Goal: Task Accomplishment & Management: Manage account settings

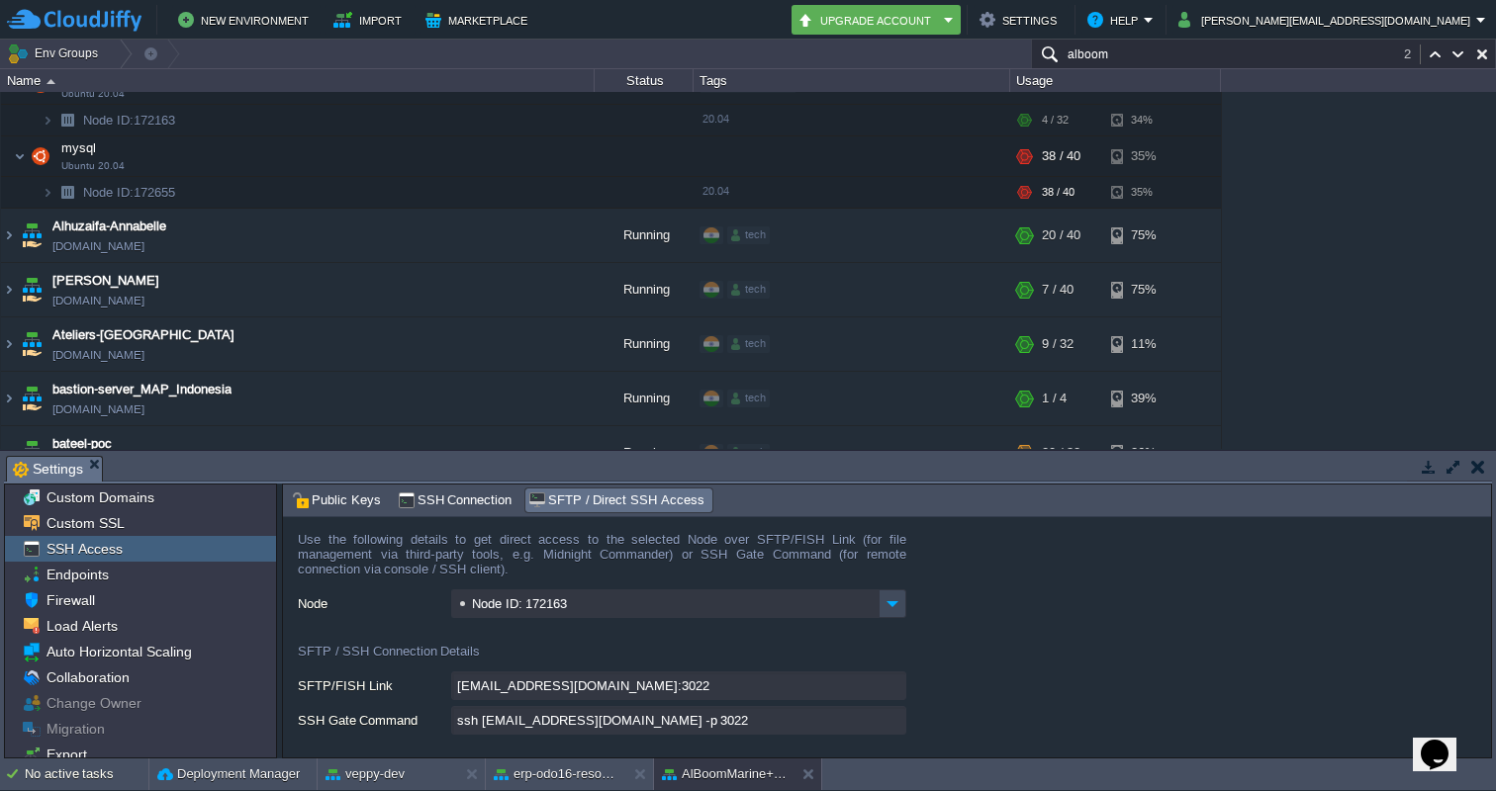
scroll to position [416, 0]
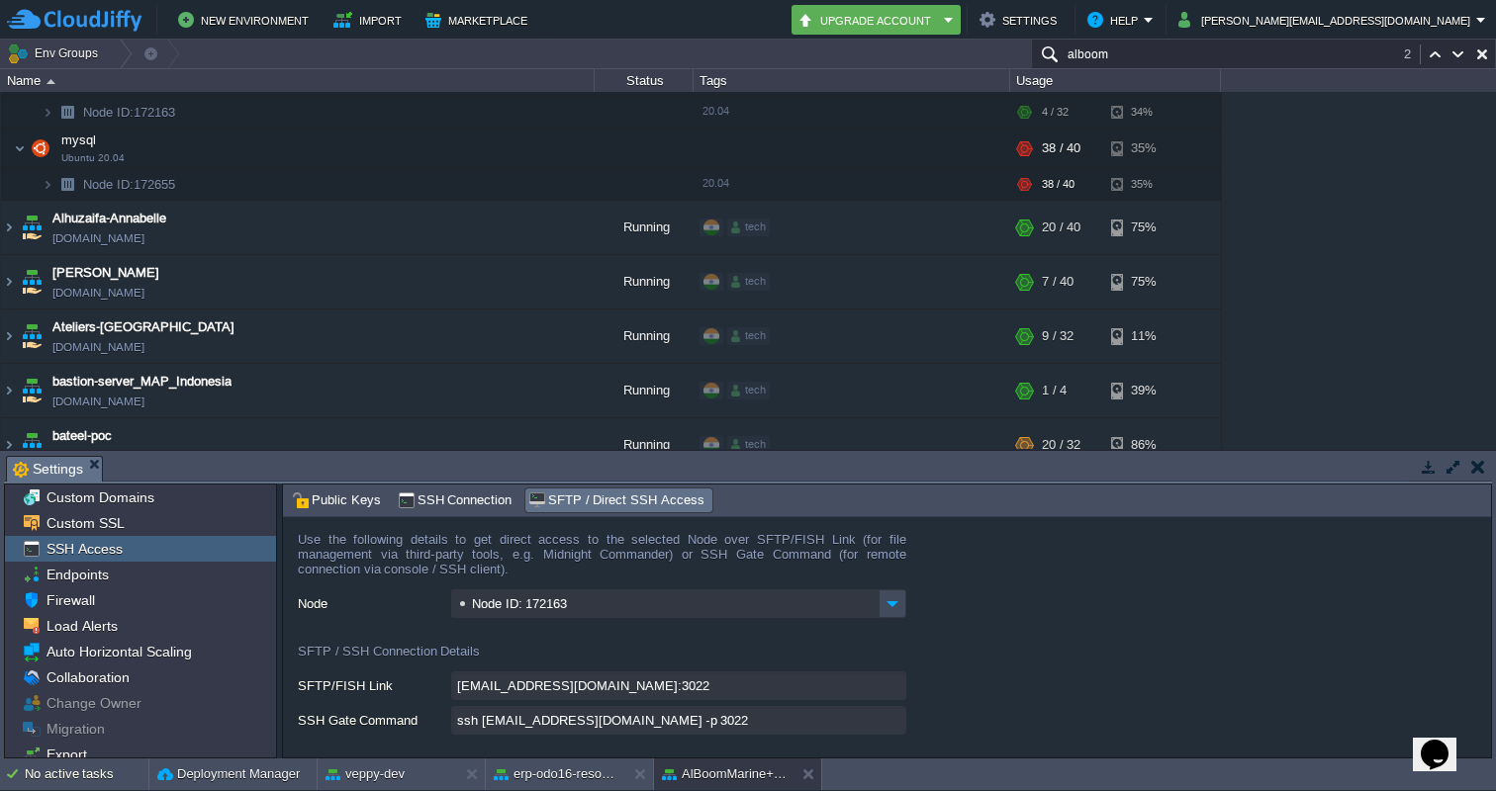
click at [1151, 52] on input "alboom" at bounding box center [1263, 54] width 465 height 29
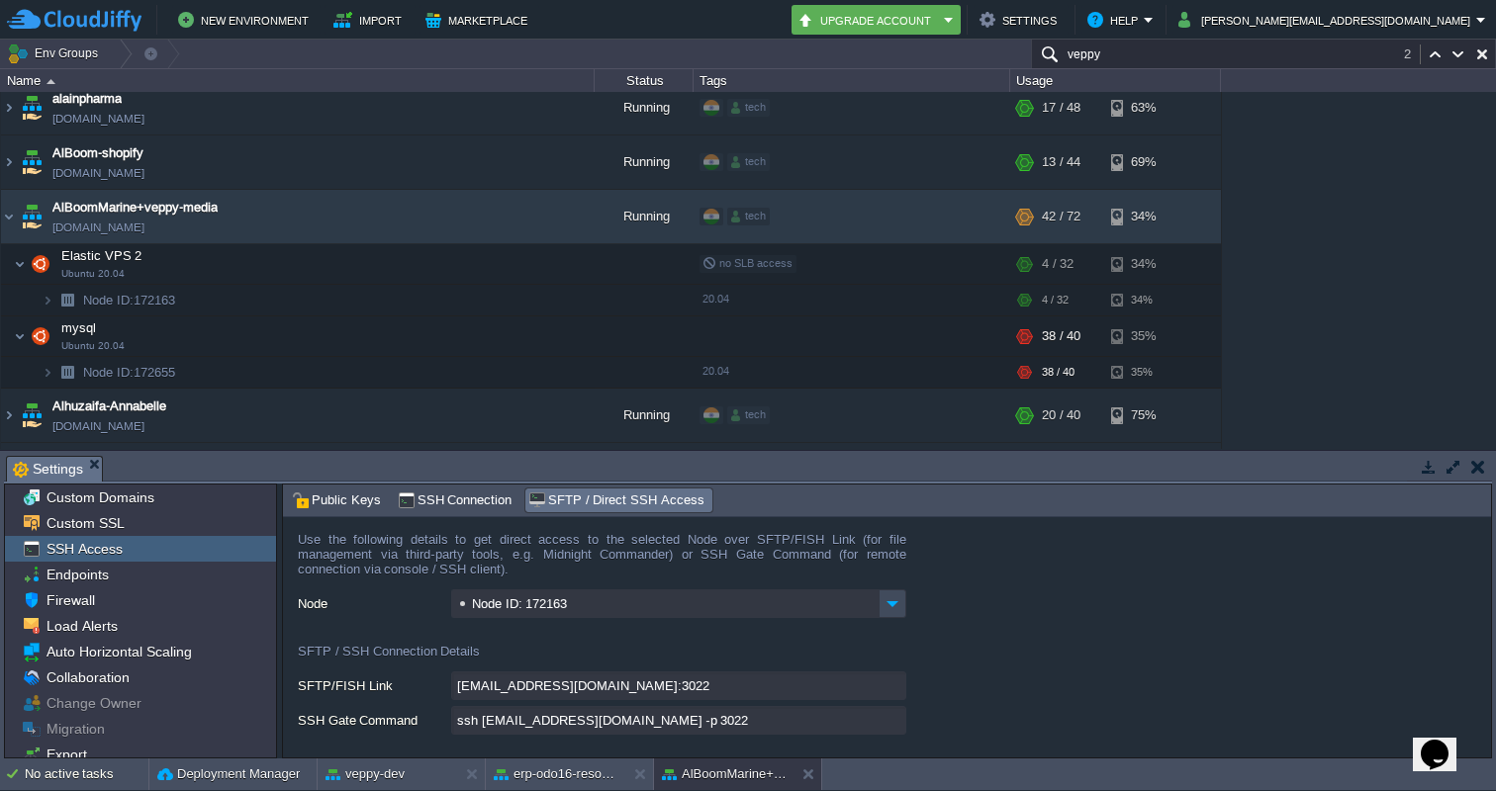
click at [1161, 63] on input "veppy" at bounding box center [1263, 54] width 465 height 29
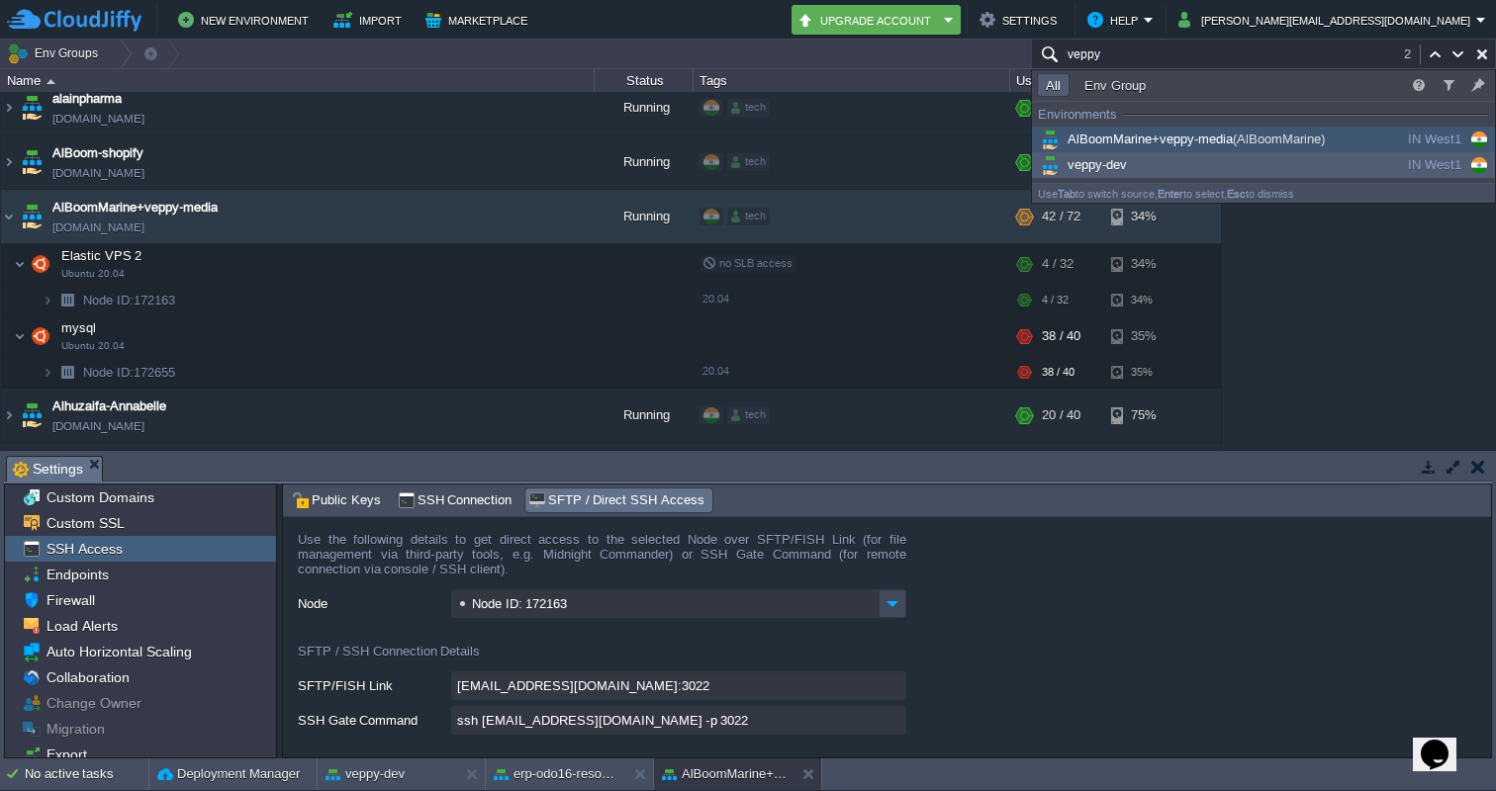
type input "veppy"
click at [1098, 169] on span "veppy-dev" at bounding box center [1082, 164] width 90 height 15
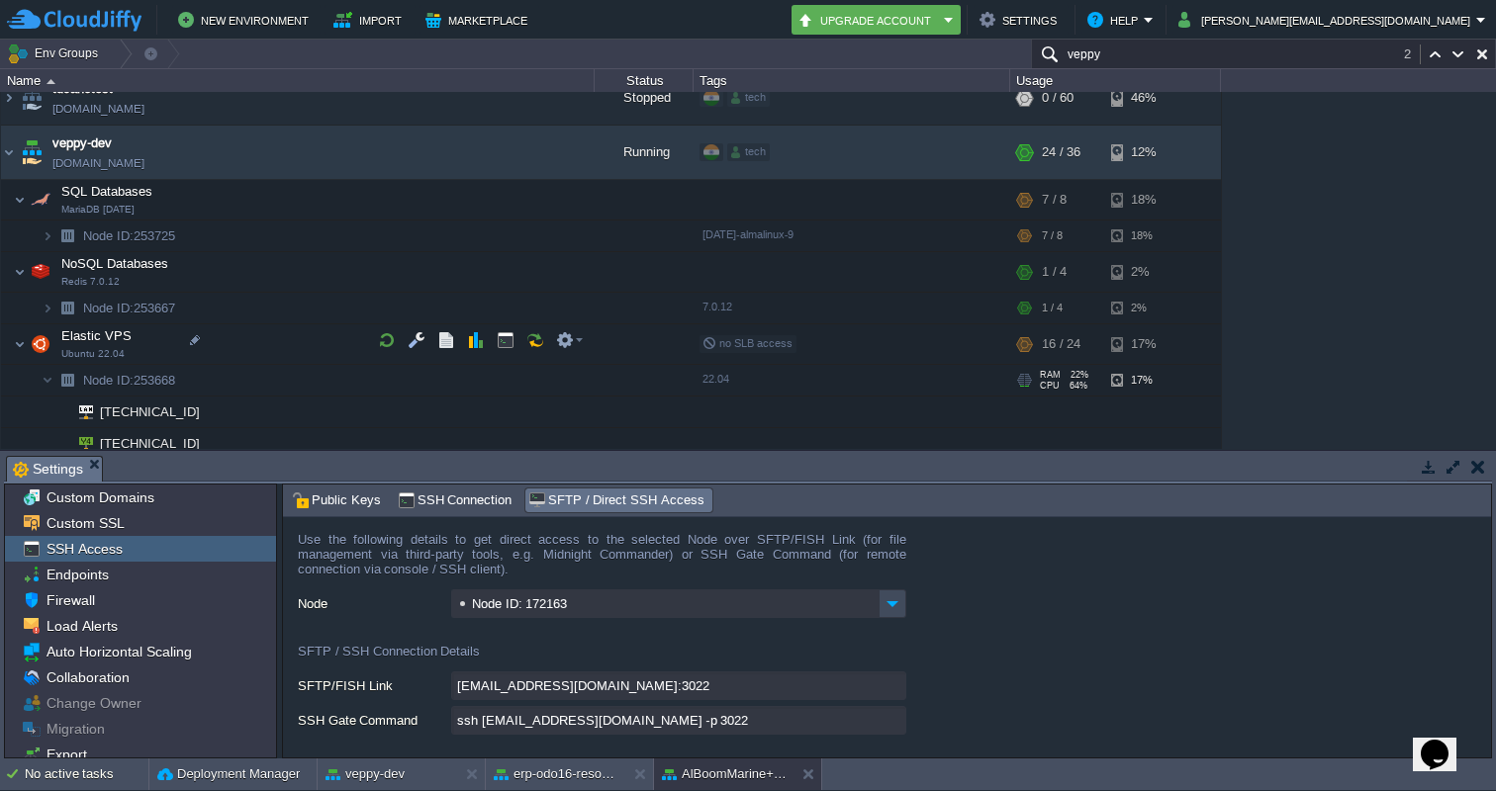
scroll to position [5941, 0]
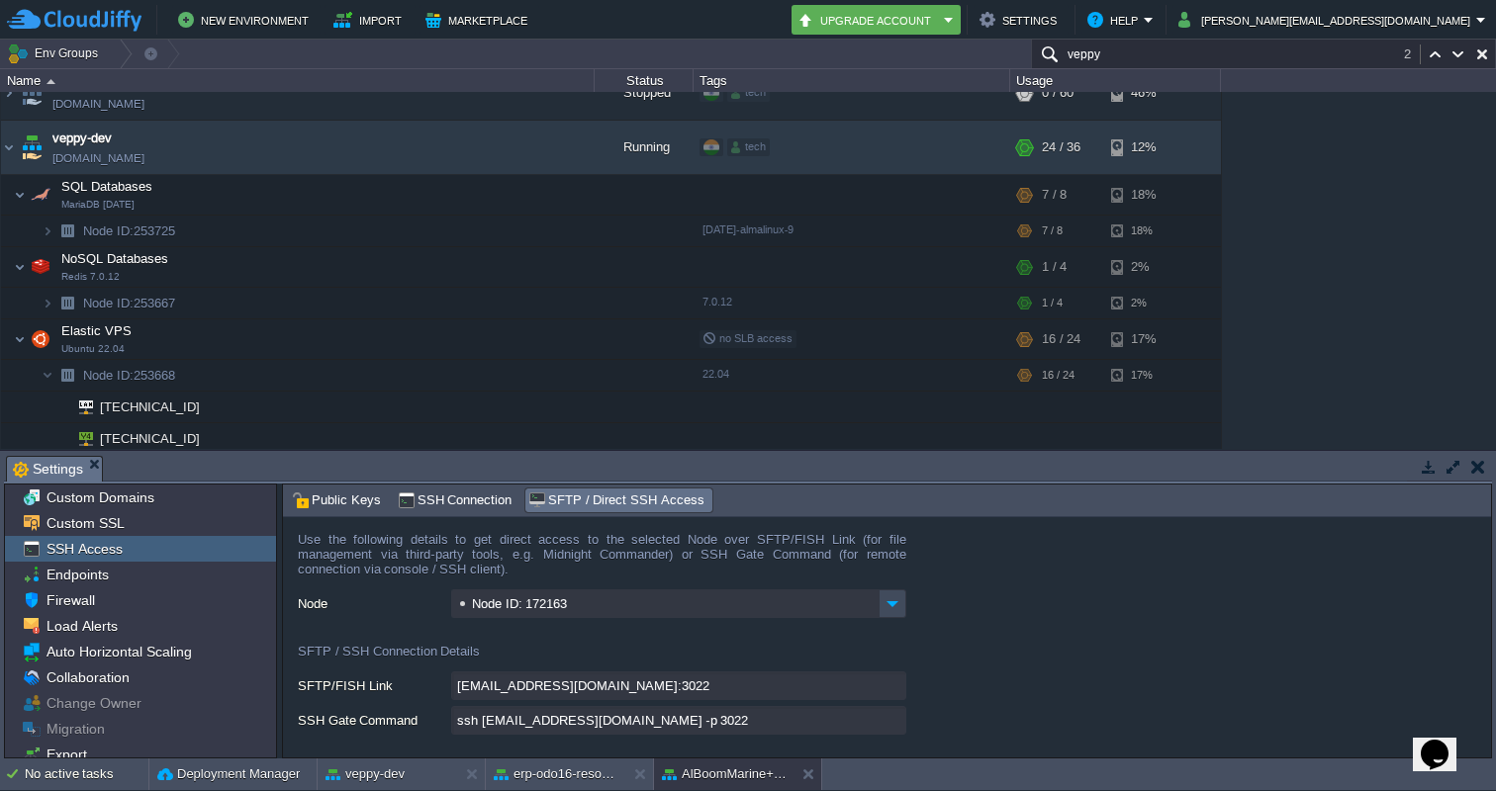
click at [1126, 589] on form "Use the following details to get direct access to the selected Node over SFTP/F…" at bounding box center [887, 637] width 1208 height 240
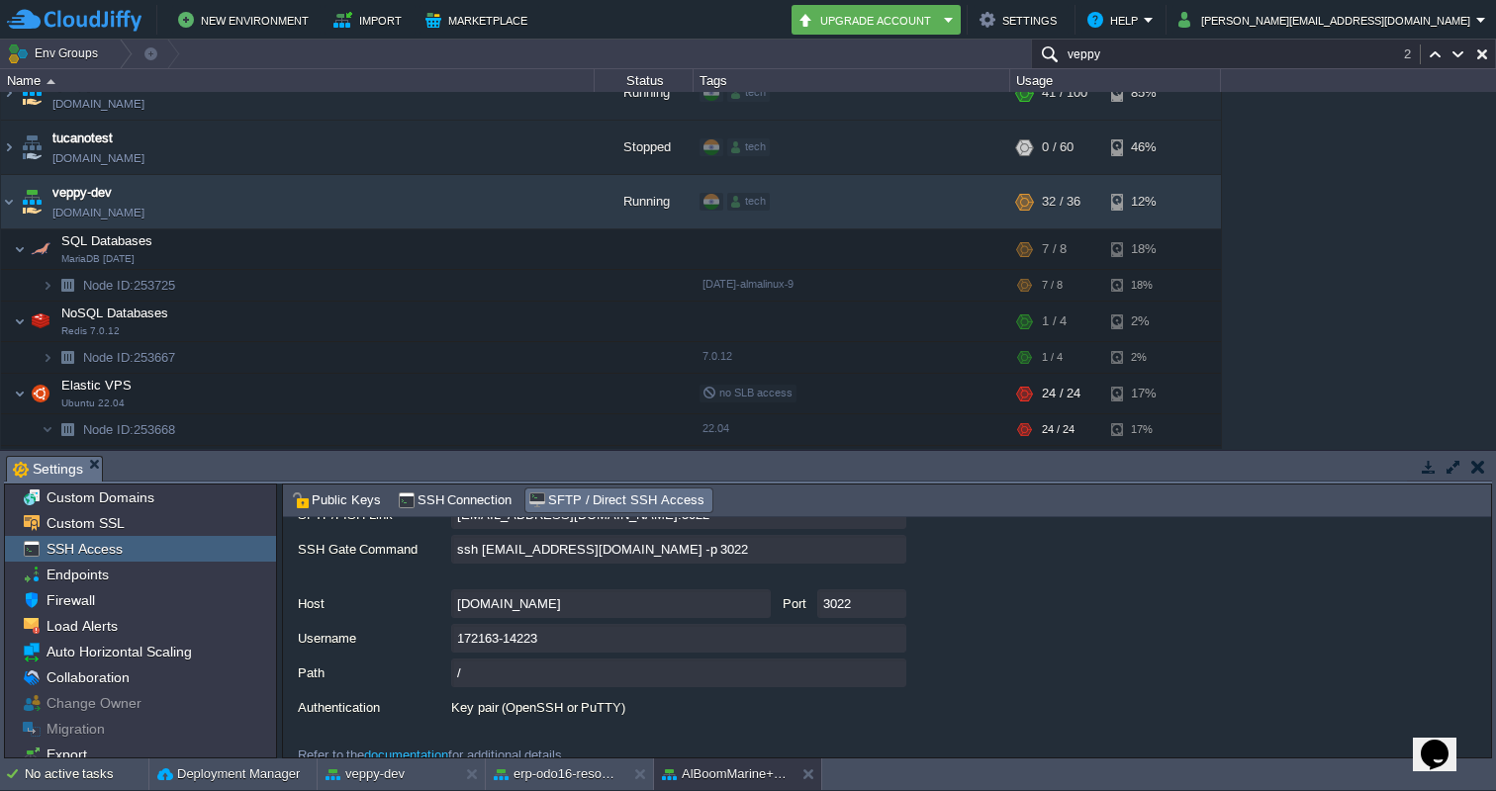
scroll to position [193, 0]
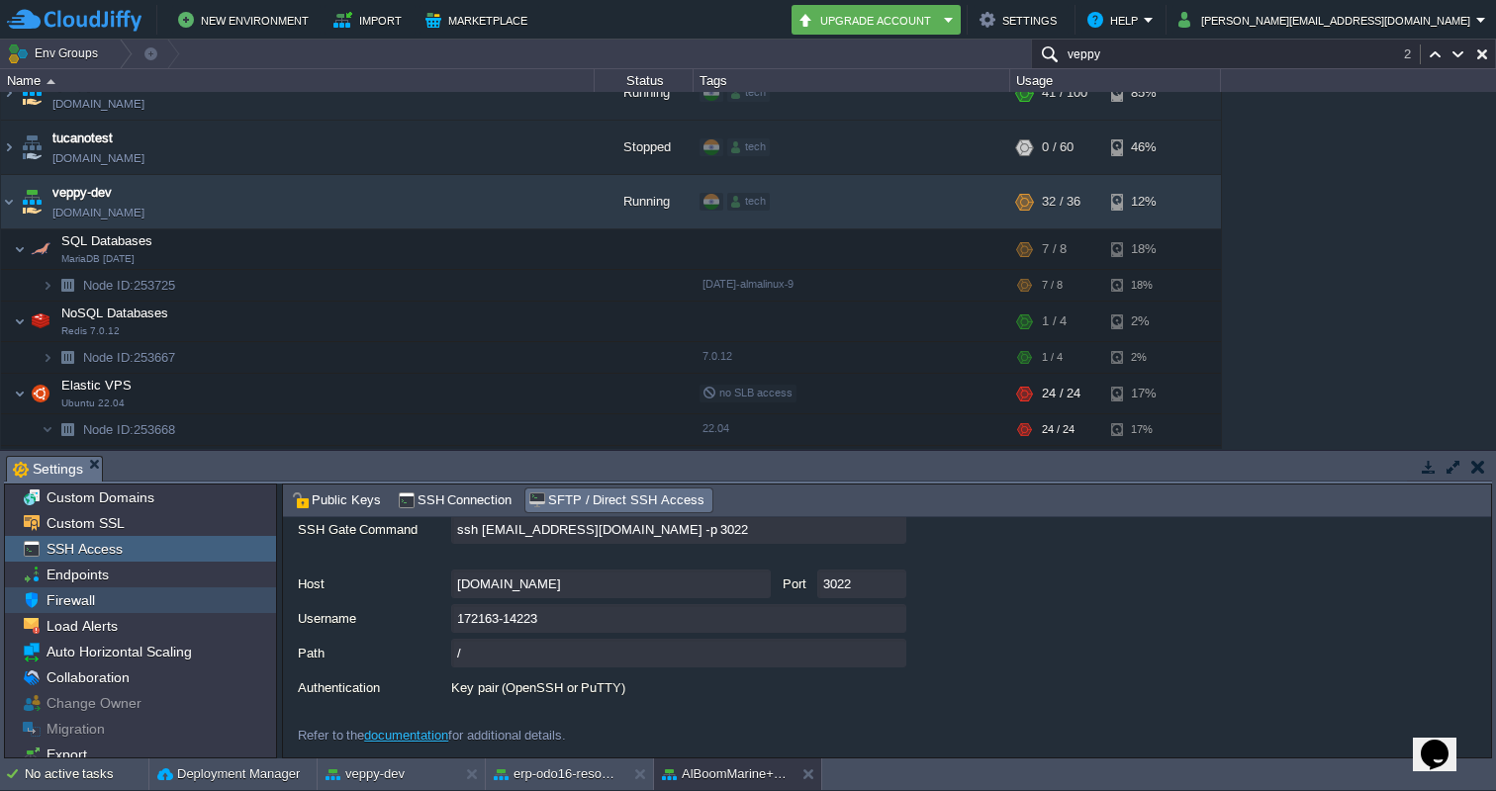
click at [82, 598] on span "Firewall" at bounding box center [70, 600] width 55 height 18
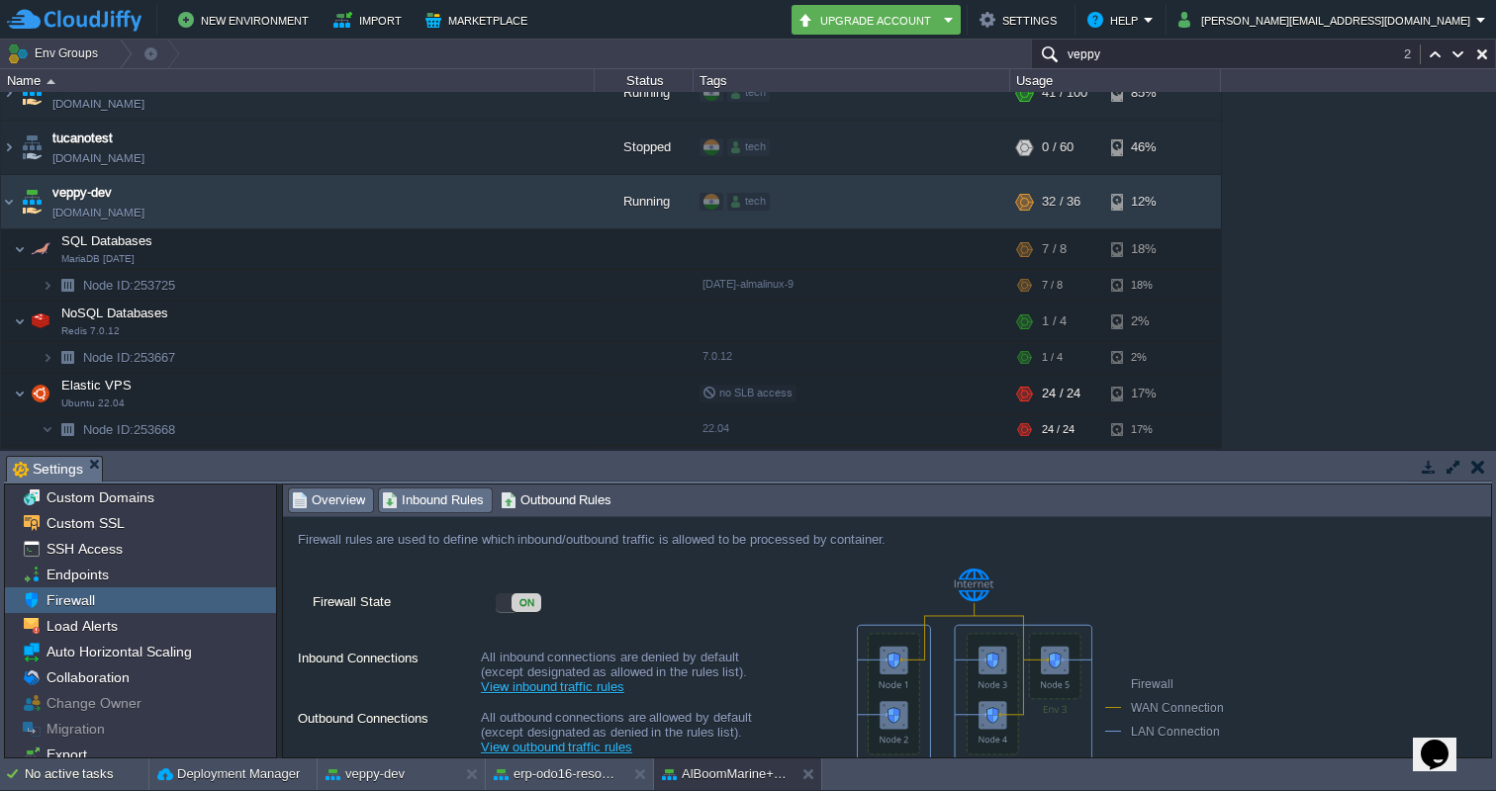
click at [415, 503] on span "Inbound Rules" at bounding box center [433, 501] width 102 height 22
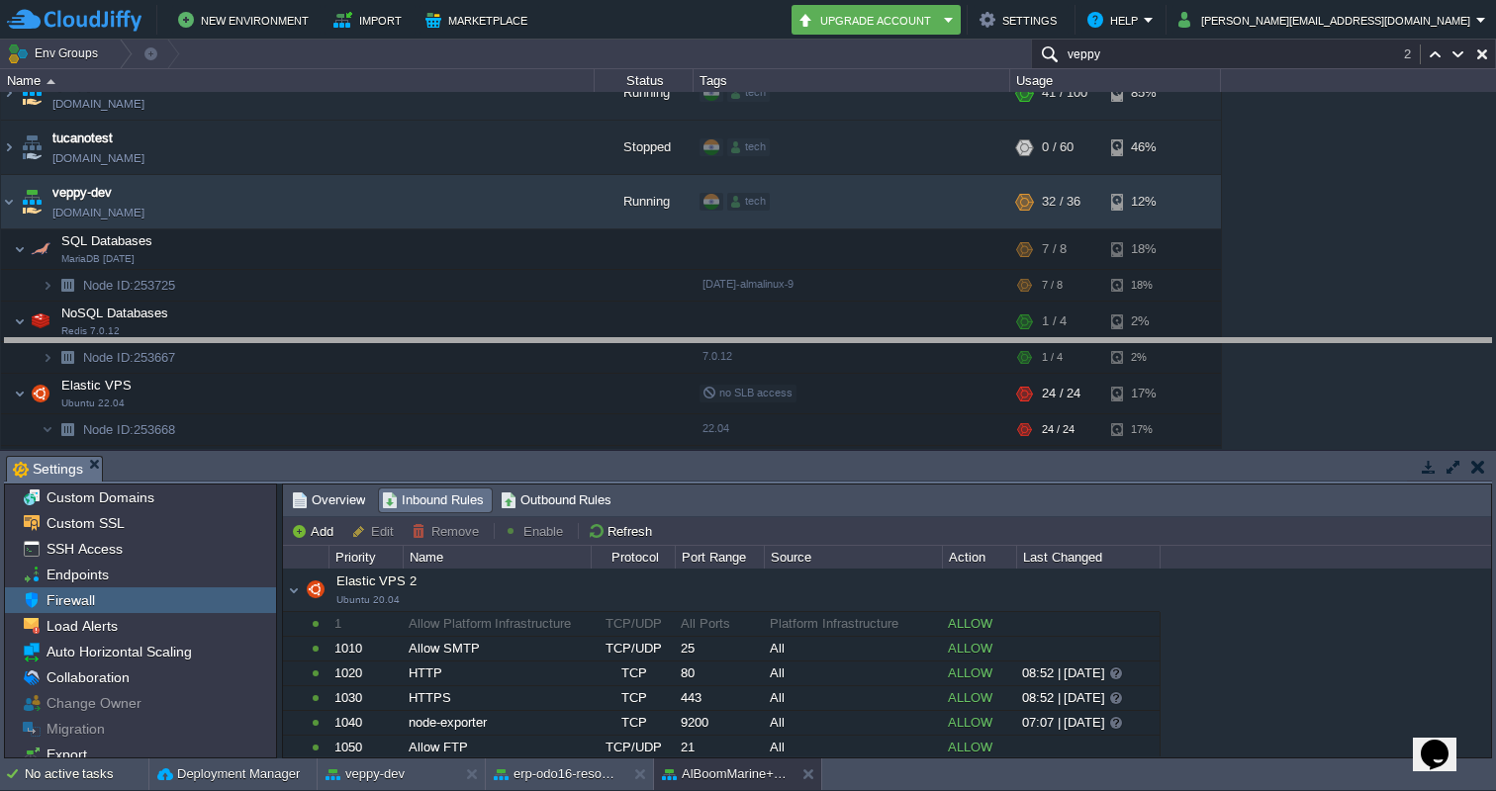
drag, startPoint x: 1295, startPoint y: 461, endPoint x: 1298, endPoint y: 344, distance: 116.8
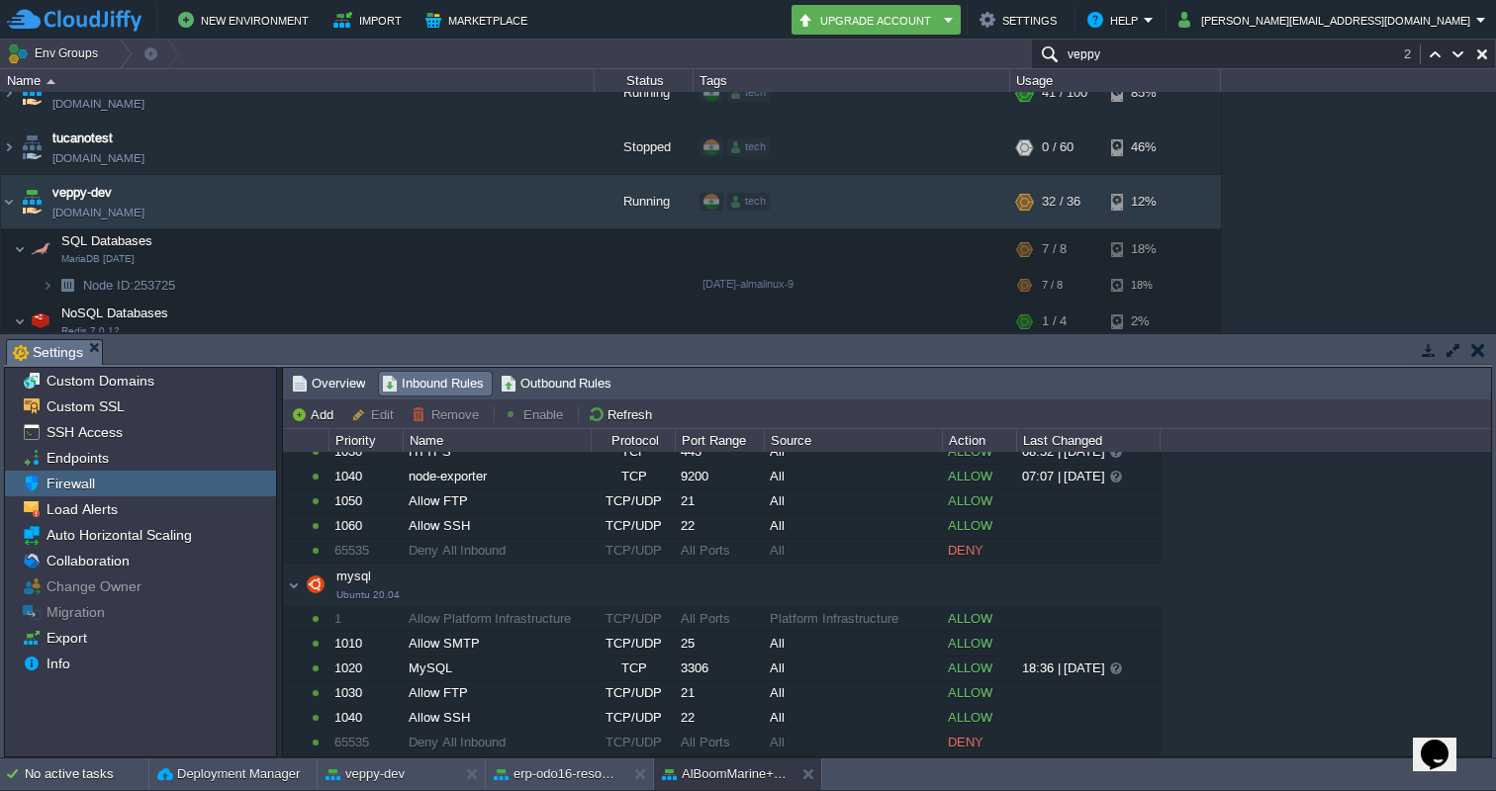
scroll to position [0, 0]
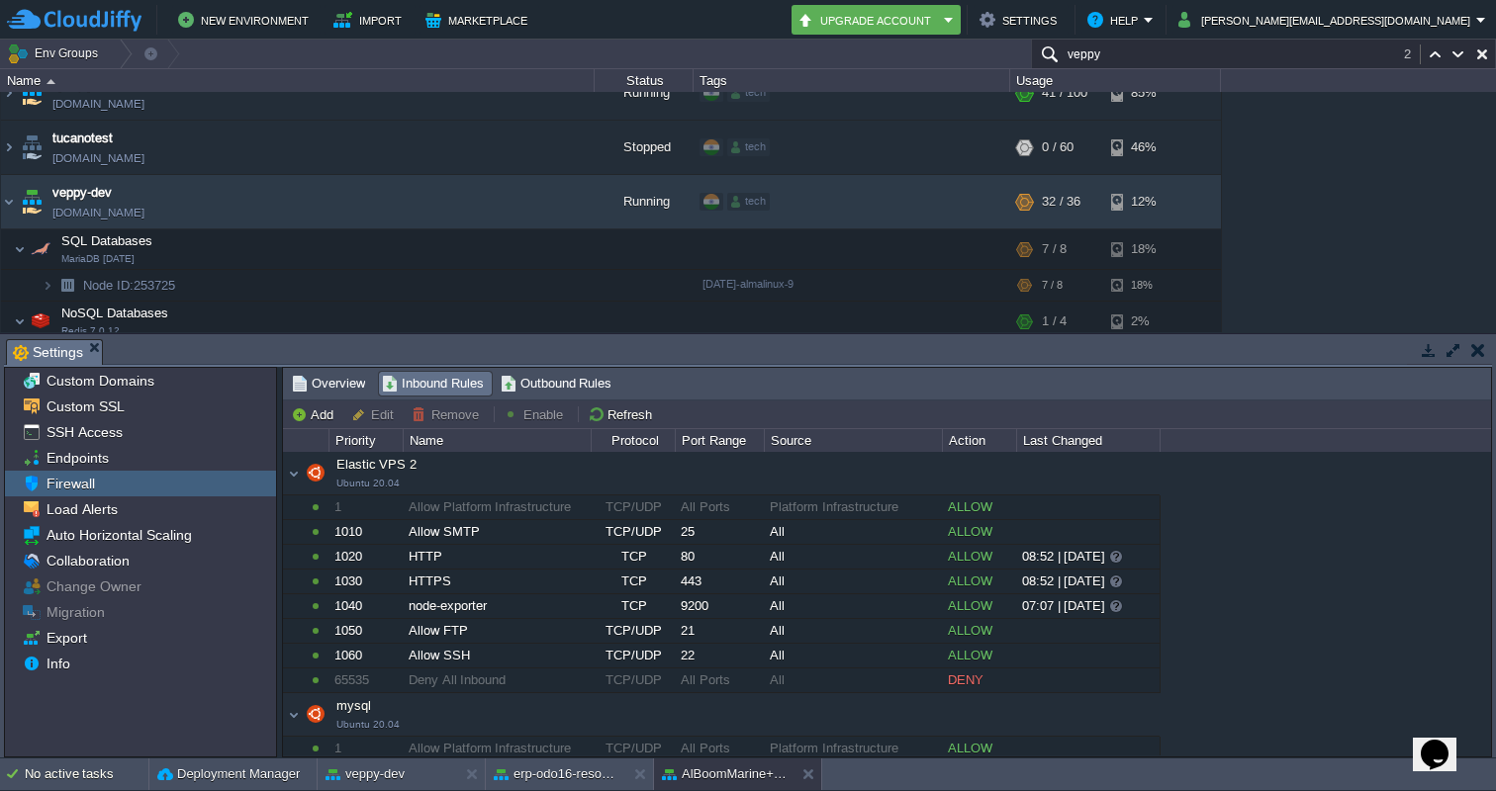
click at [1474, 350] on button "button" at bounding box center [1478, 350] width 14 height 18
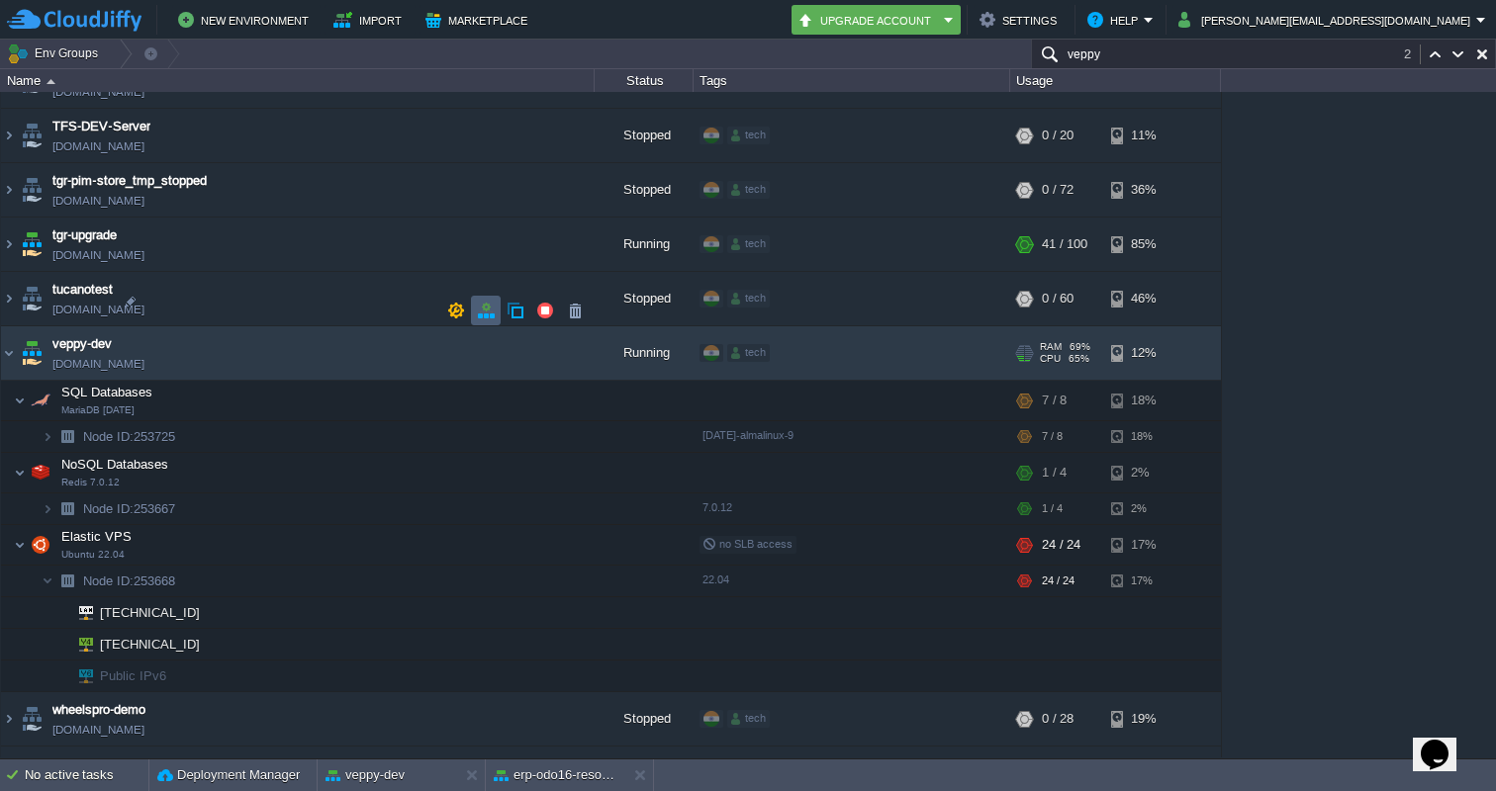
click at [480, 301] on td at bounding box center [486, 311] width 30 height 30
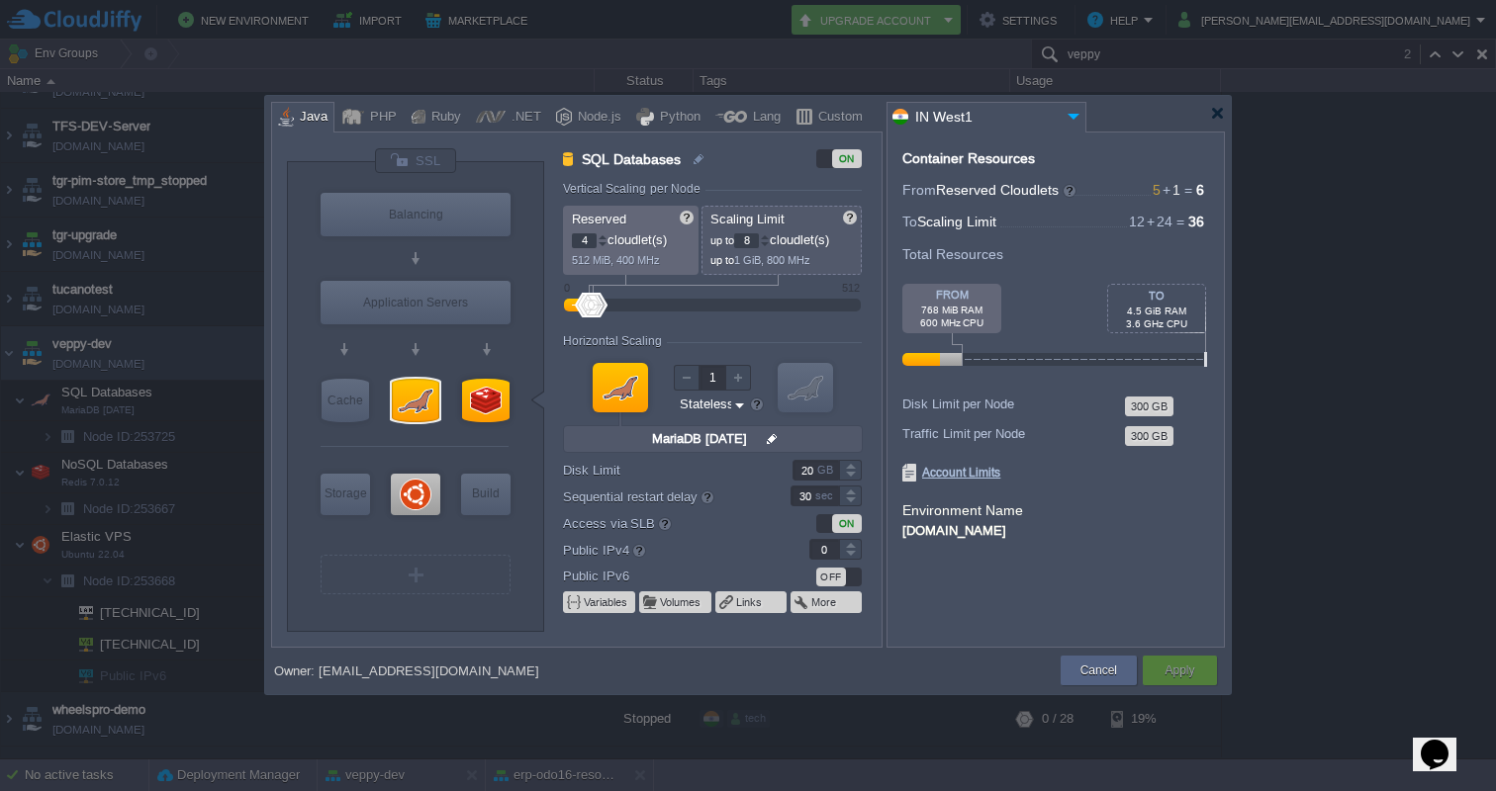
click at [981, 586] on div "Container Resources From Reserved Cloudlets 5 + 1 ... = 6 not added To Scaling …" at bounding box center [1055, 390] width 338 height 516
type input "Maven [DATE]"
click at [1090, 661] on button "Cancel" at bounding box center [1098, 671] width 37 height 20
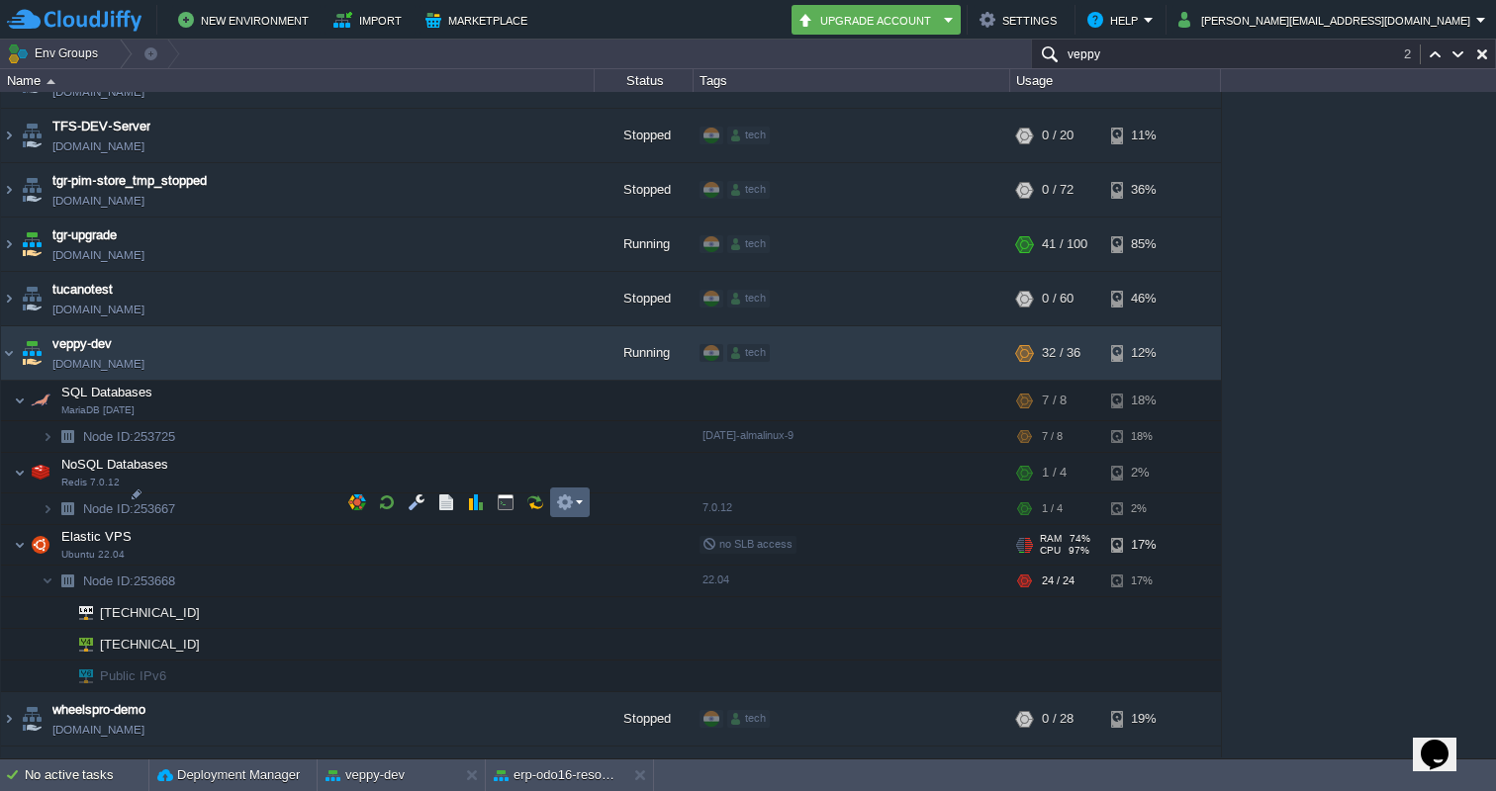
click at [567, 501] on button "button" at bounding box center [565, 503] width 18 height 18
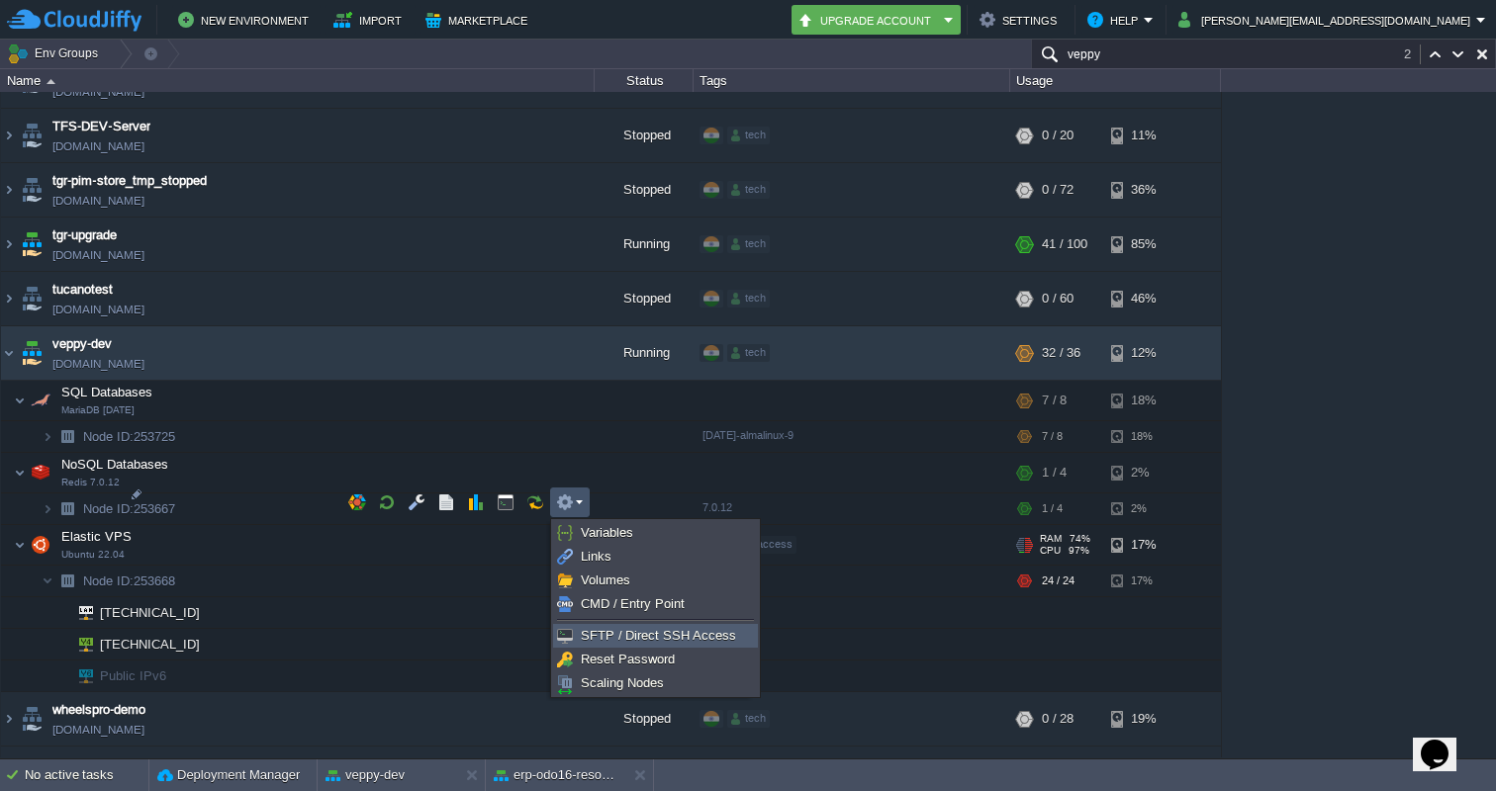
click at [607, 632] on span "SFTP / Direct SSH Access" at bounding box center [658, 635] width 155 height 15
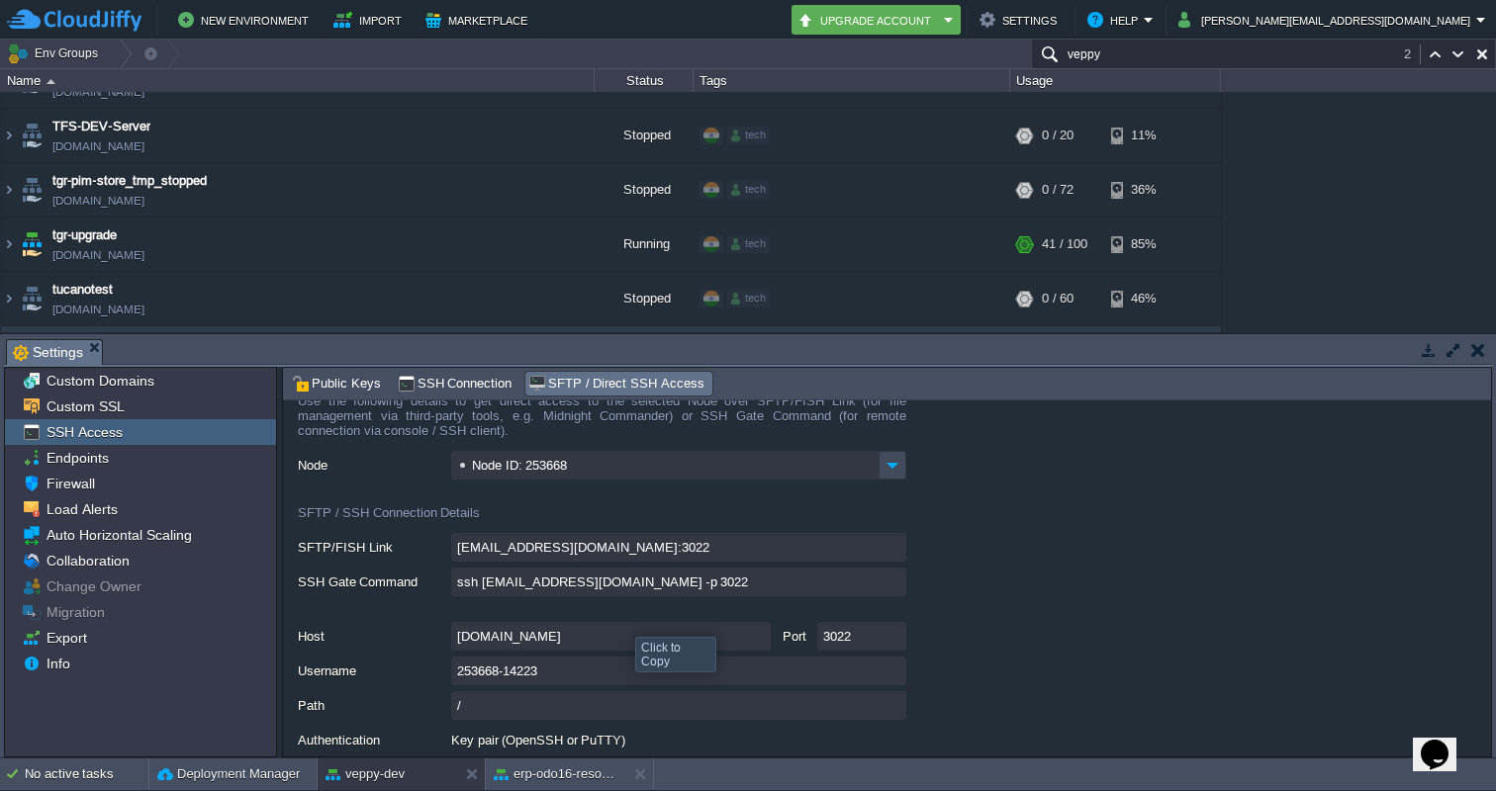
scroll to position [0, 0]
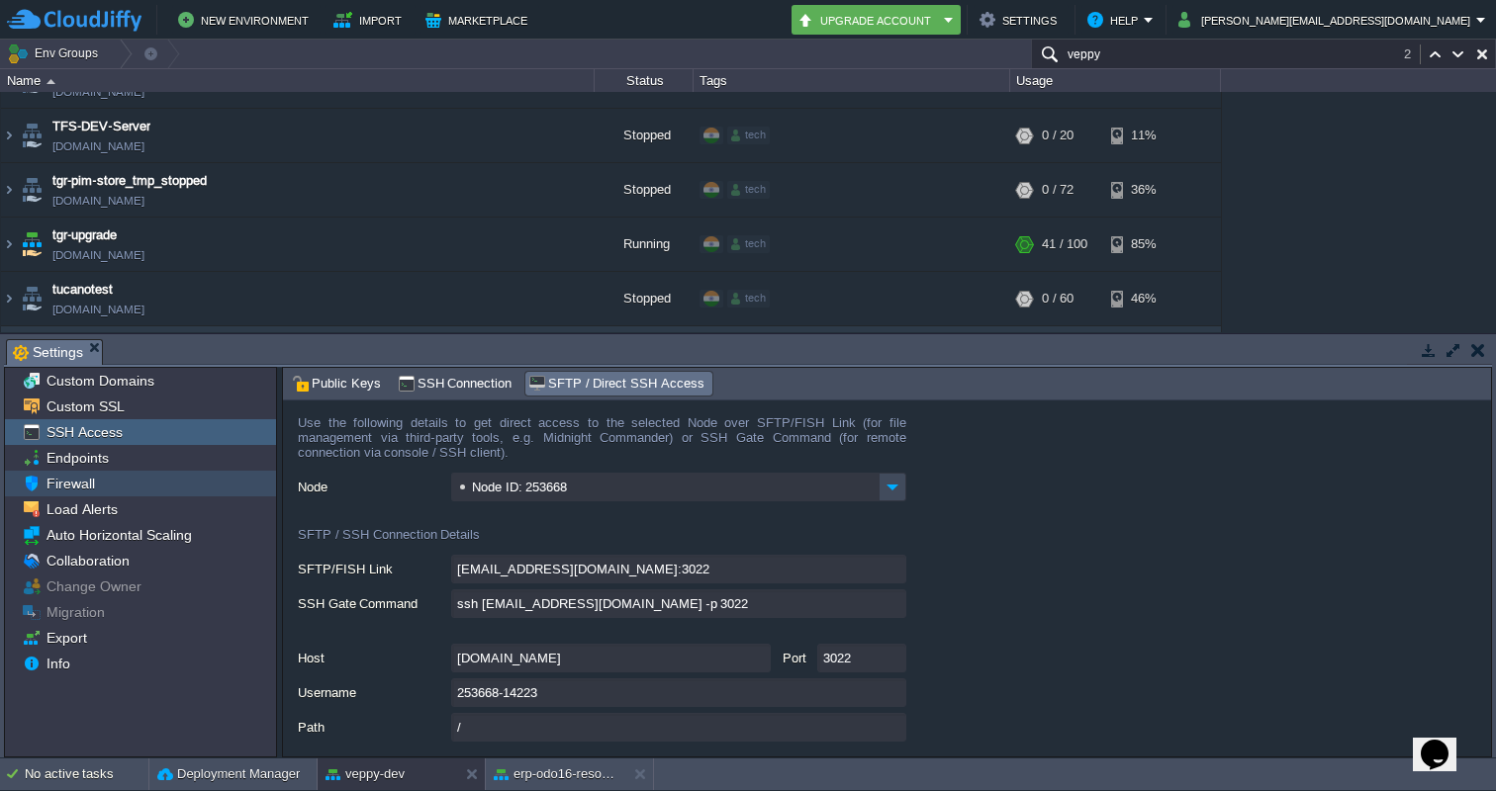
click at [56, 481] on span "Firewall" at bounding box center [70, 484] width 55 height 18
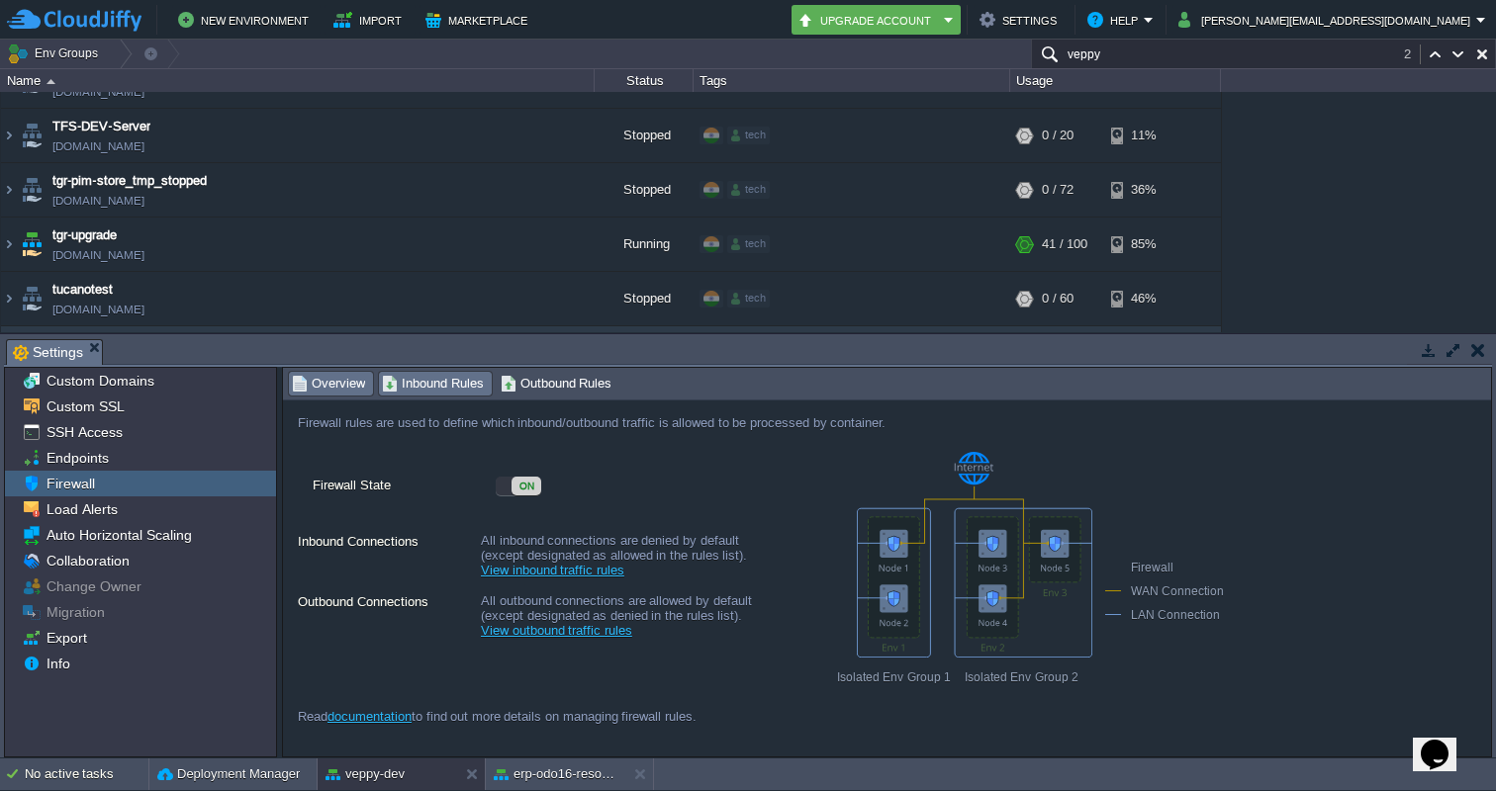
click at [405, 382] on span "Inbound Rules" at bounding box center [433, 384] width 102 height 22
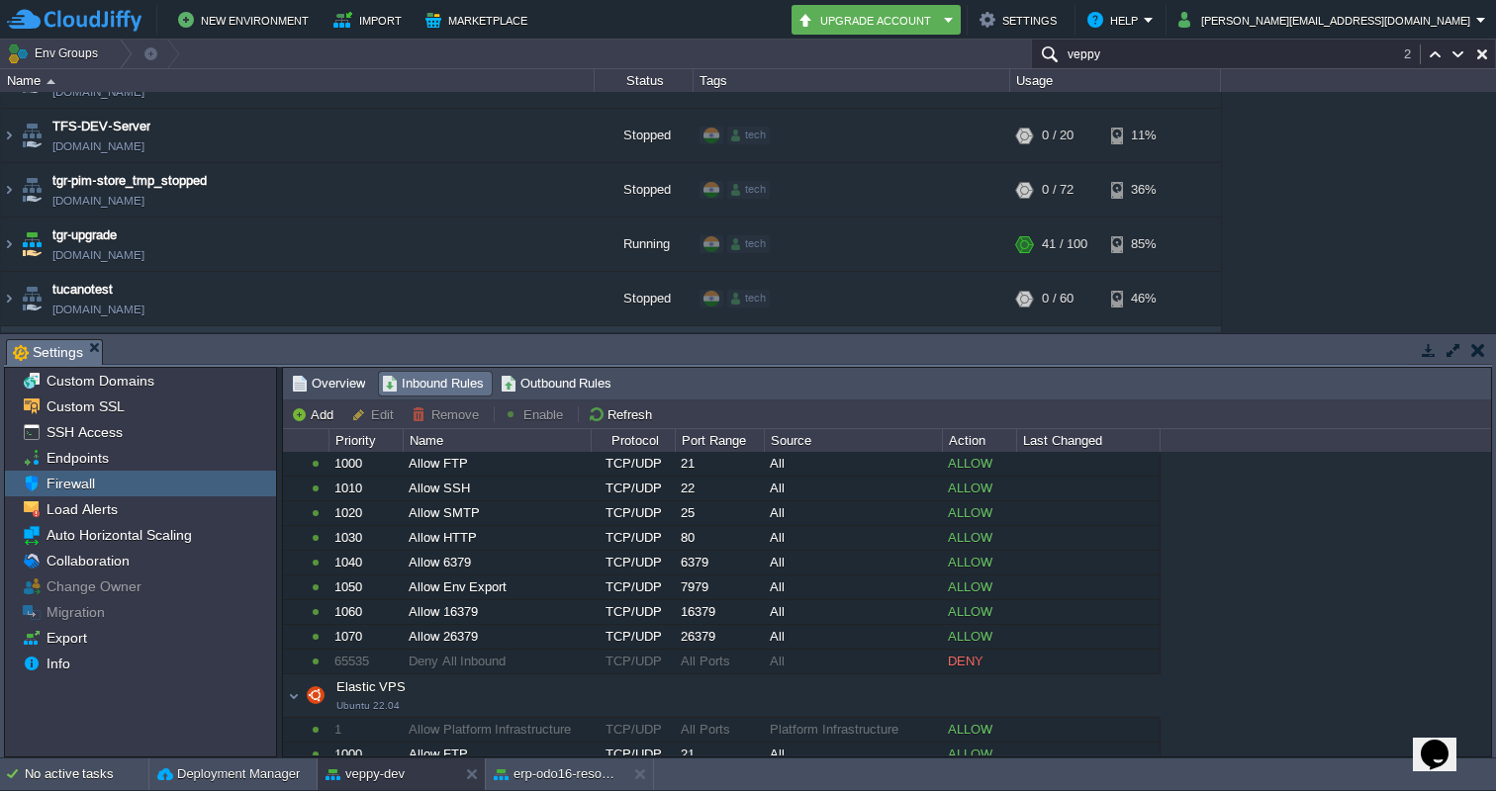
scroll to position [519, 0]
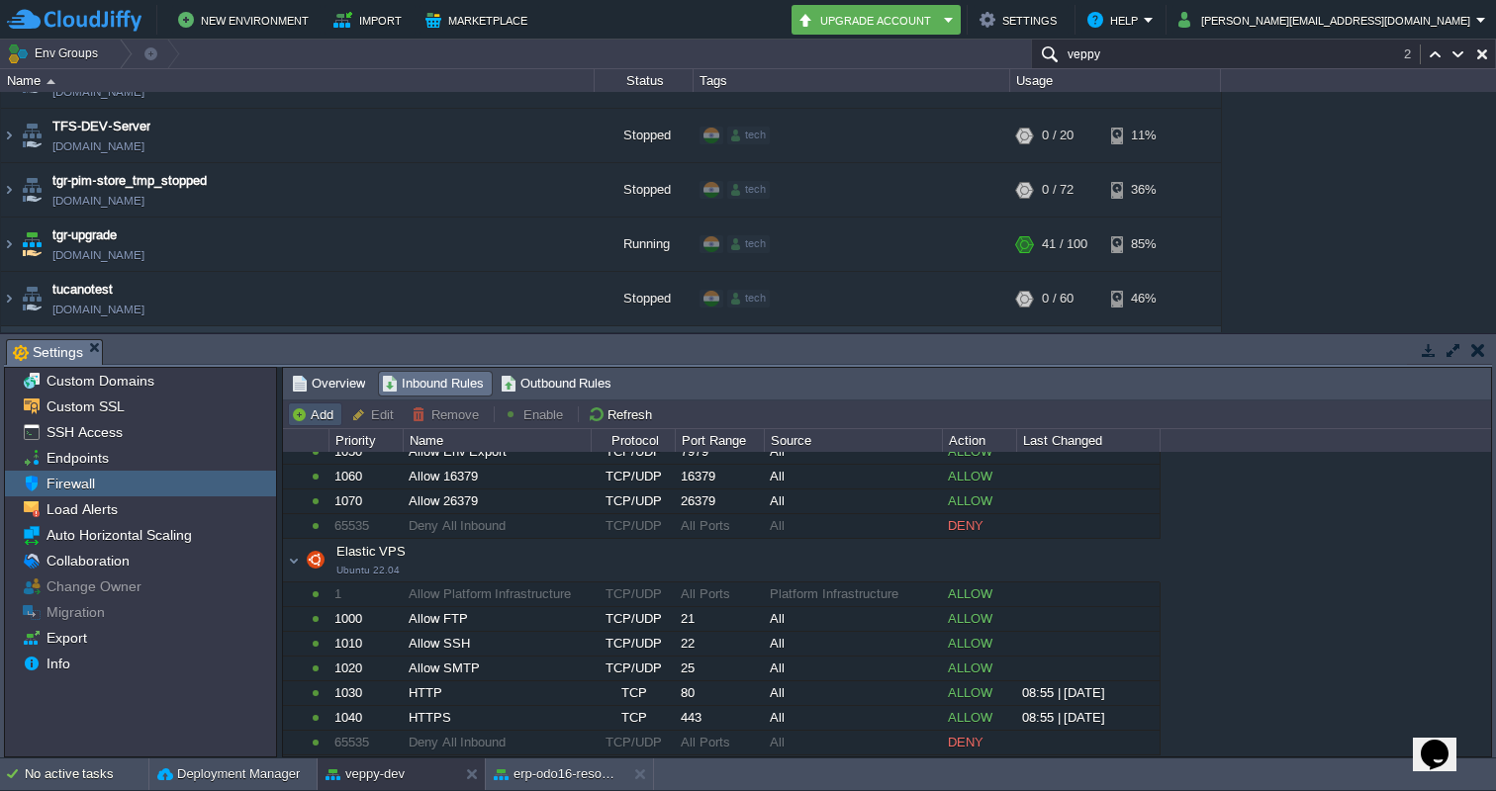
click at [310, 412] on button "Add" at bounding box center [315, 415] width 48 height 18
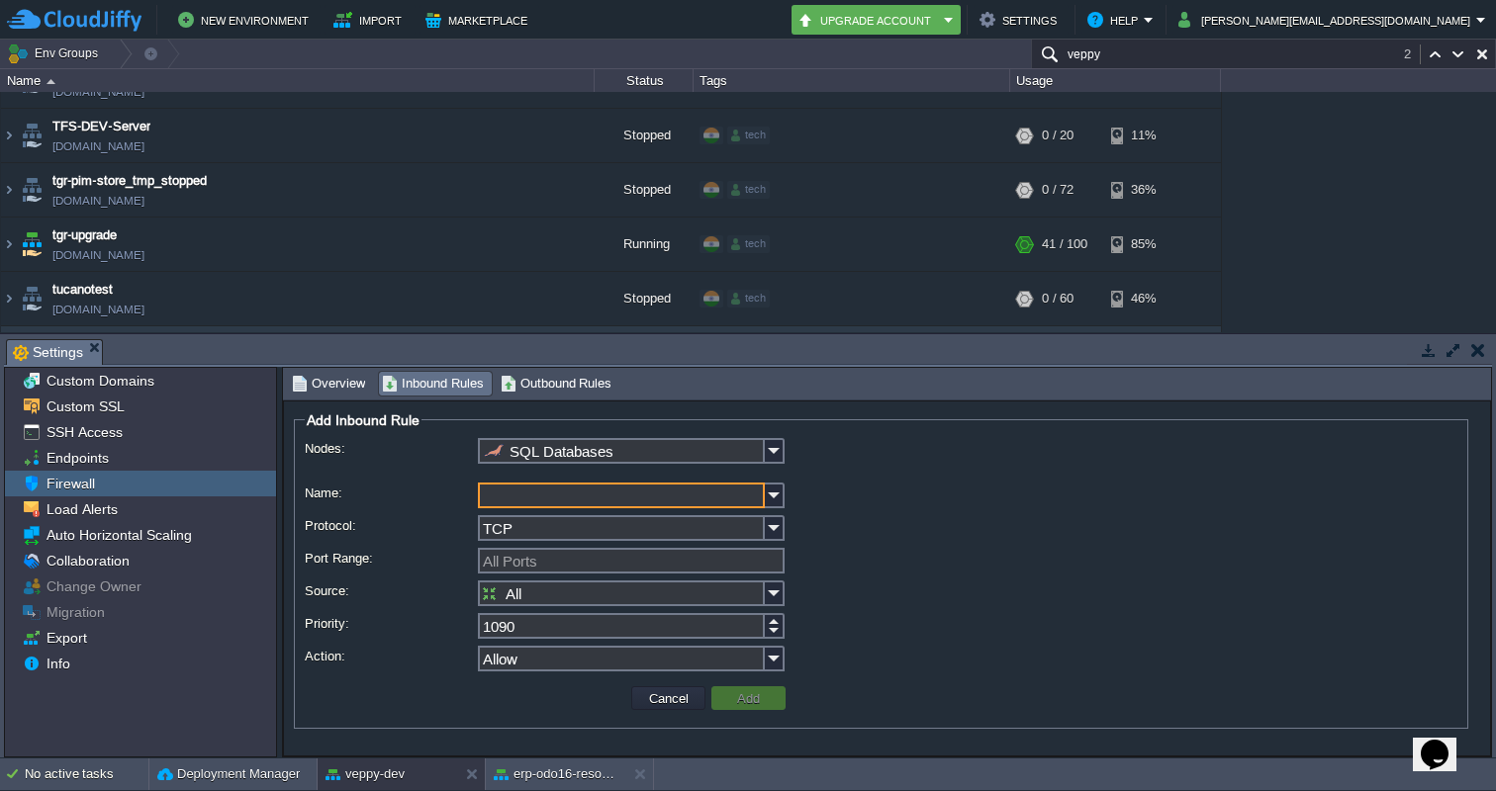
click at [616, 451] on input "SQL Databases" at bounding box center [621, 451] width 287 height 26
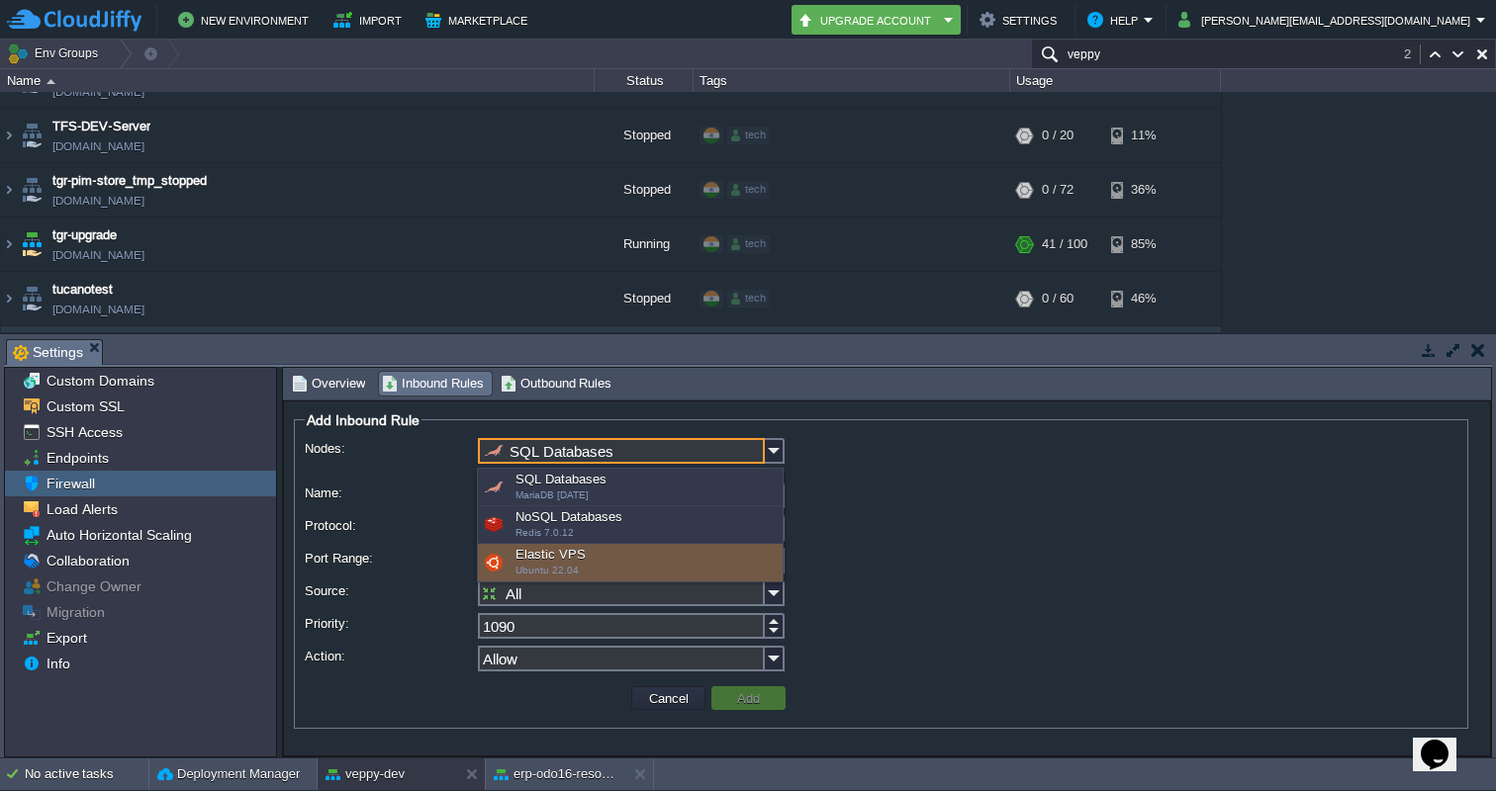
click at [556, 550] on div "Elastic VPS Ubuntu 22.04" at bounding box center [630, 563] width 305 height 38
type input "Elastic VPS"
type input "1050"
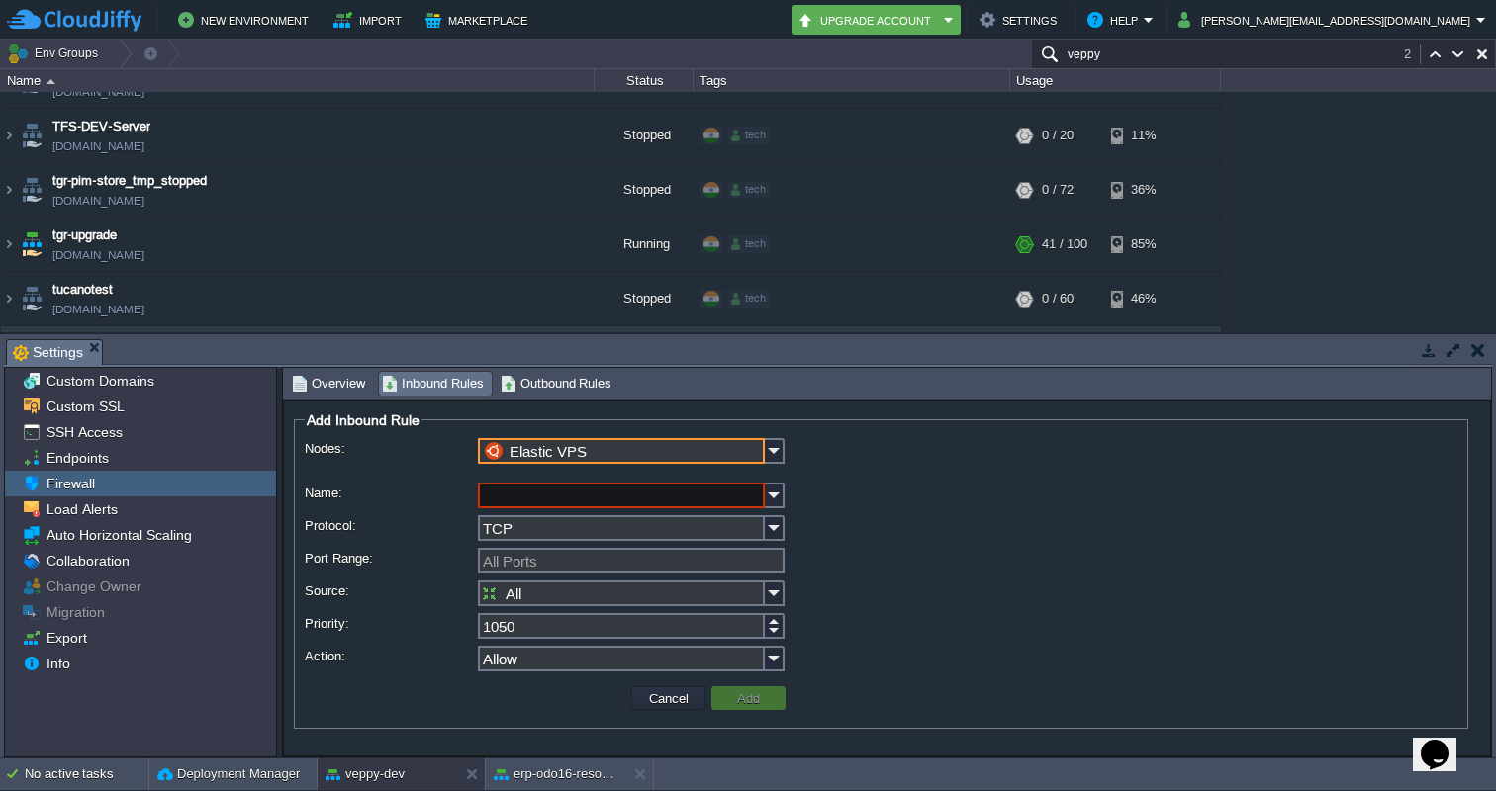
click at [533, 499] on input "Name:" at bounding box center [621, 496] width 287 height 26
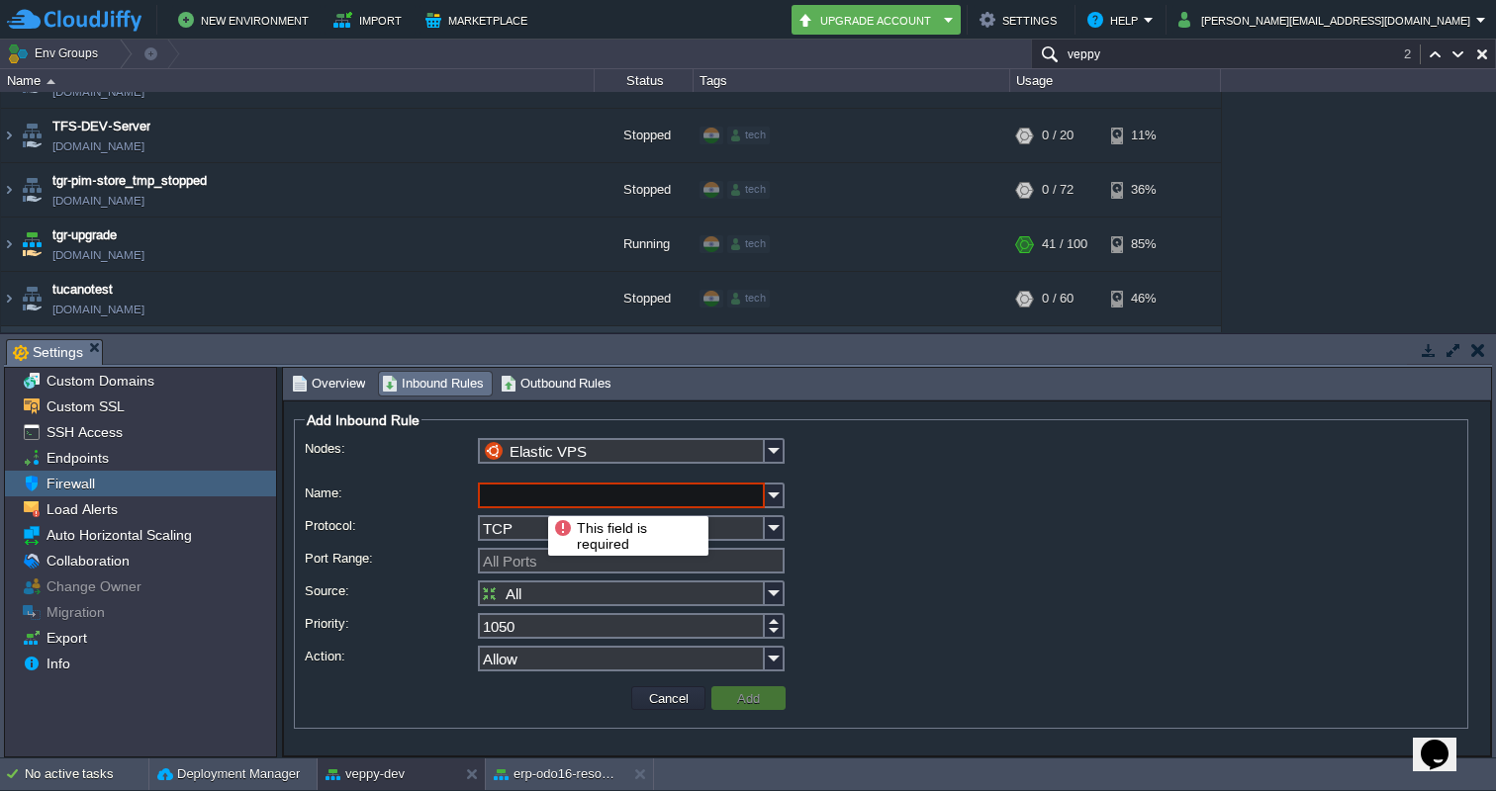
click at [533, 499] on input "Name:" at bounding box center [621, 496] width 287 height 26
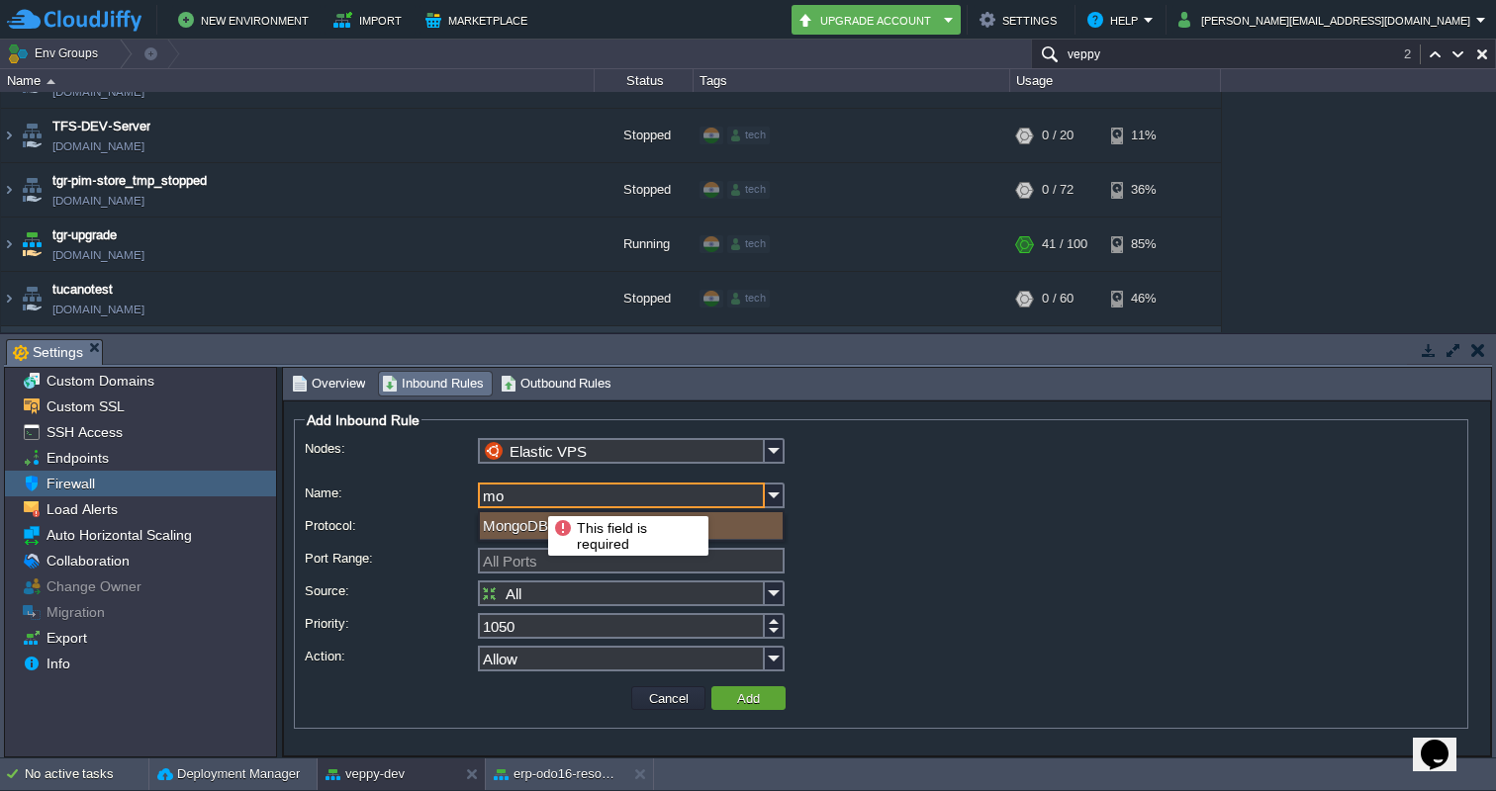
type input "m"
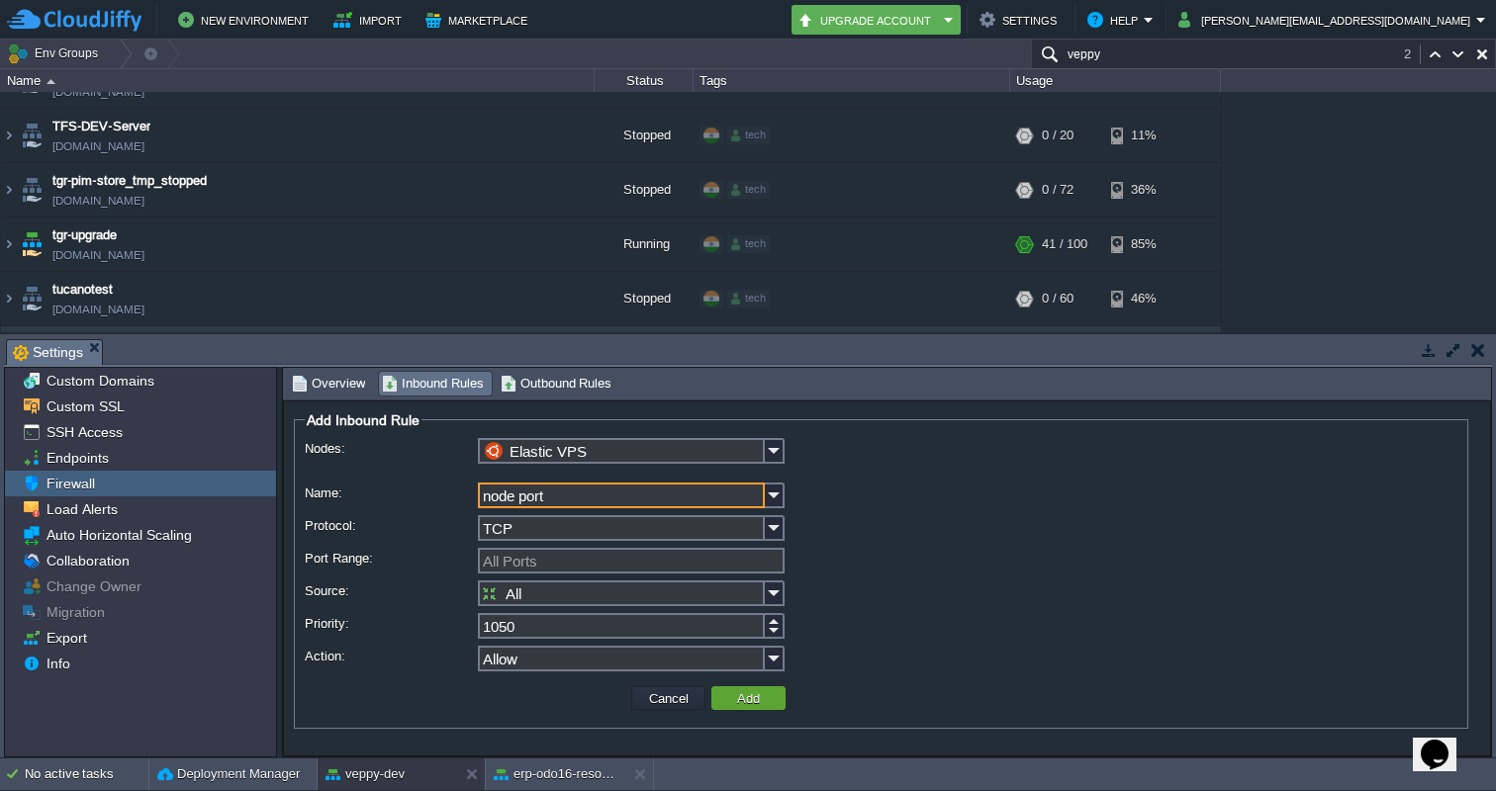
type input "node port"
click at [530, 544] on div "TCP" at bounding box center [631, 529] width 307 height 29
click at [530, 549] on input "Port Range:" at bounding box center [631, 561] width 307 height 26
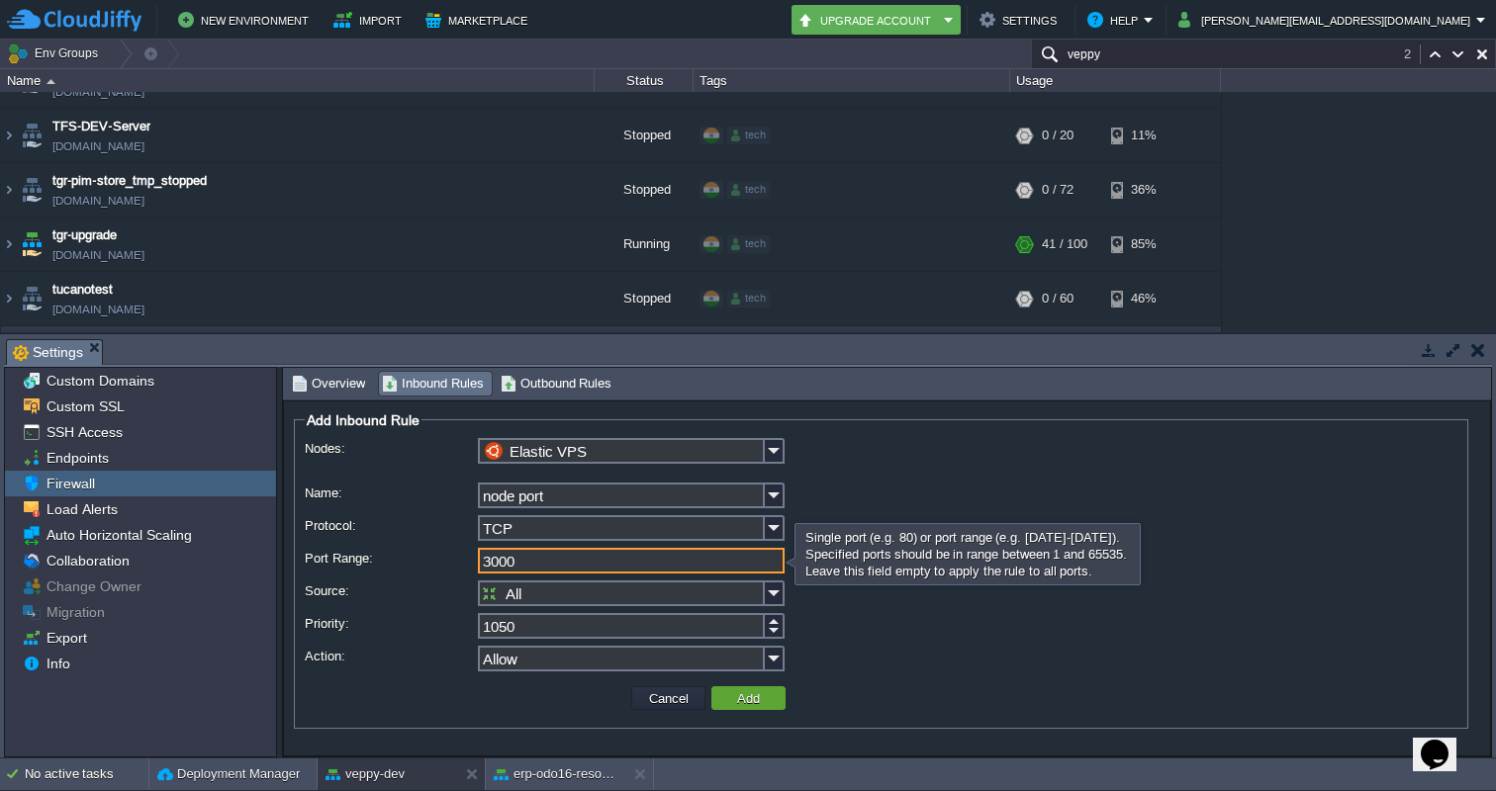
type input "3000"
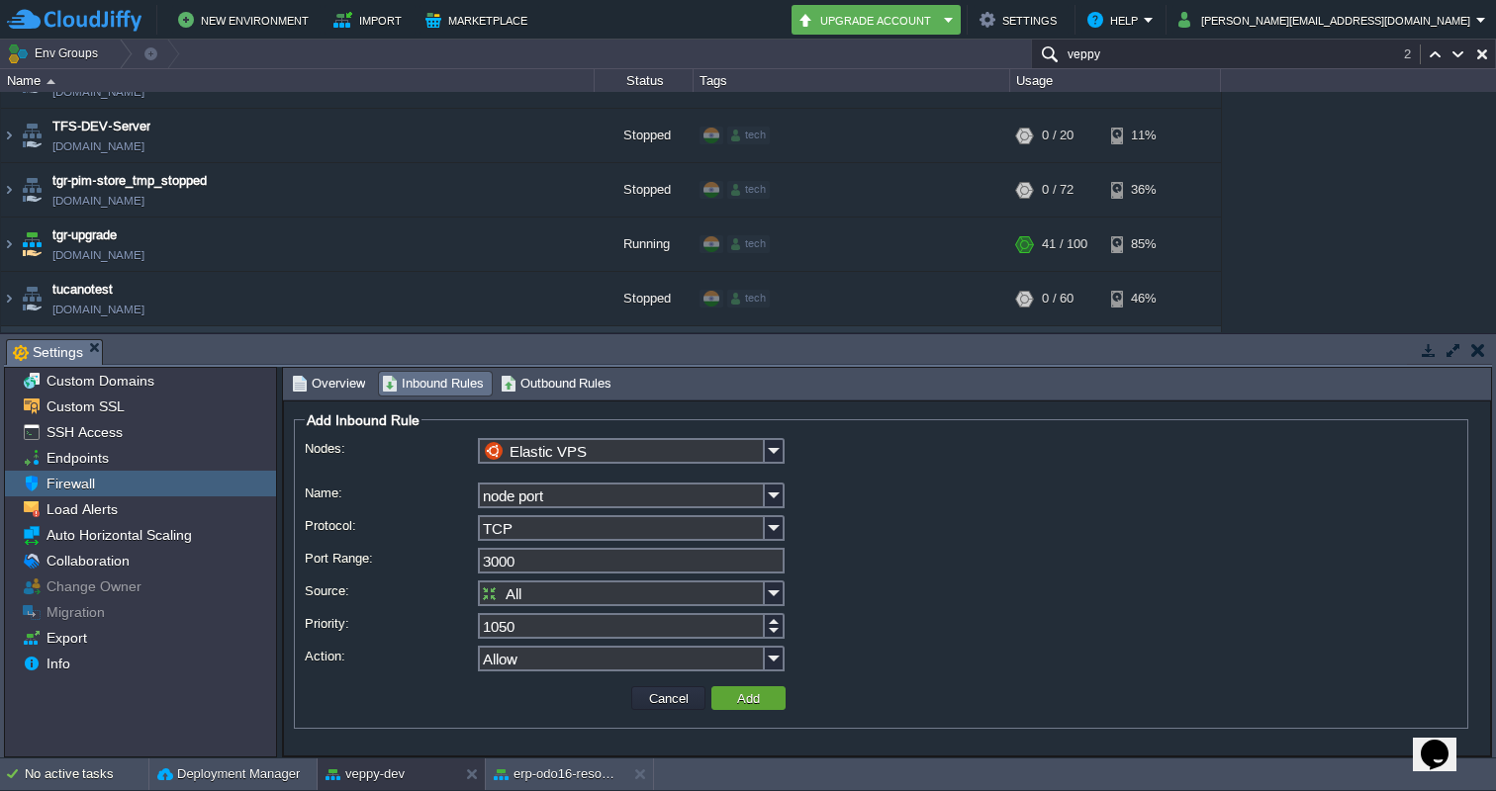
click at [873, 659] on div "Allow" at bounding box center [881, 660] width 1152 height 29
click at [755, 693] on button "Add" at bounding box center [748, 698] width 35 height 18
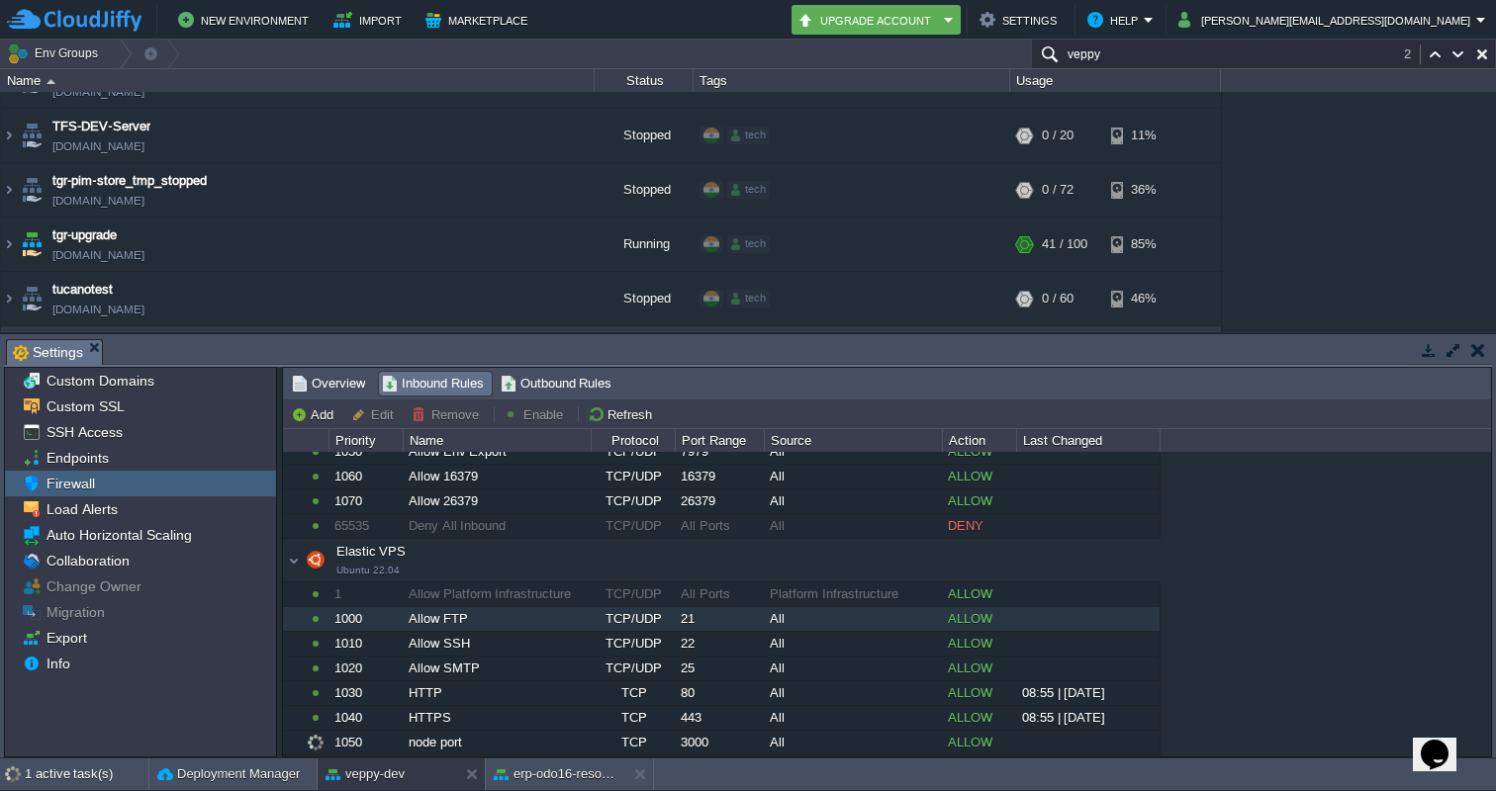
scroll to position [544, 0]
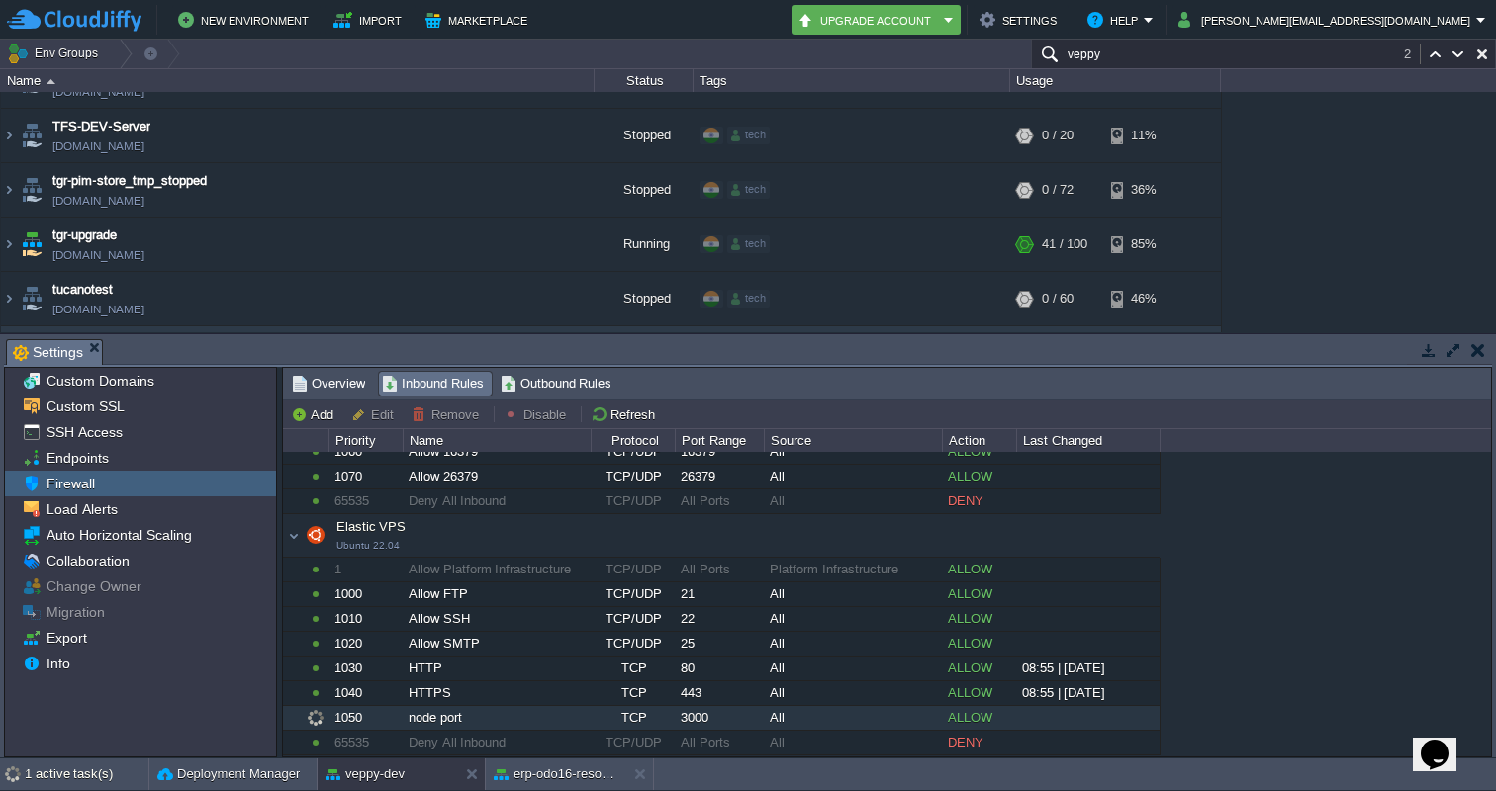
drag, startPoint x: 677, startPoint y: 717, endPoint x: 730, endPoint y: 717, distance: 53.4
click at [730, 717] on div "3000" at bounding box center [719, 718] width 87 height 24
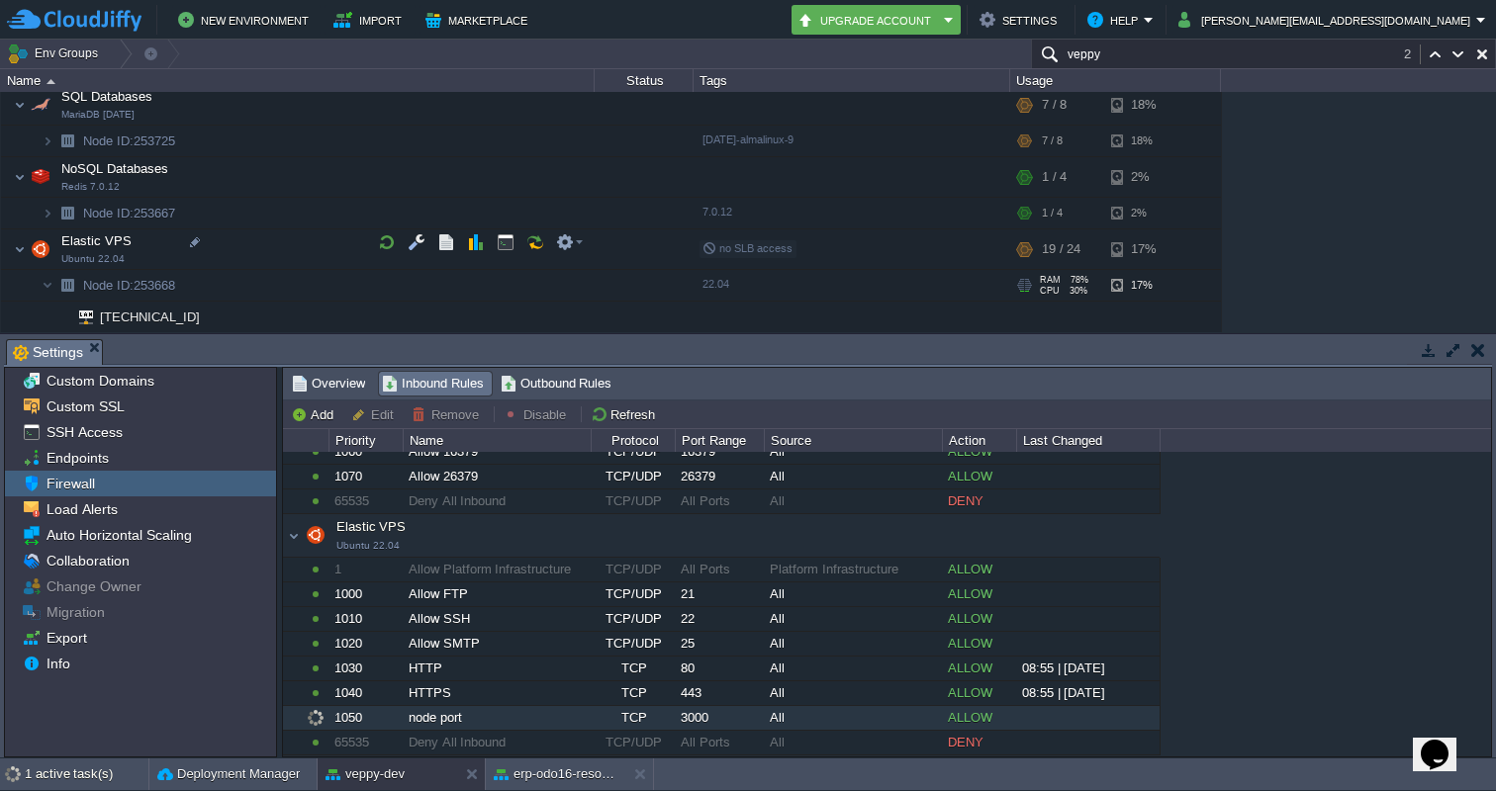
scroll to position [6034, 0]
click at [202, 297] on div at bounding box center [203, 298] width 18 height 18
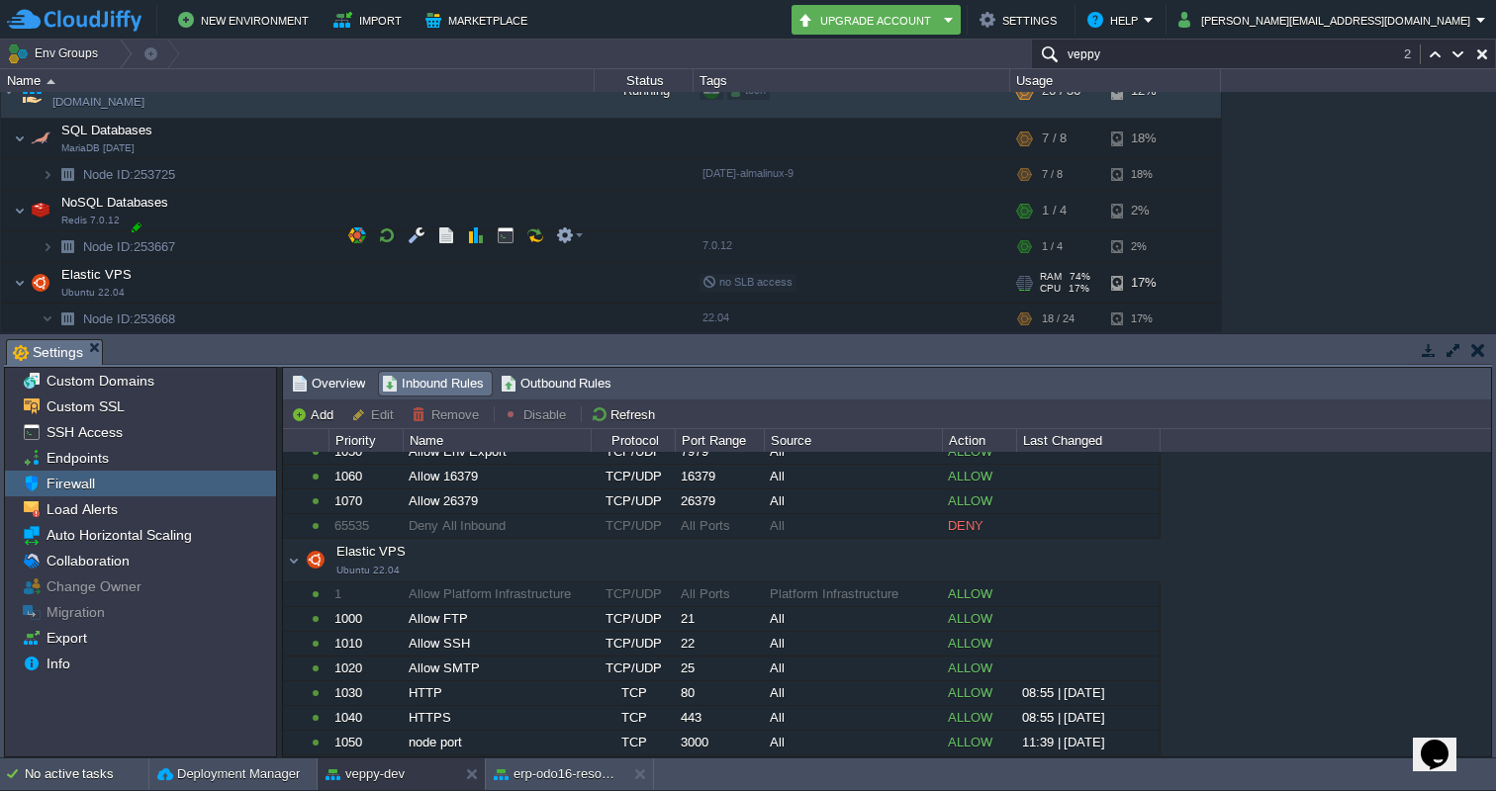
scroll to position [5964, 0]
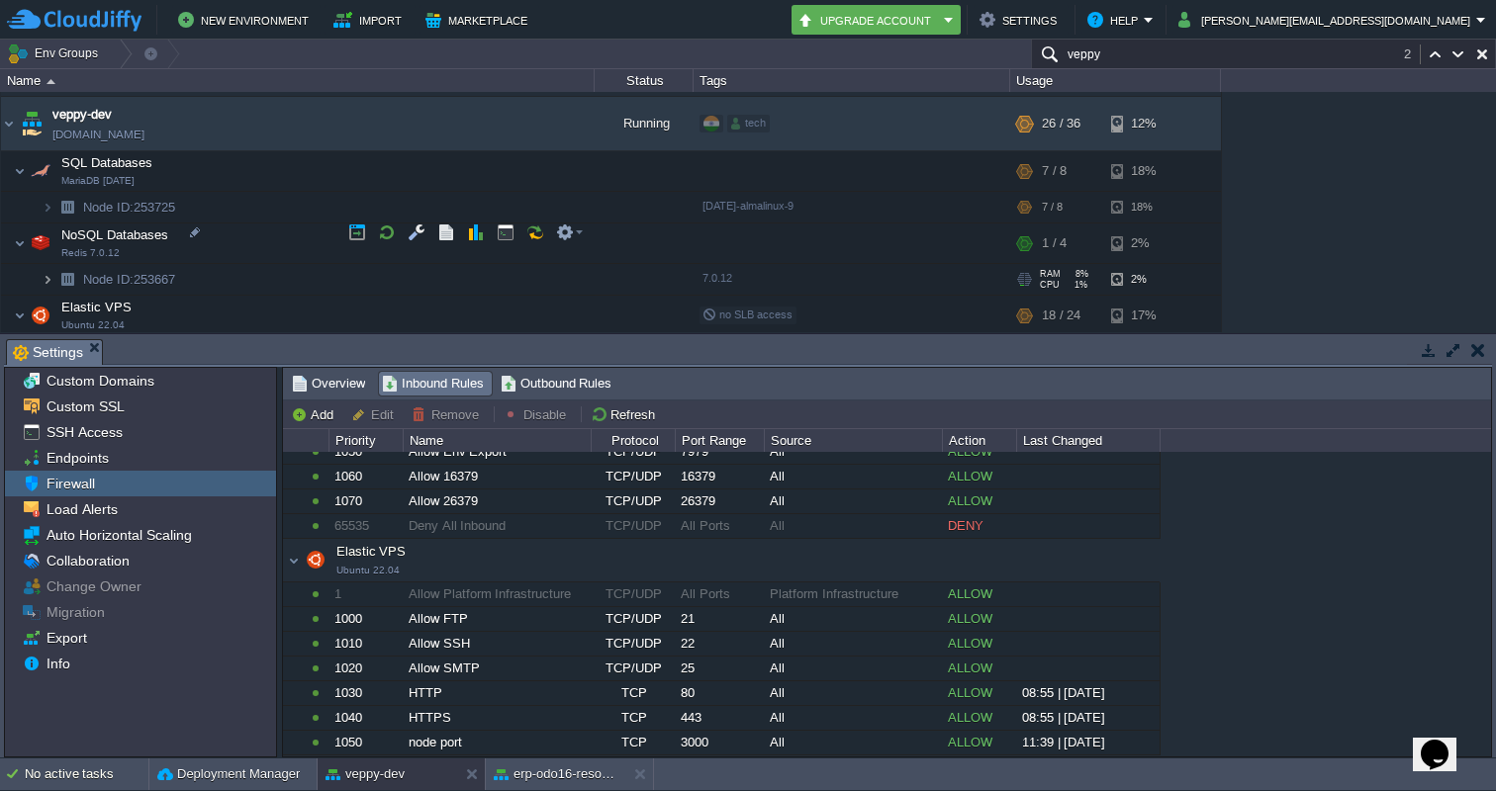
click at [46, 264] on img at bounding box center [48, 279] width 12 height 31
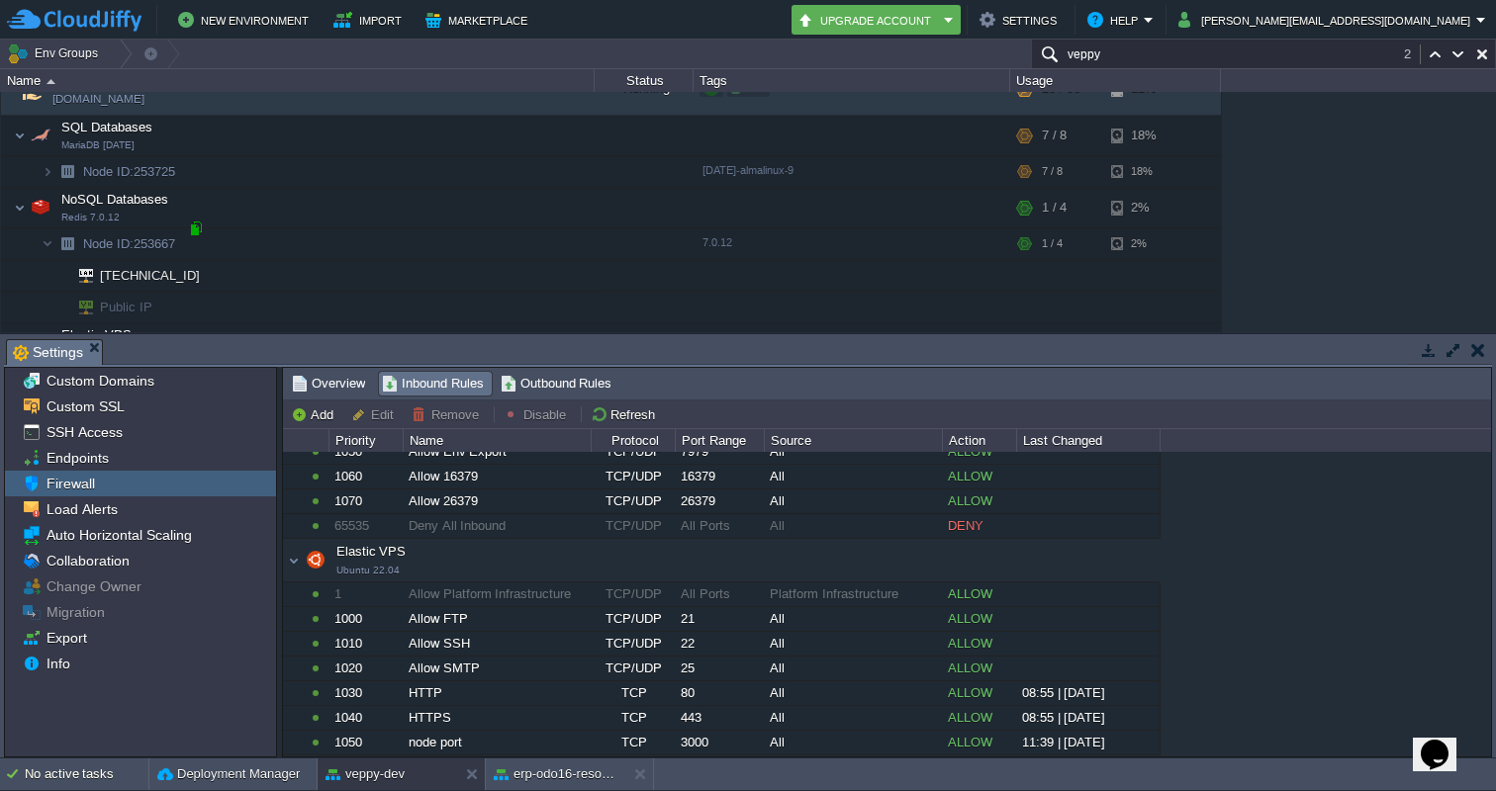
click at [198, 227] on div at bounding box center [196, 229] width 18 height 18
type input "[TECHNICAL_ID]"
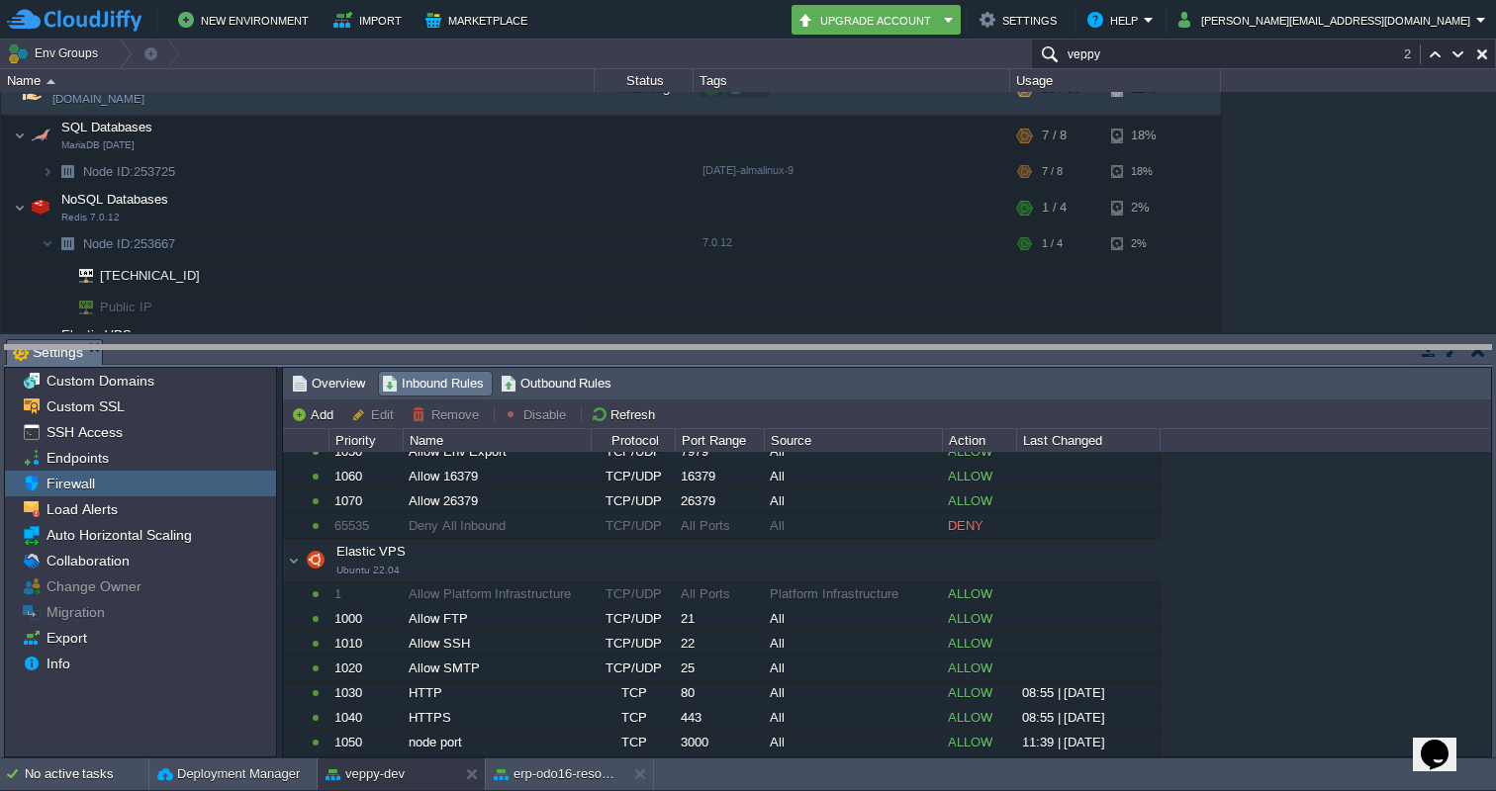
drag, startPoint x: 1319, startPoint y: 350, endPoint x: 1296, endPoint y: 633, distance: 283.9
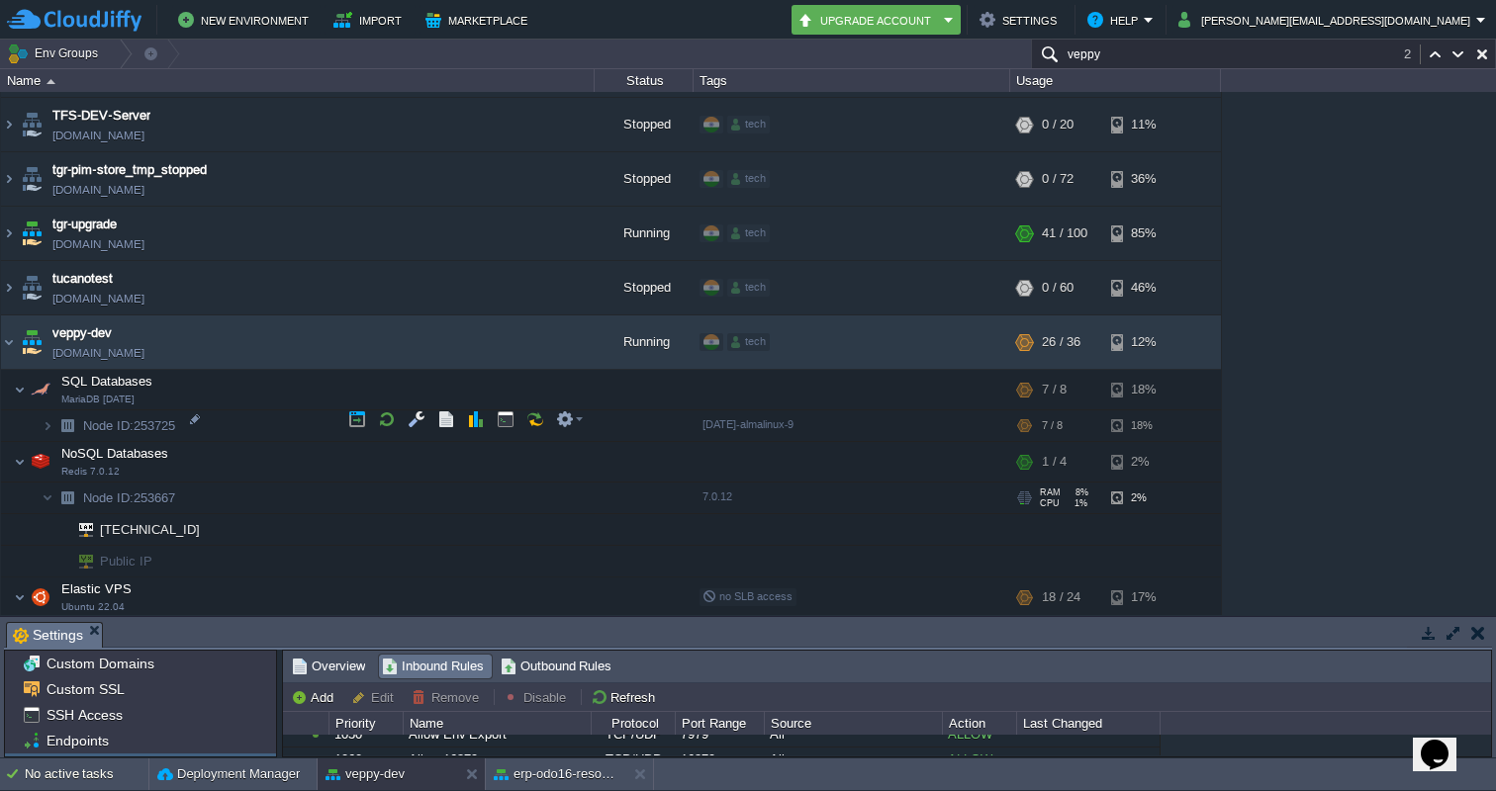
scroll to position [5904, 0]
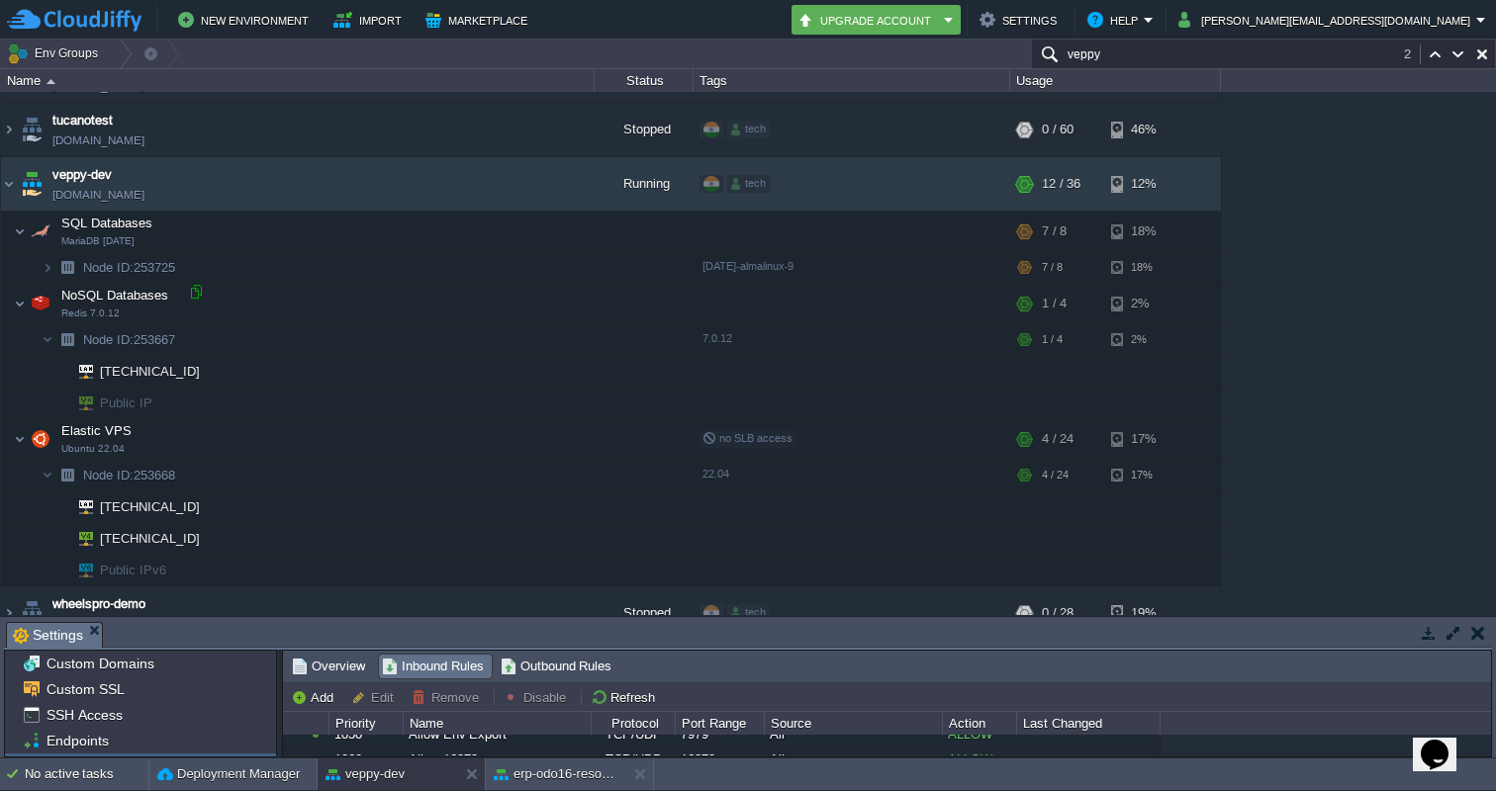
click at [196, 289] on div at bounding box center [196, 292] width 18 height 18
click at [1182, 50] on input "veppy" at bounding box center [1263, 54] width 465 height 29
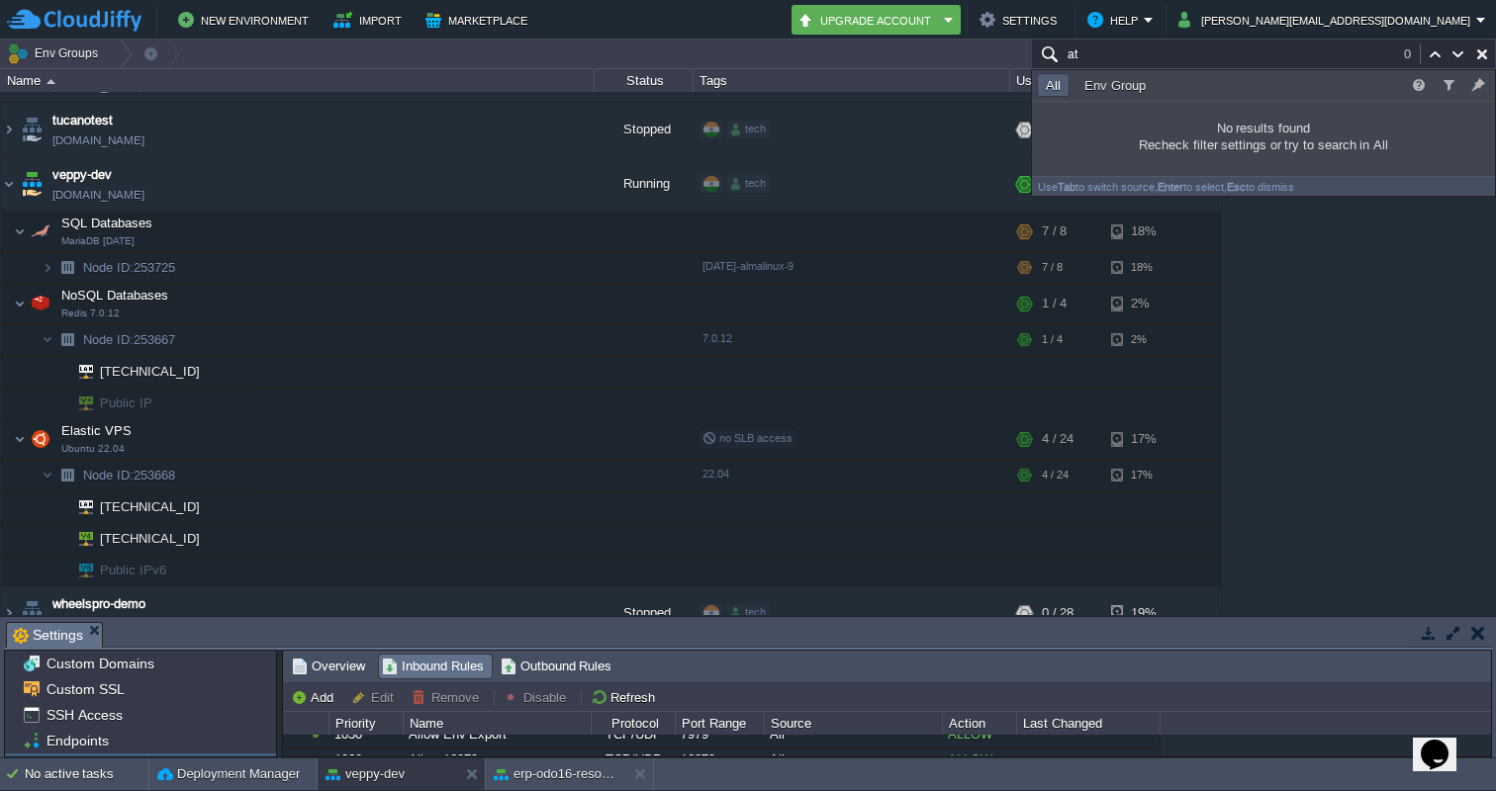
type input "a"
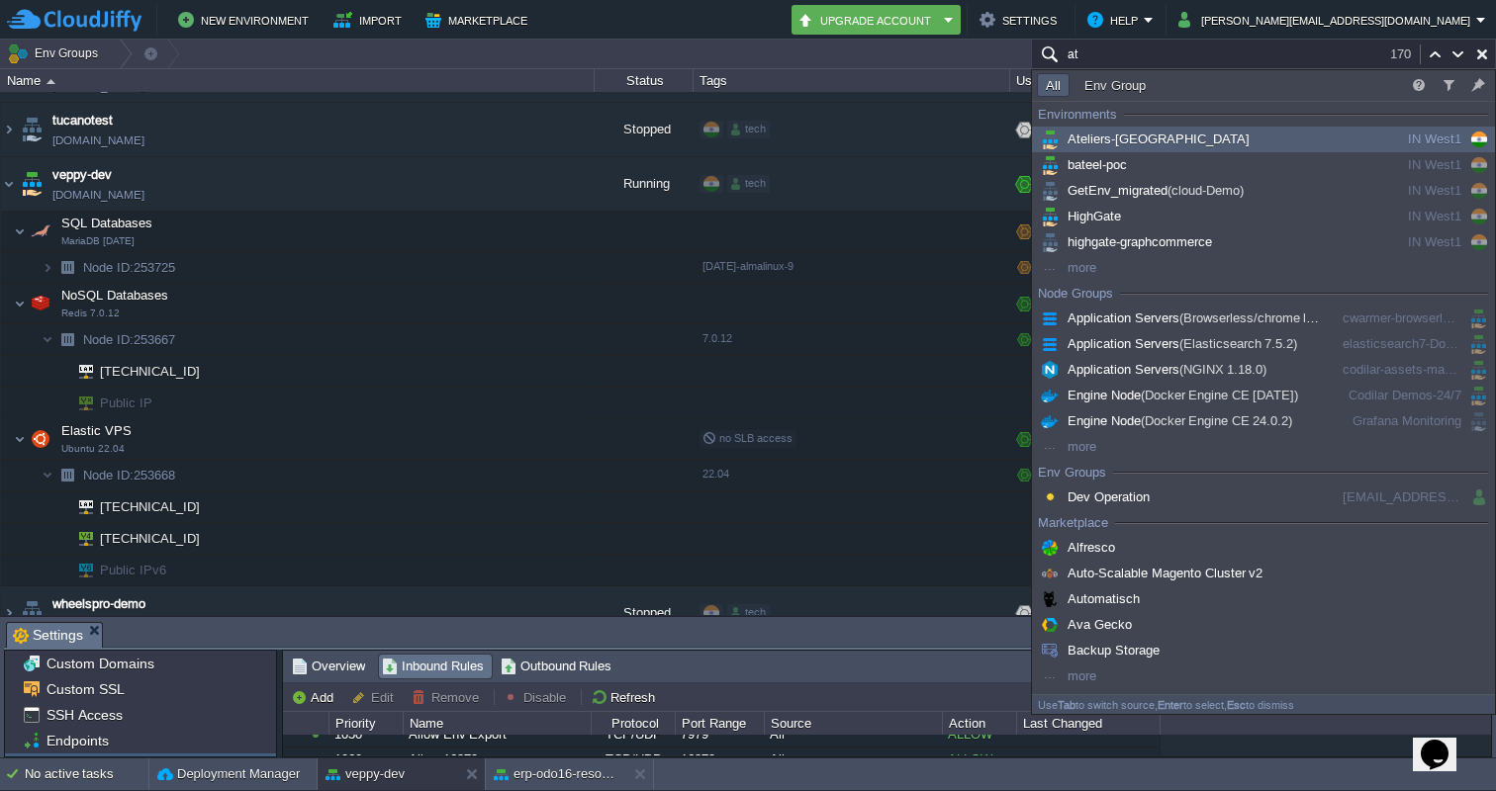
type input "at"
click at [1063, 129] on div "Ateliers-[GEOGRAPHIC_DATA]" at bounding box center [1186, 140] width 299 height 22
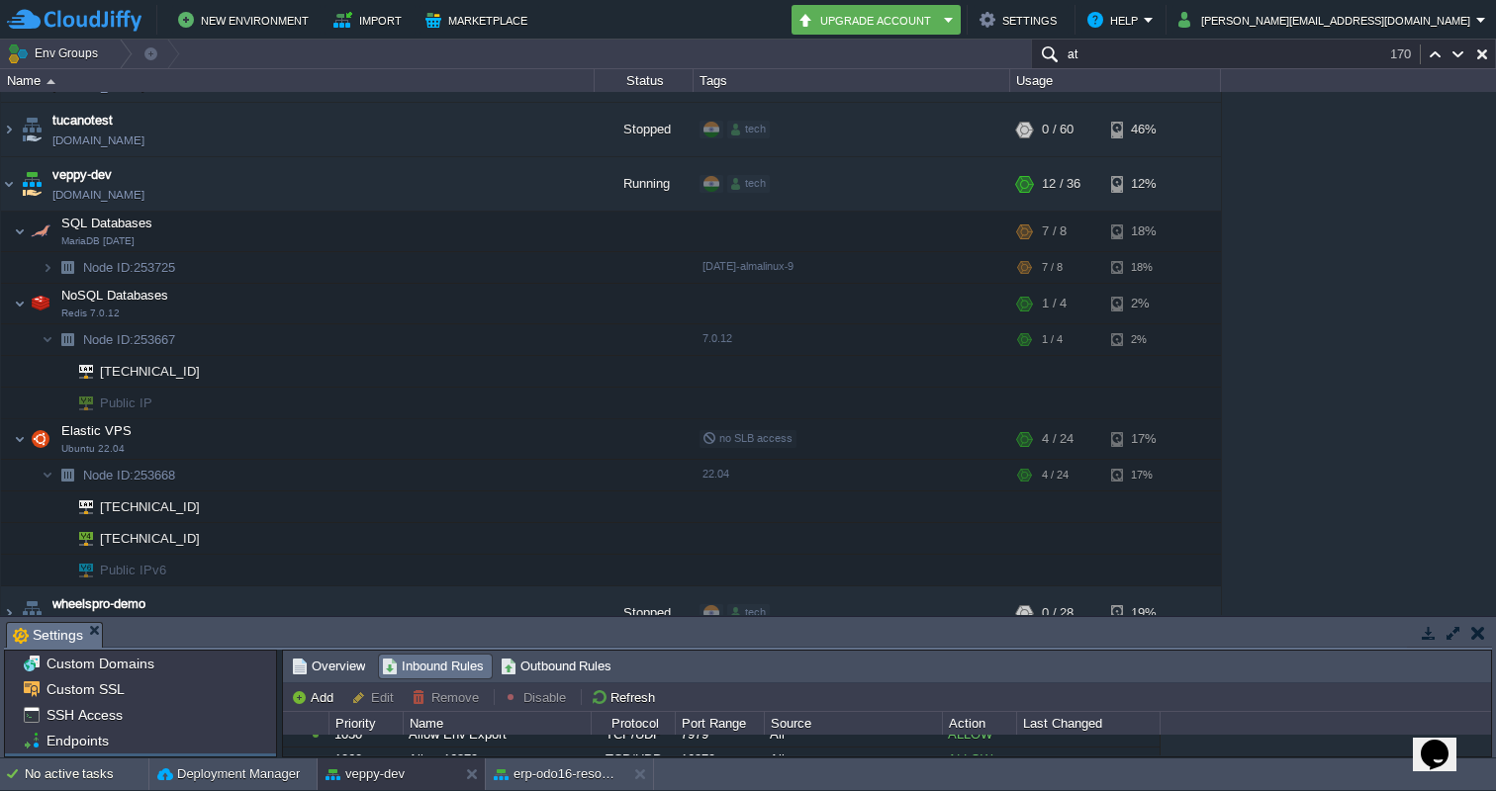
scroll to position [469, 0]
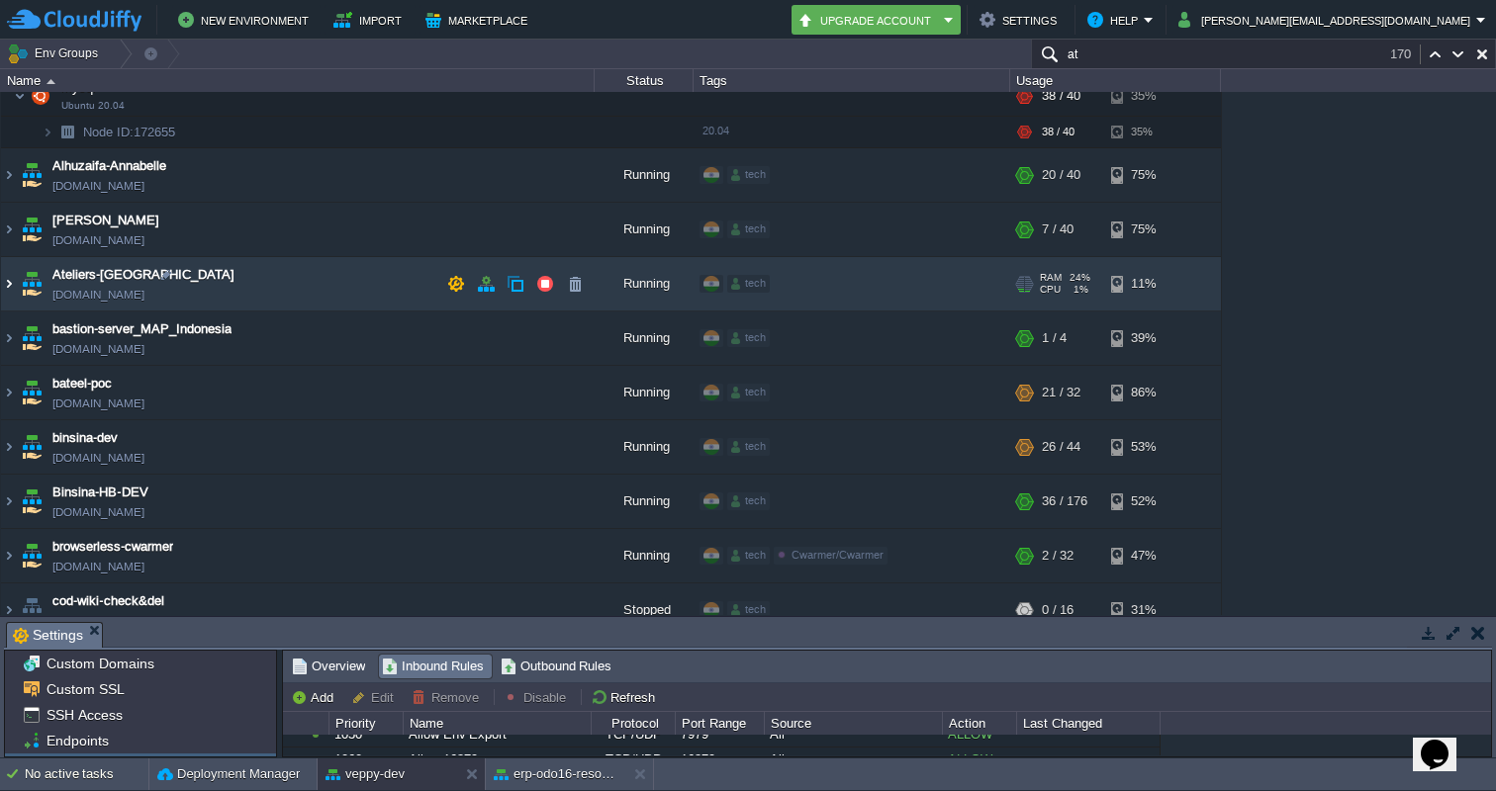
click at [3, 285] on img at bounding box center [9, 283] width 16 height 53
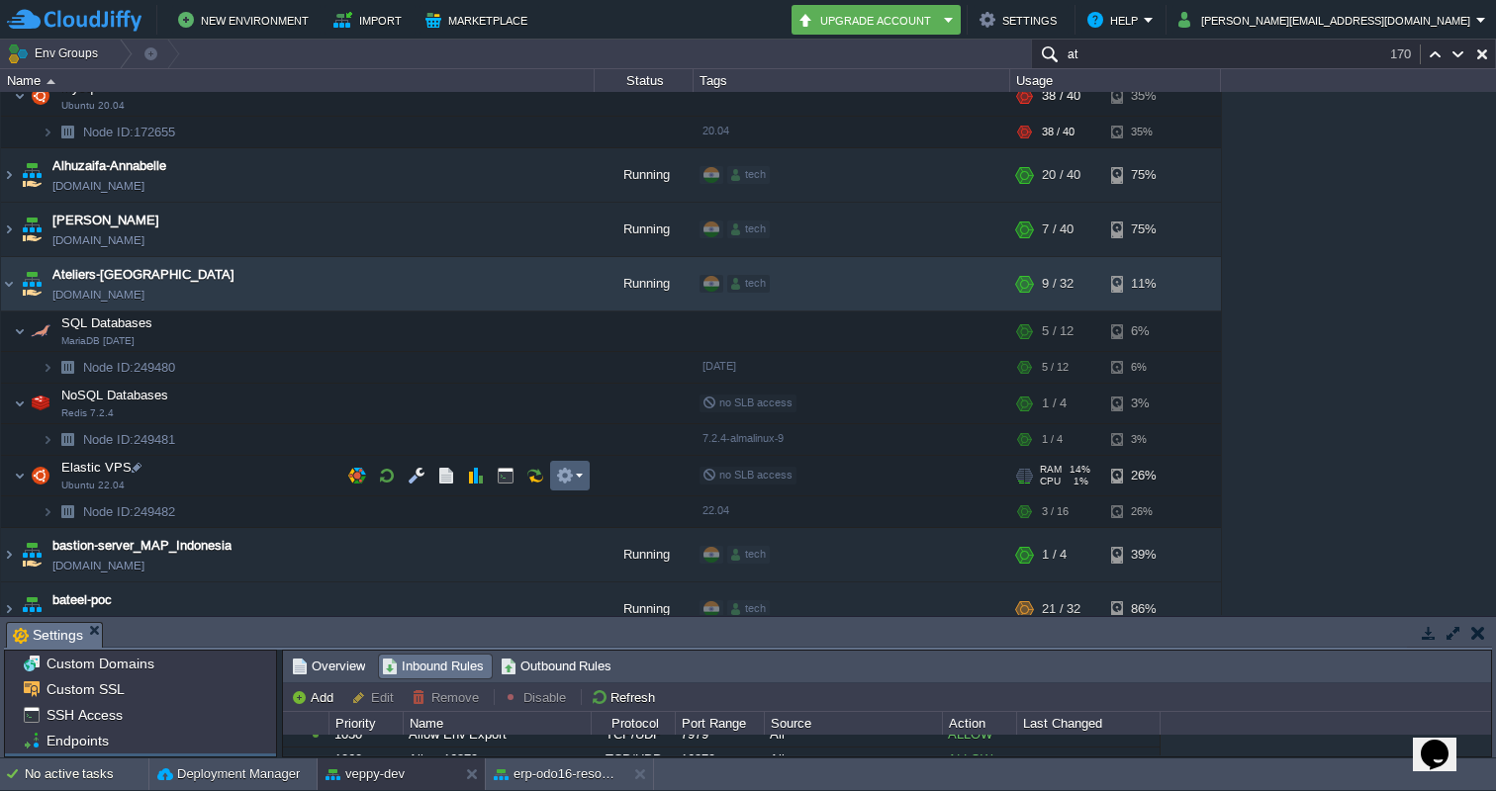
click at [579, 469] on em at bounding box center [569, 476] width 27 height 18
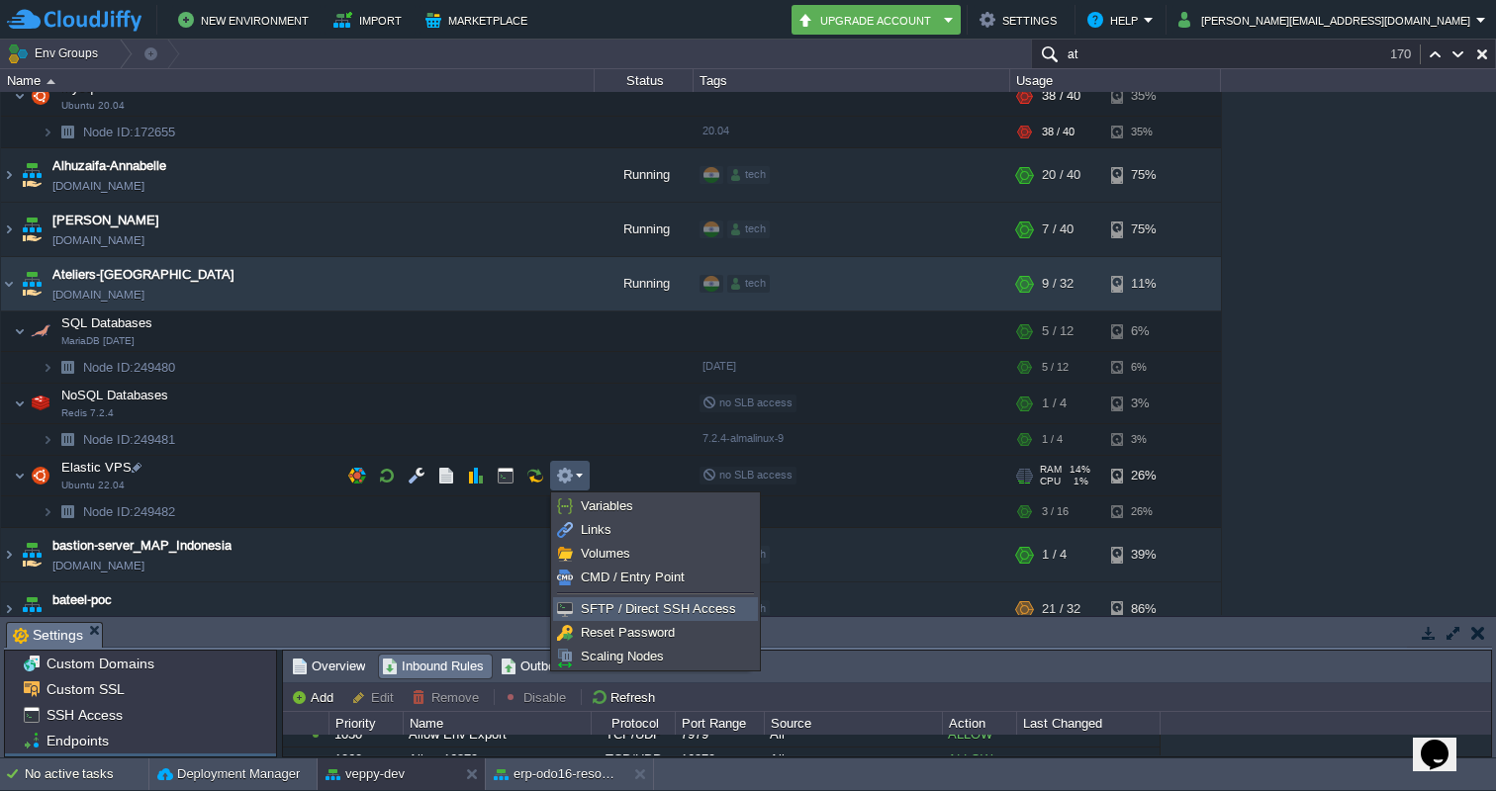
click at [615, 606] on span "SFTP / Direct SSH Access" at bounding box center [658, 608] width 155 height 15
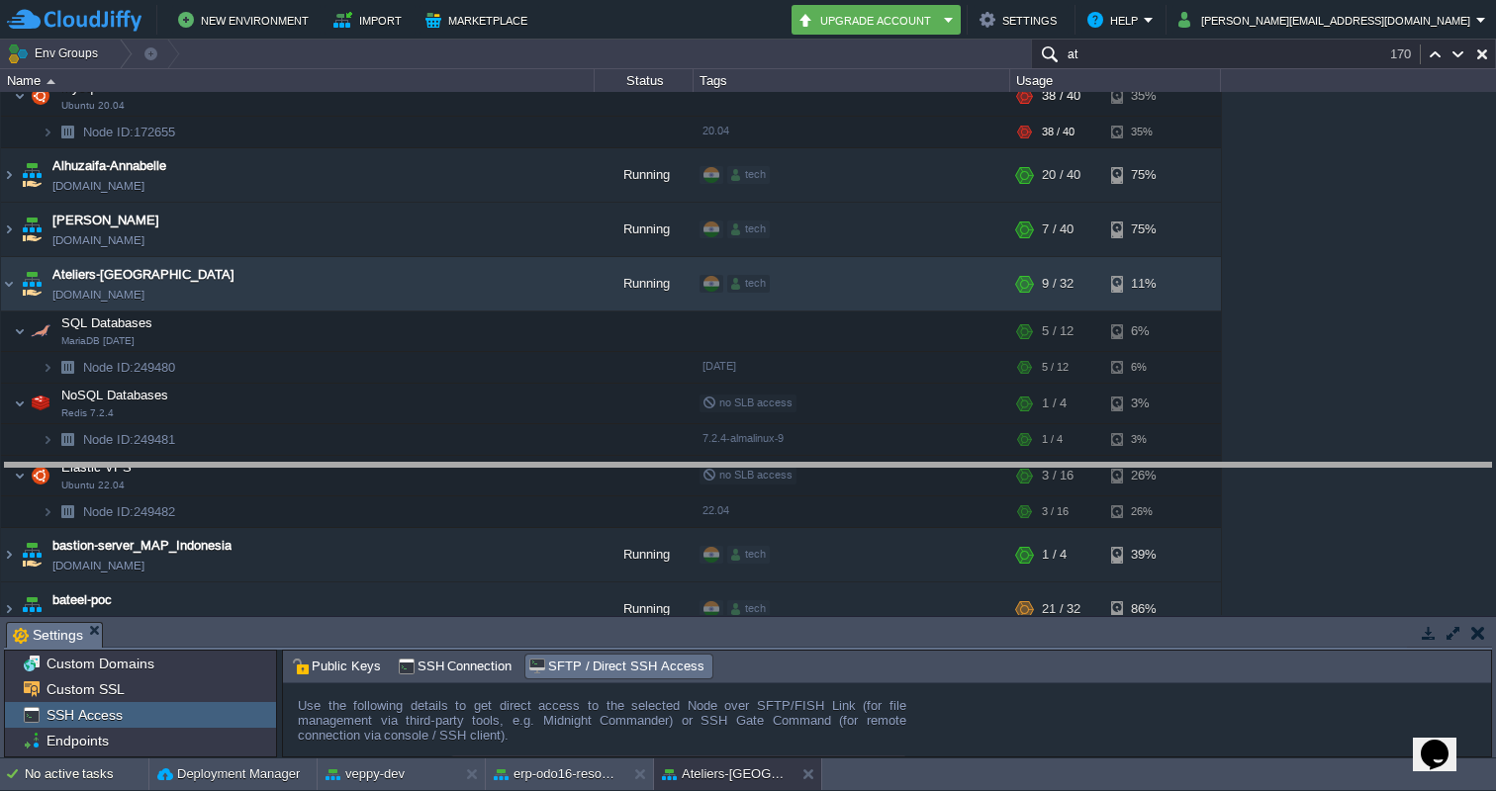
drag, startPoint x: 935, startPoint y: 621, endPoint x: 935, endPoint y: 462, distance: 159.2
click at [935, 462] on body "New Environment Import Marketplace Bonus ₹0.00 Upgrade Account Settings Help [P…" at bounding box center [748, 395] width 1496 height 791
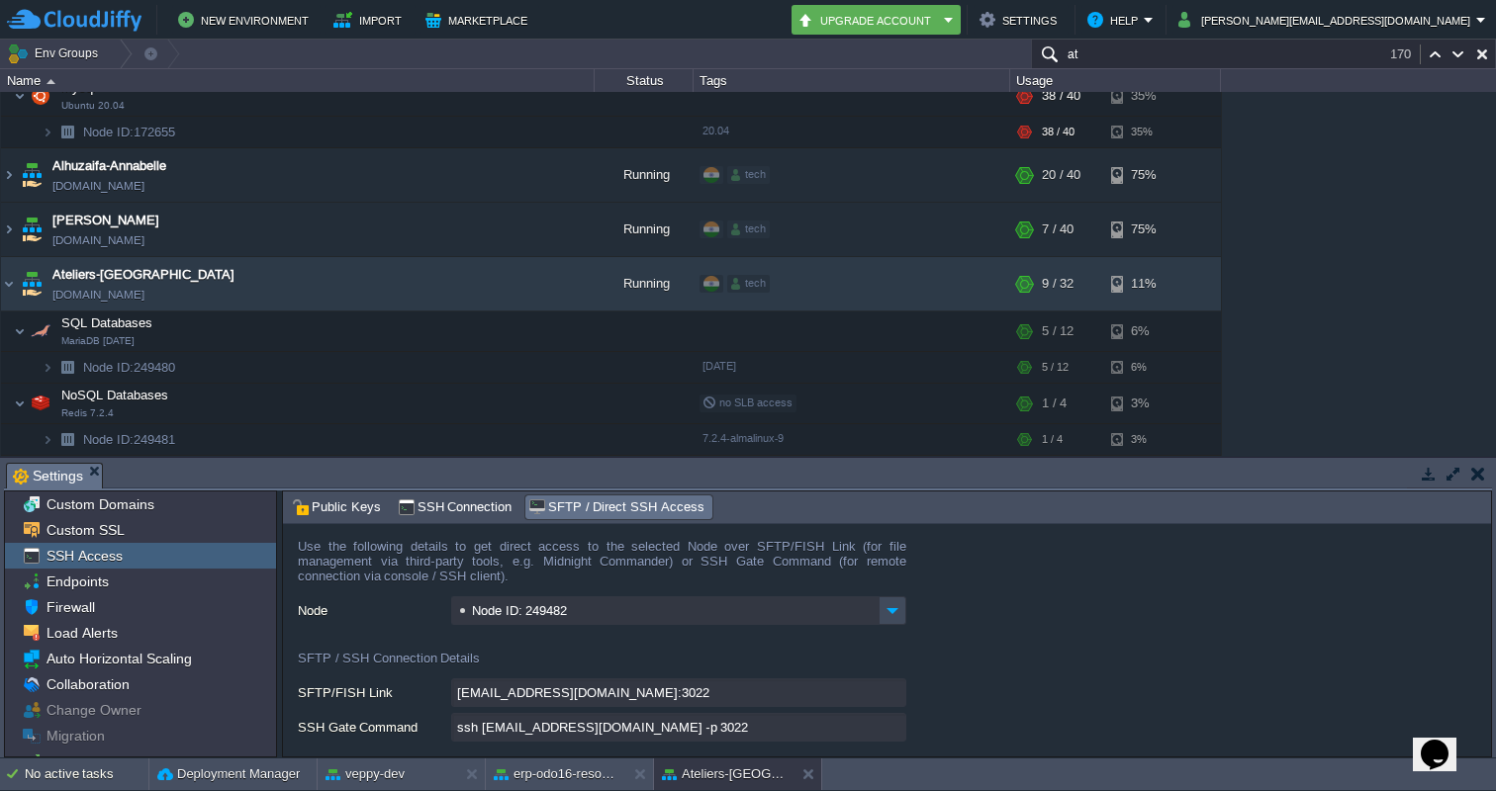
click at [887, 732] on input "ssh [EMAIL_ADDRESS][DOMAIN_NAME] -p 3022" at bounding box center [678, 727] width 455 height 29
type textarea "ssh [EMAIL_ADDRESS][DOMAIN_NAME] -p 3022"
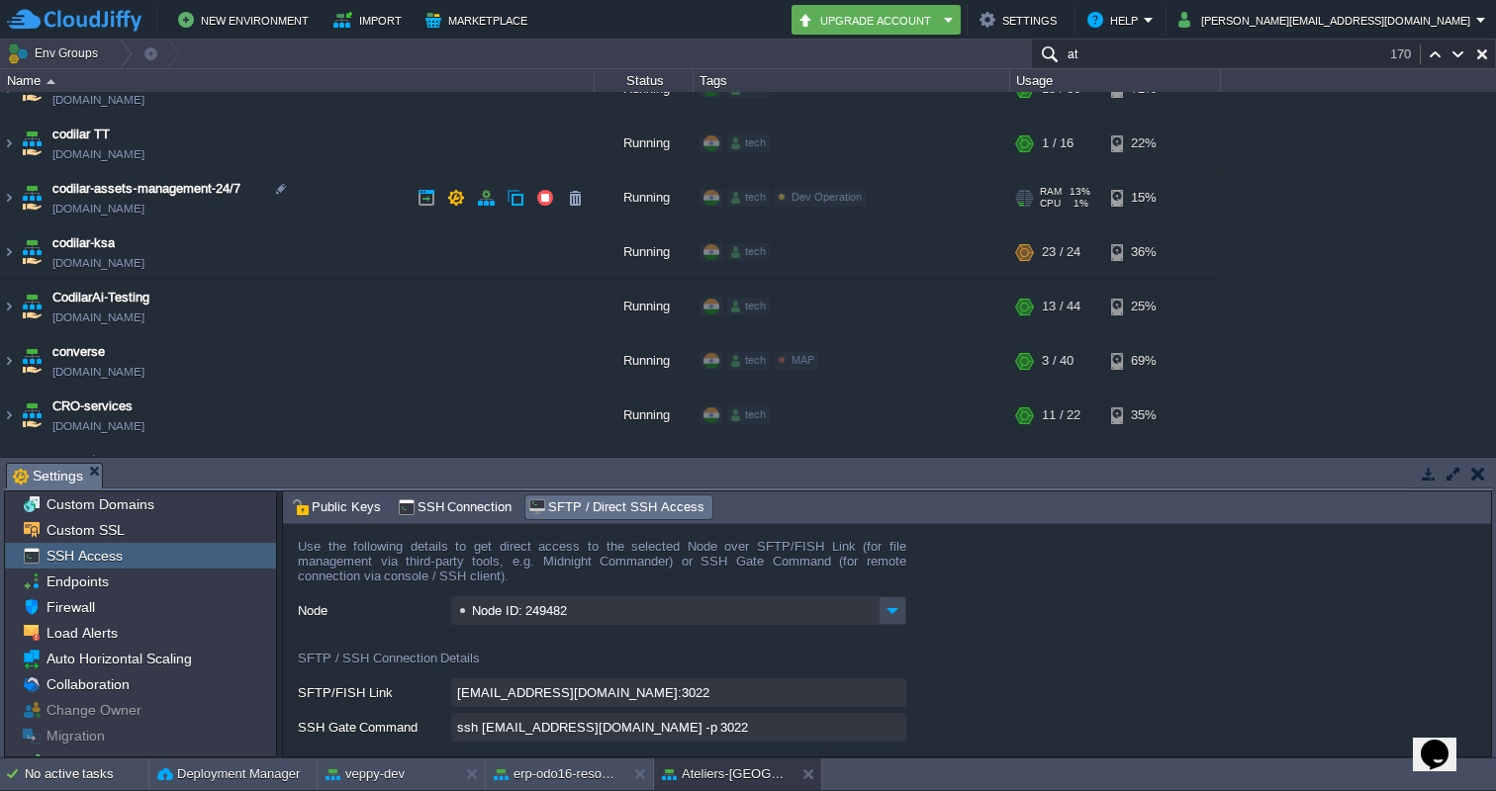
scroll to position [1371, 0]
click at [1164, 68] on div "Env Groups at 170" at bounding box center [748, 55] width 1496 height 30
click at [1139, 64] on input "at" at bounding box center [1263, 54] width 465 height 29
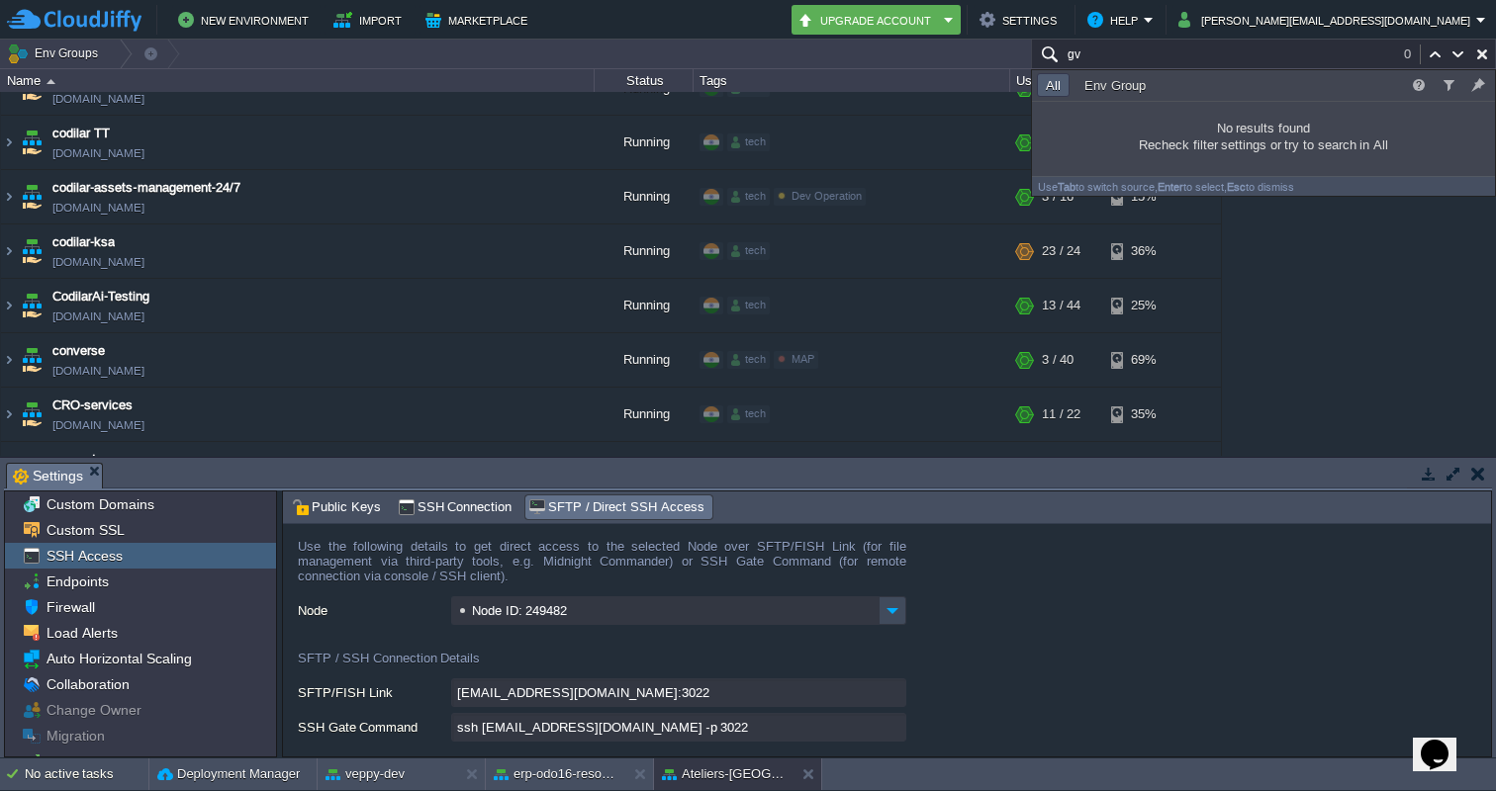
type input "g"
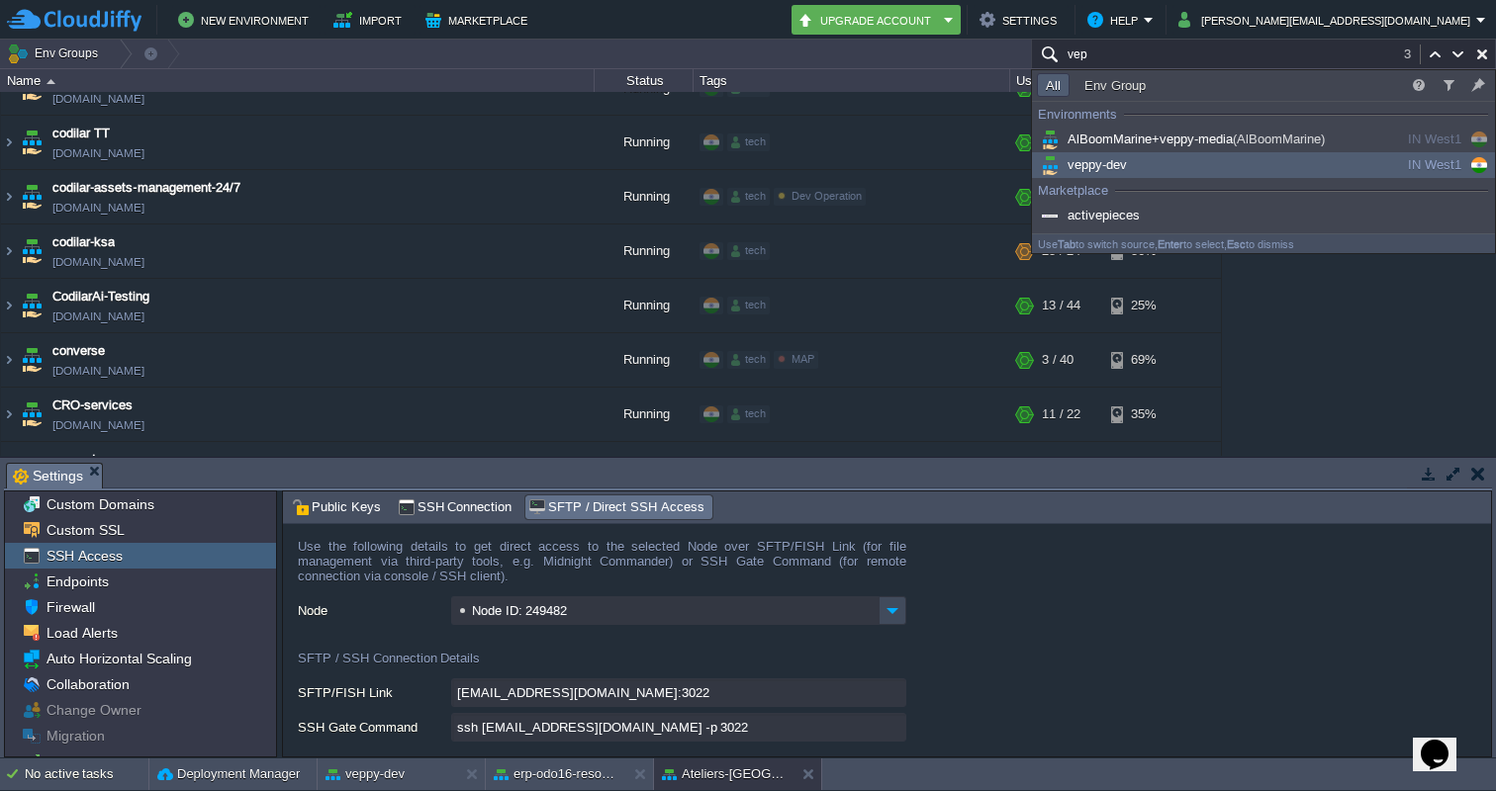
type input "vep"
click at [1118, 173] on div "veppy-dev" at bounding box center [1186, 165] width 299 height 22
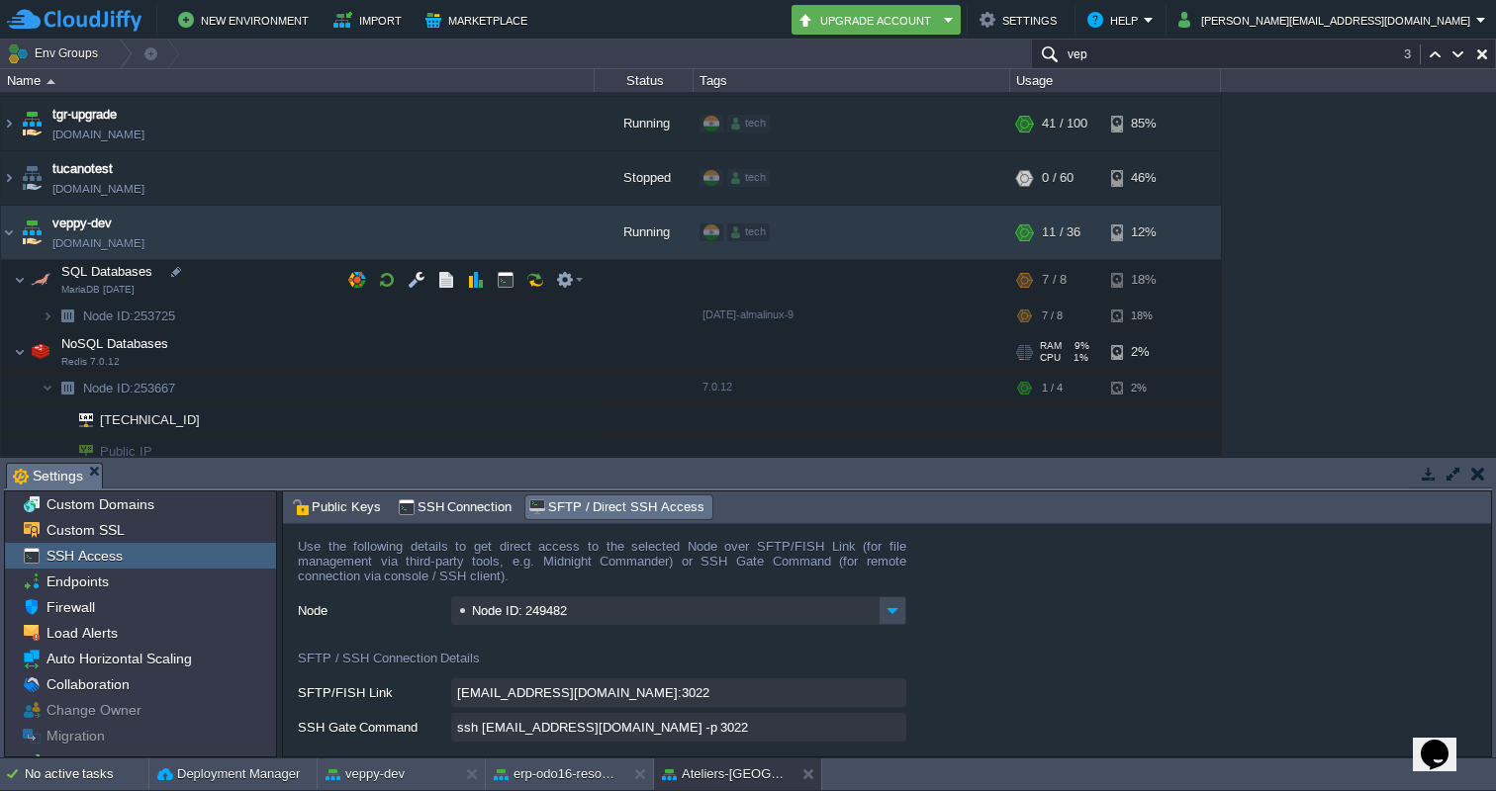
scroll to position [6082, 0]
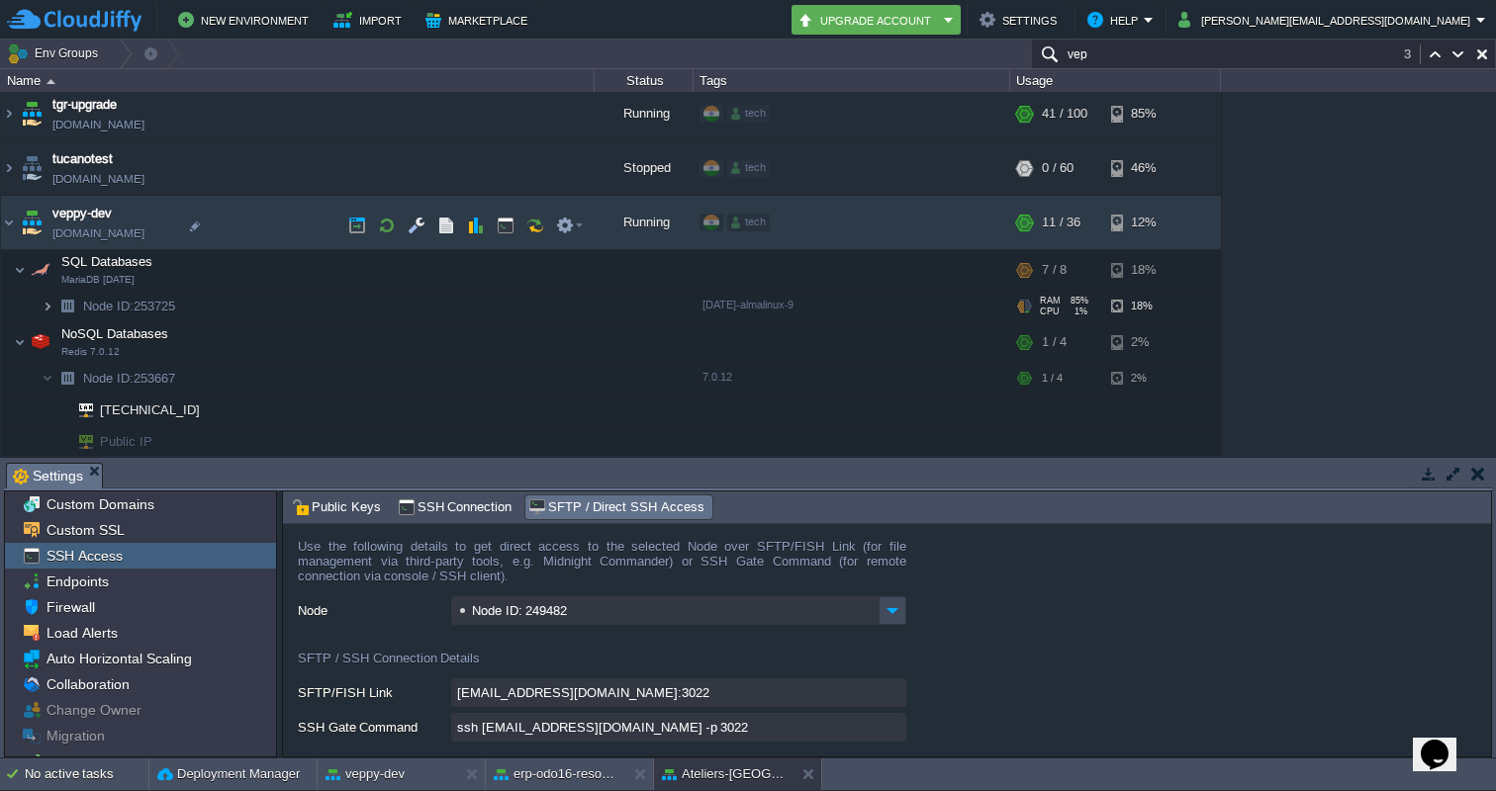
click at [49, 291] on img at bounding box center [48, 306] width 12 height 31
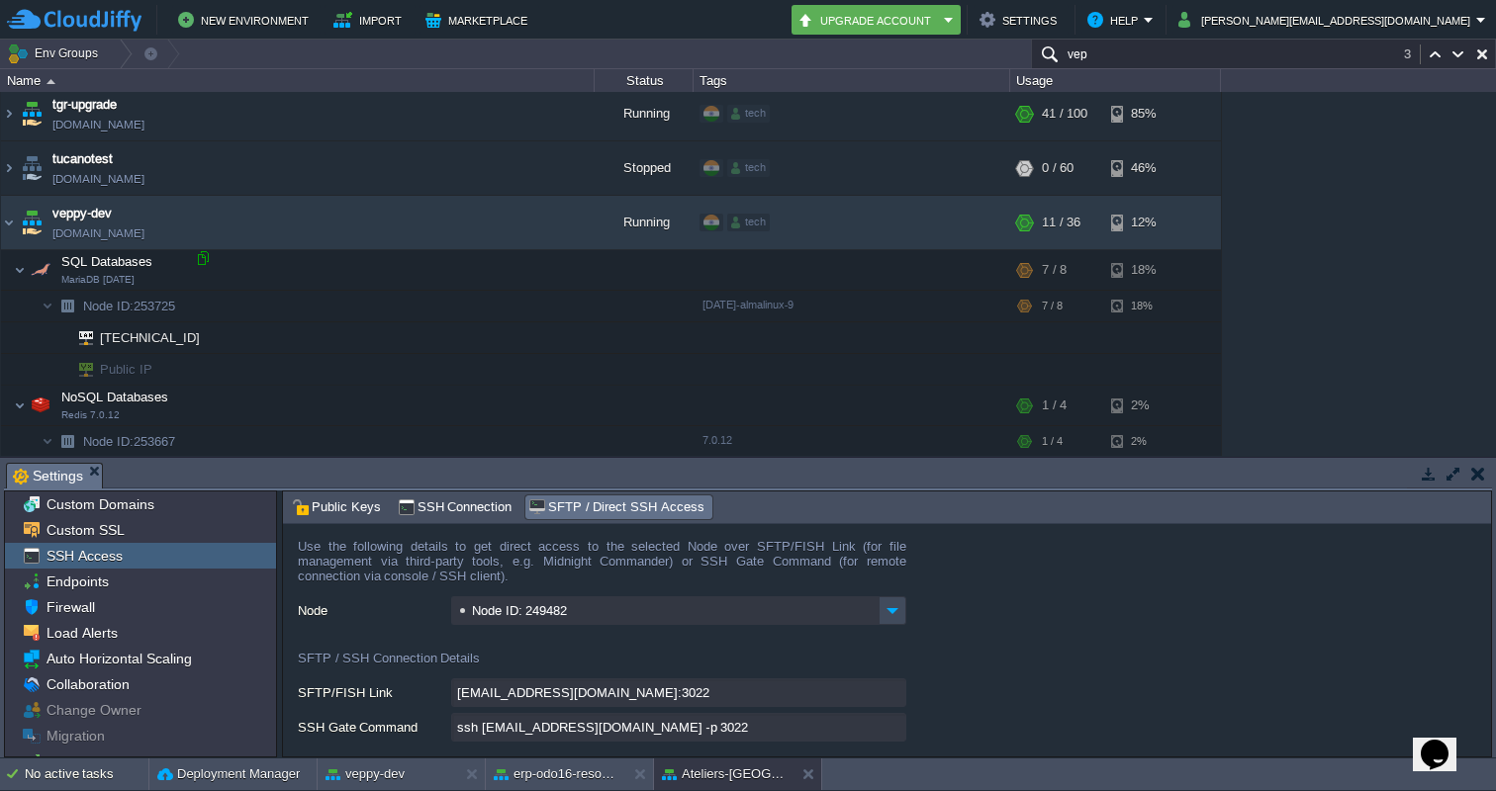
click at [208, 258] on div at bounding box center [203, 258] width 18 height 18
type input "[TECHNICAL_ID]"
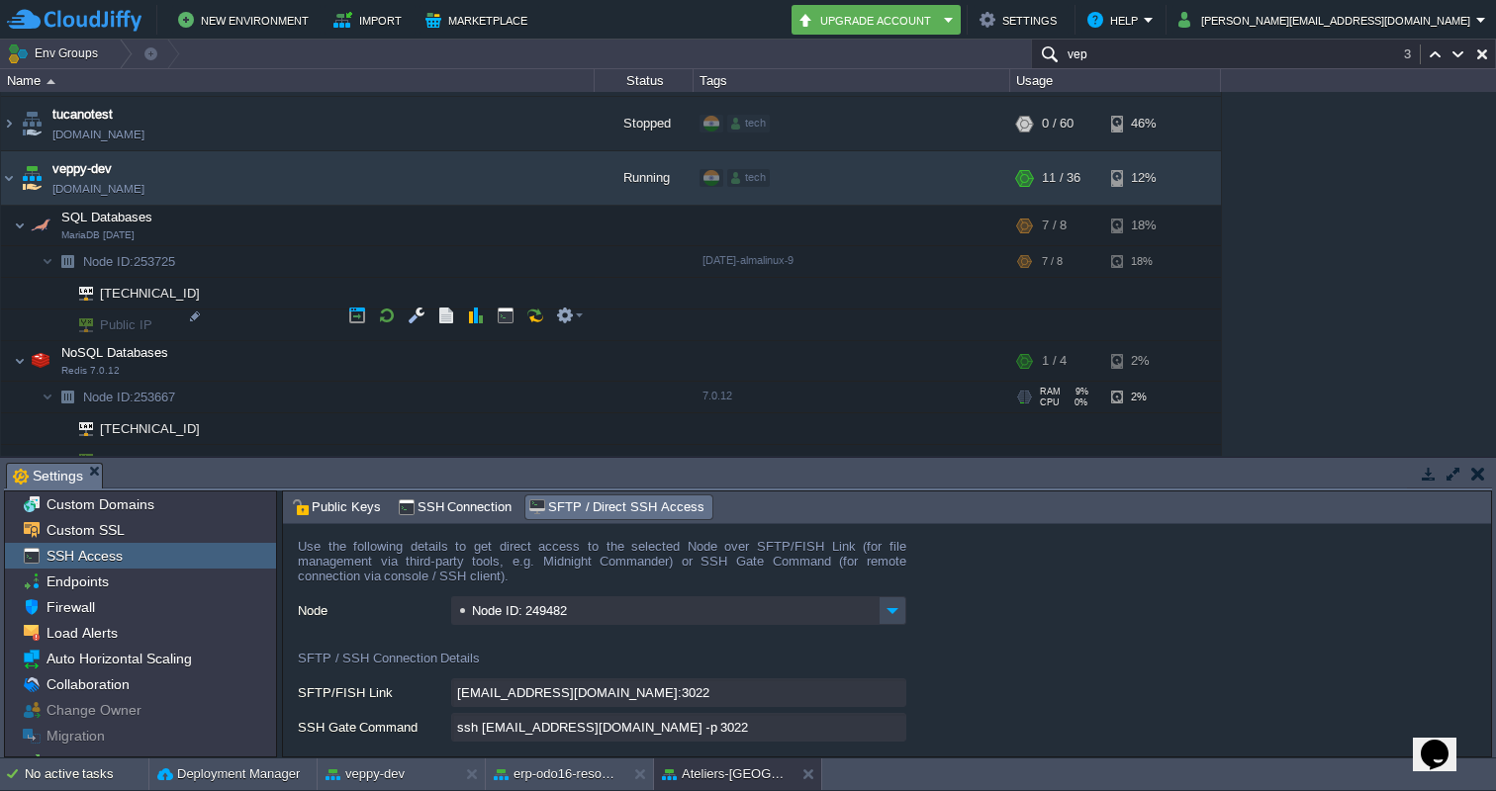
scroll to position [6141, 0]
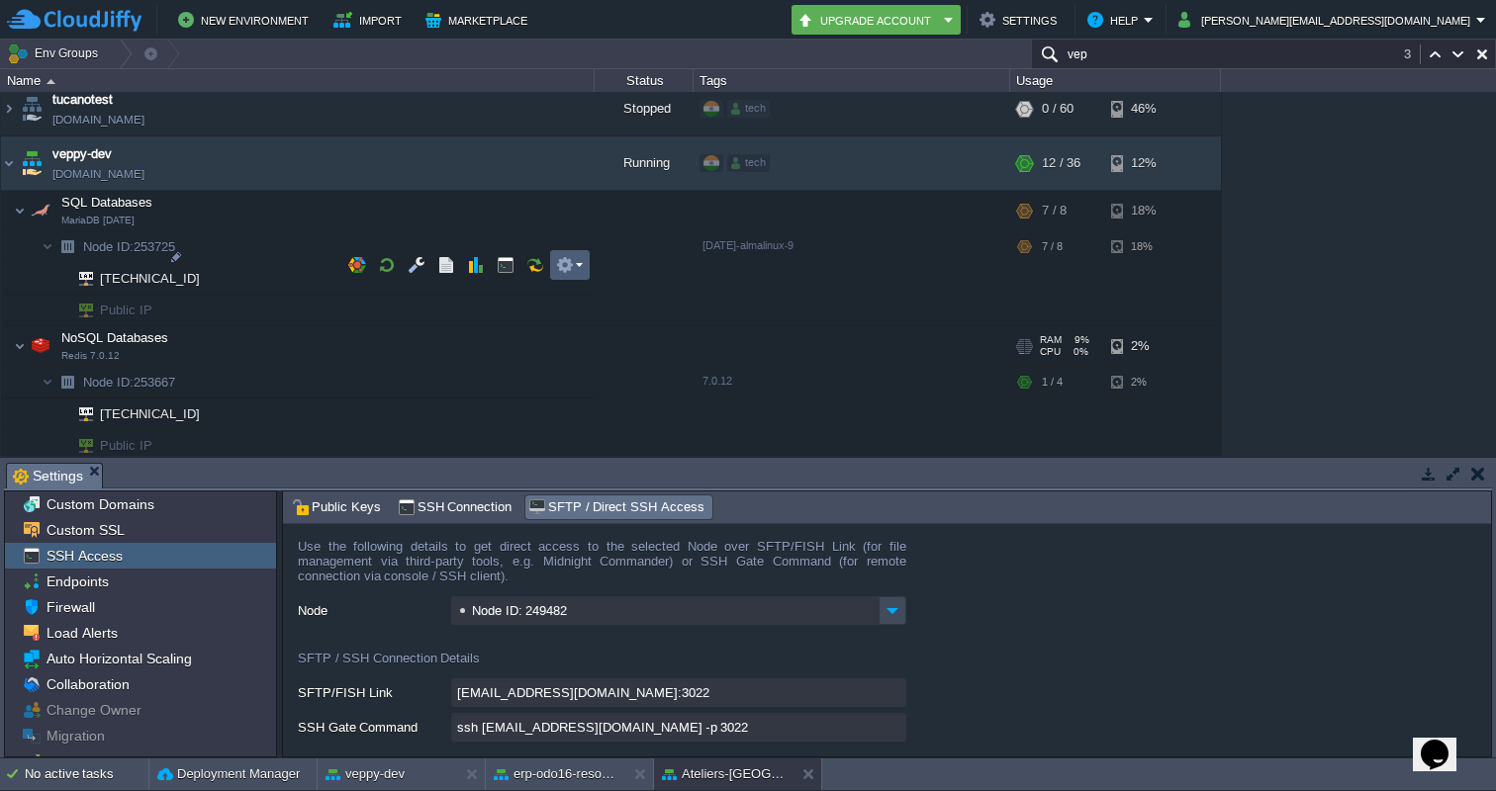
click at [579, 268] on em at bounding box center [569, 265] width 27 height 18
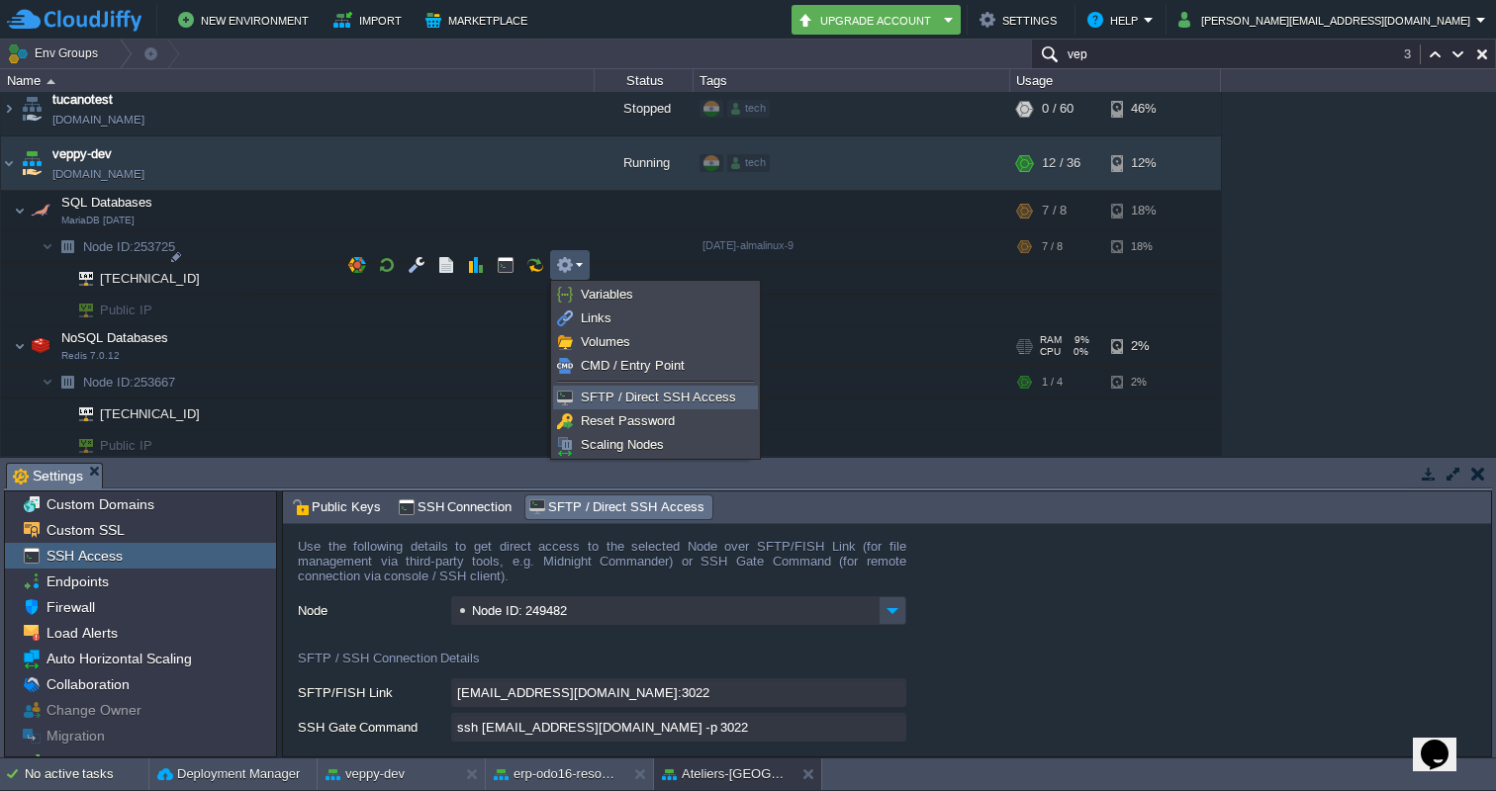
click at [617, 400] on span "SFTP / Direct SSH Access" at bounding box center [658, 397] width 155 height 15
type input "Node ID: 253667"
type input "[EMAIL_ADDRESS][DOMAIN_NAME]:3022"
type input "ssh [EMAIL_ADDRESS][DOMAIN_NAME] -p 3022"
type input "253667-14223"
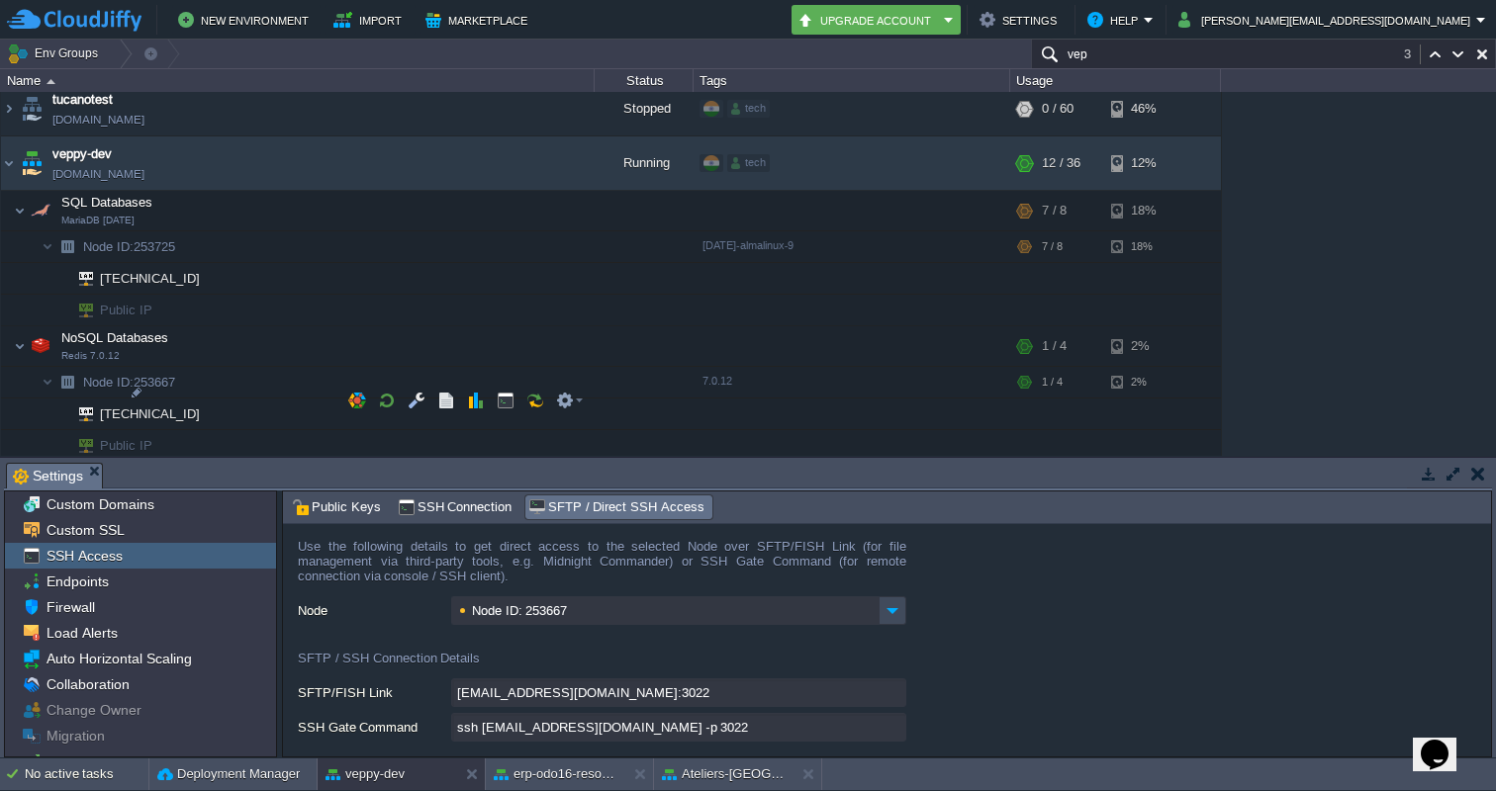
scroll to position [45, 0]
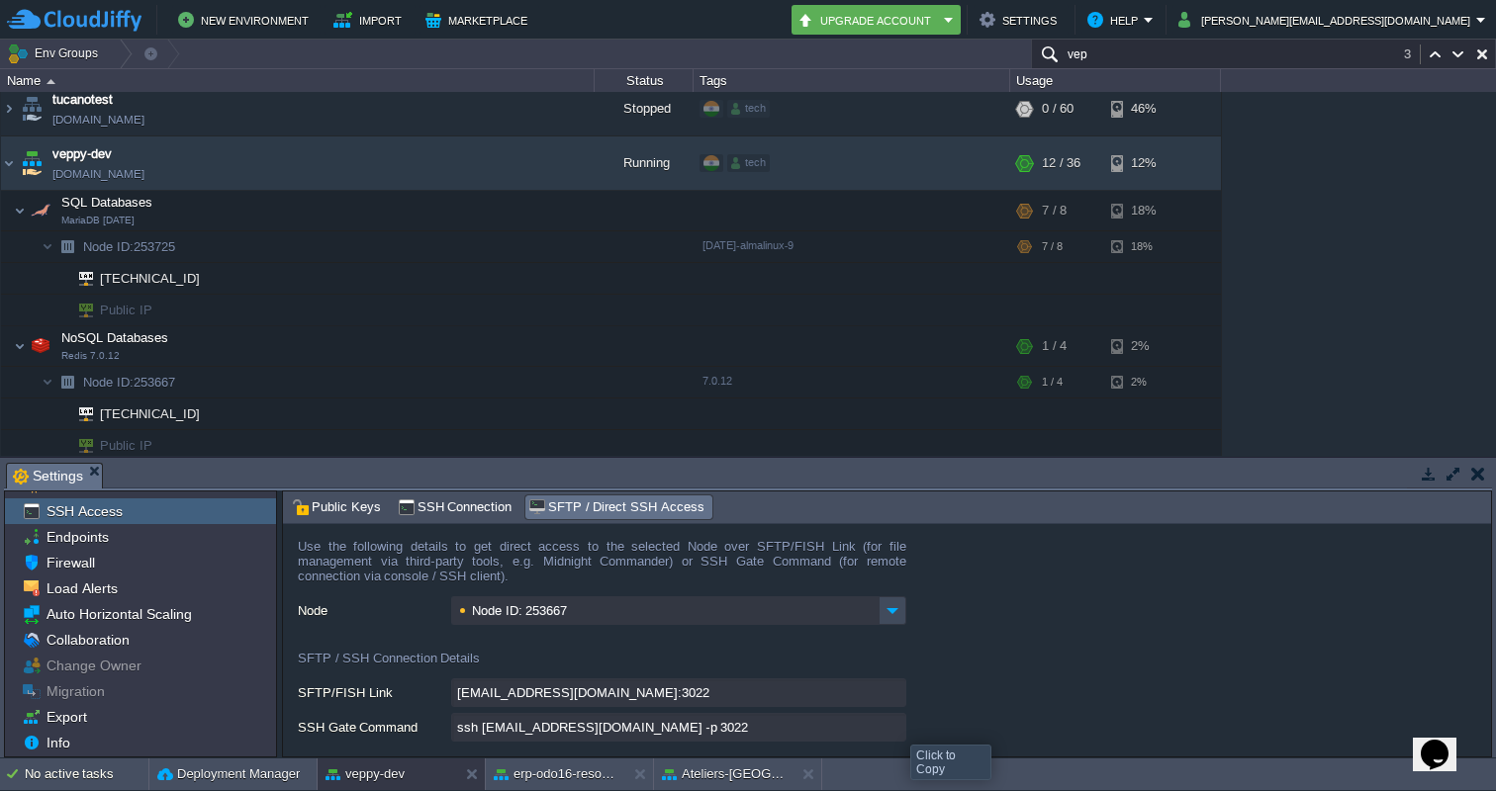
click at [895, 727] on input "ssh [EMAIL_ADDRESS][DOMAIN_NAME] -p 3022" at bounding box center [678, 727] width 455 height 29
type textarea "ssh [EMAIL_ADDRESS][DOMAIN_NAME] -p 3022"
click at [200, 329] on div at bounding box center [196, 333] width 18 height 18
click at [195, 331] on div at bounding box center [196, 333] width 18 height 18
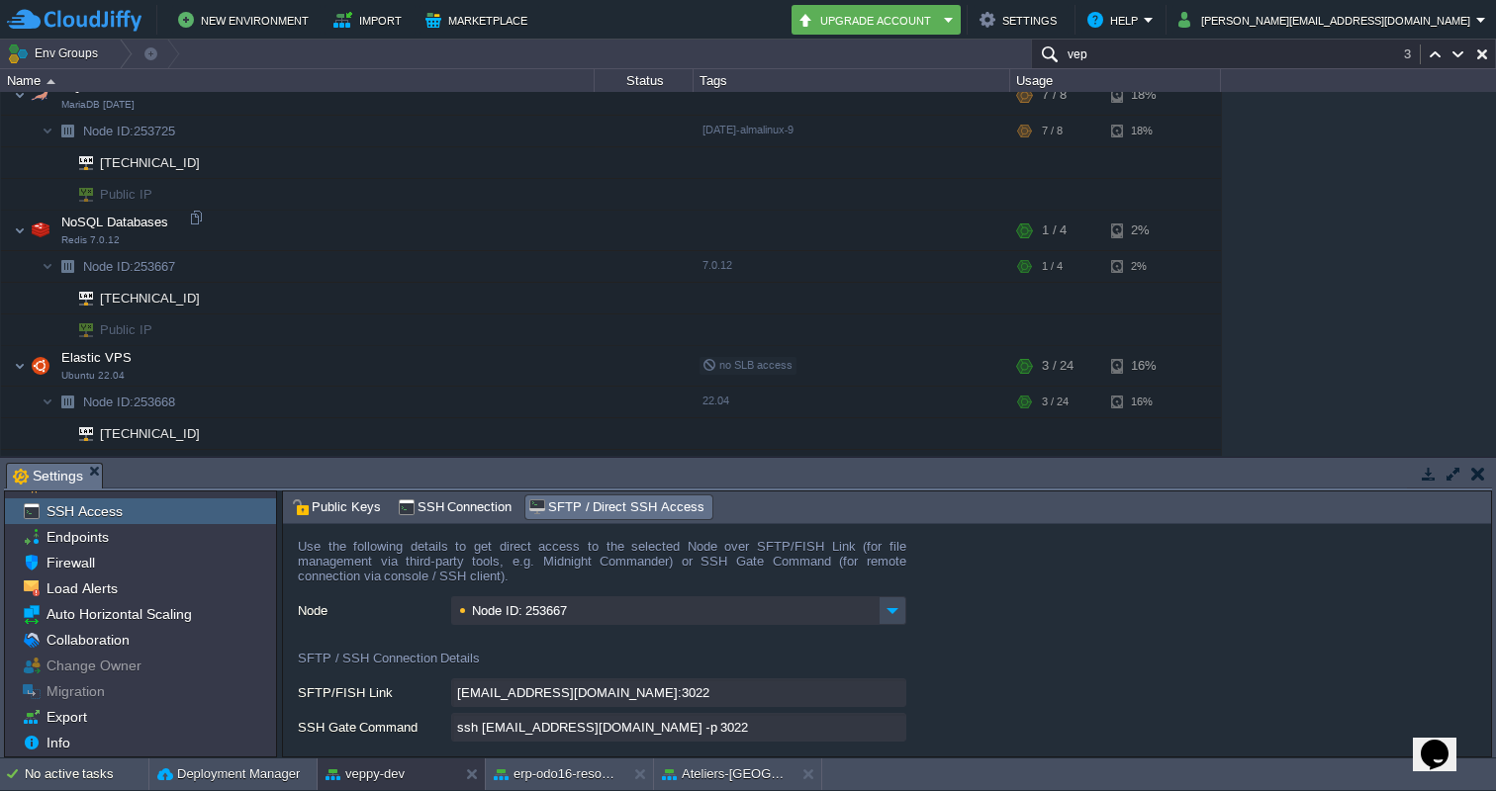
scroll to position [6265, 0]
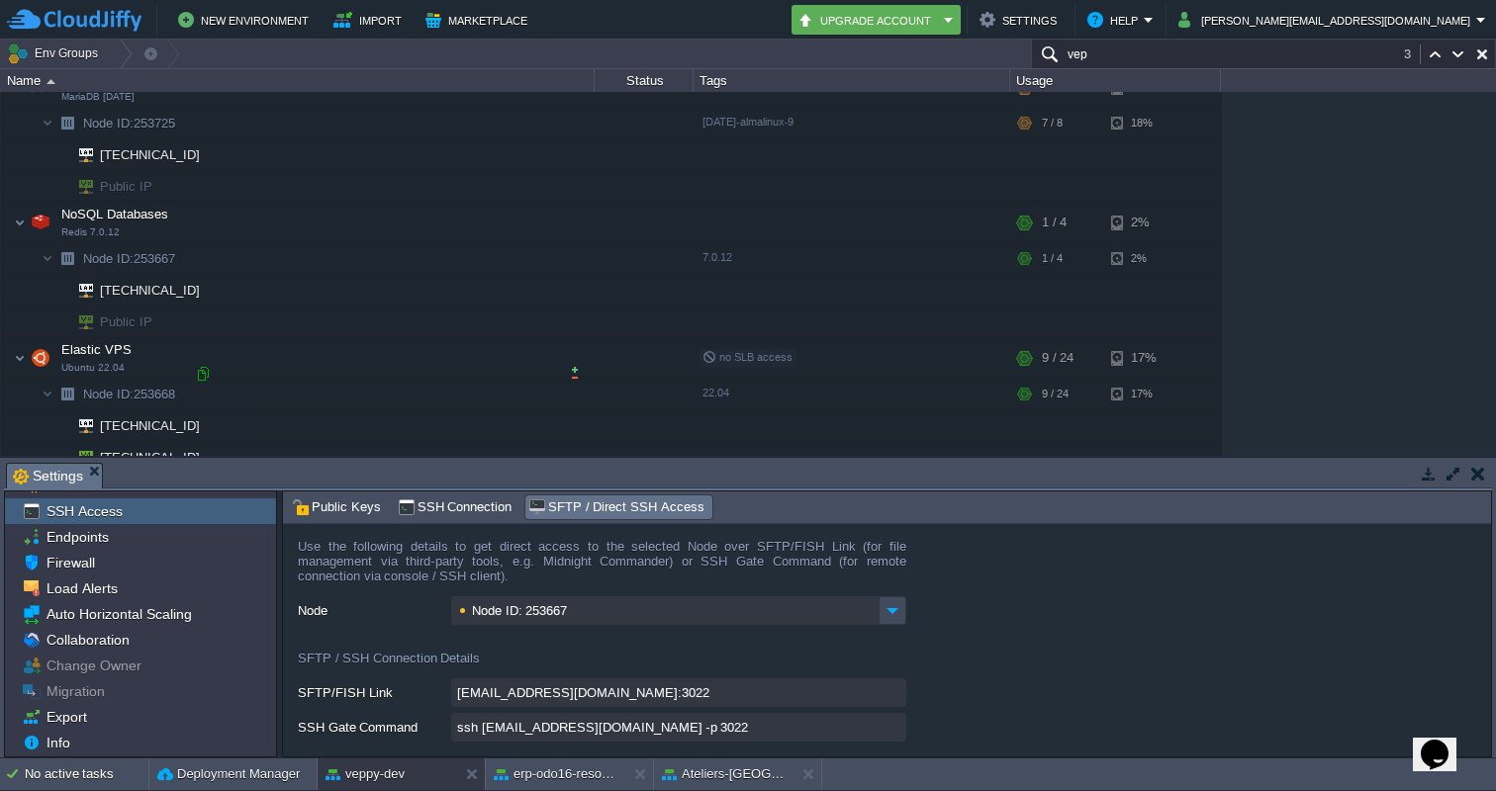
click at [205, 368] on div at bounding box center [203, 374] width 18 height 18
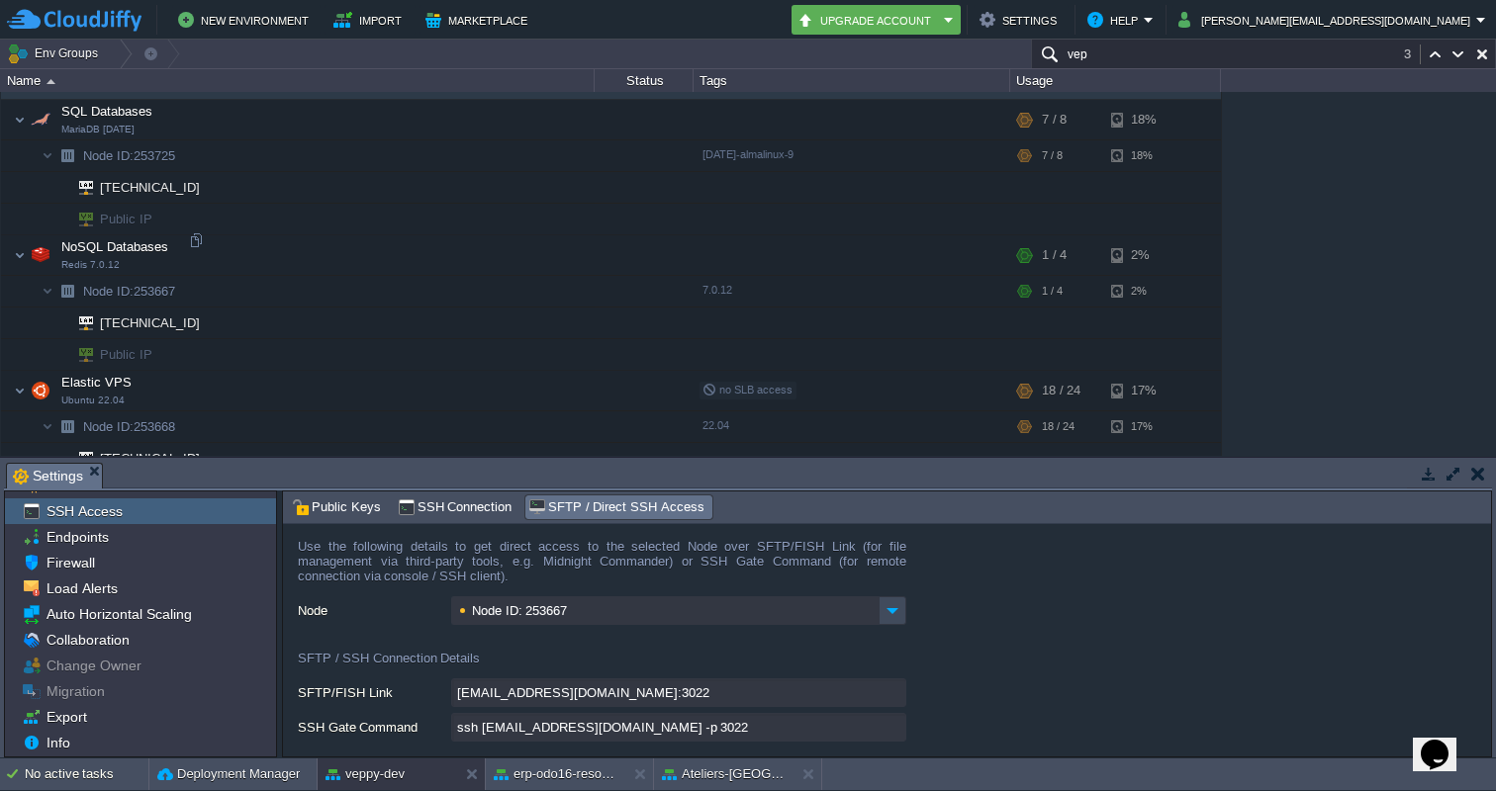
scroll to position [6229, 0]
click at [204, 243] on div at bounding box center [196, 243] width 18 height 18
type input "[TECHNICAL_ID]"
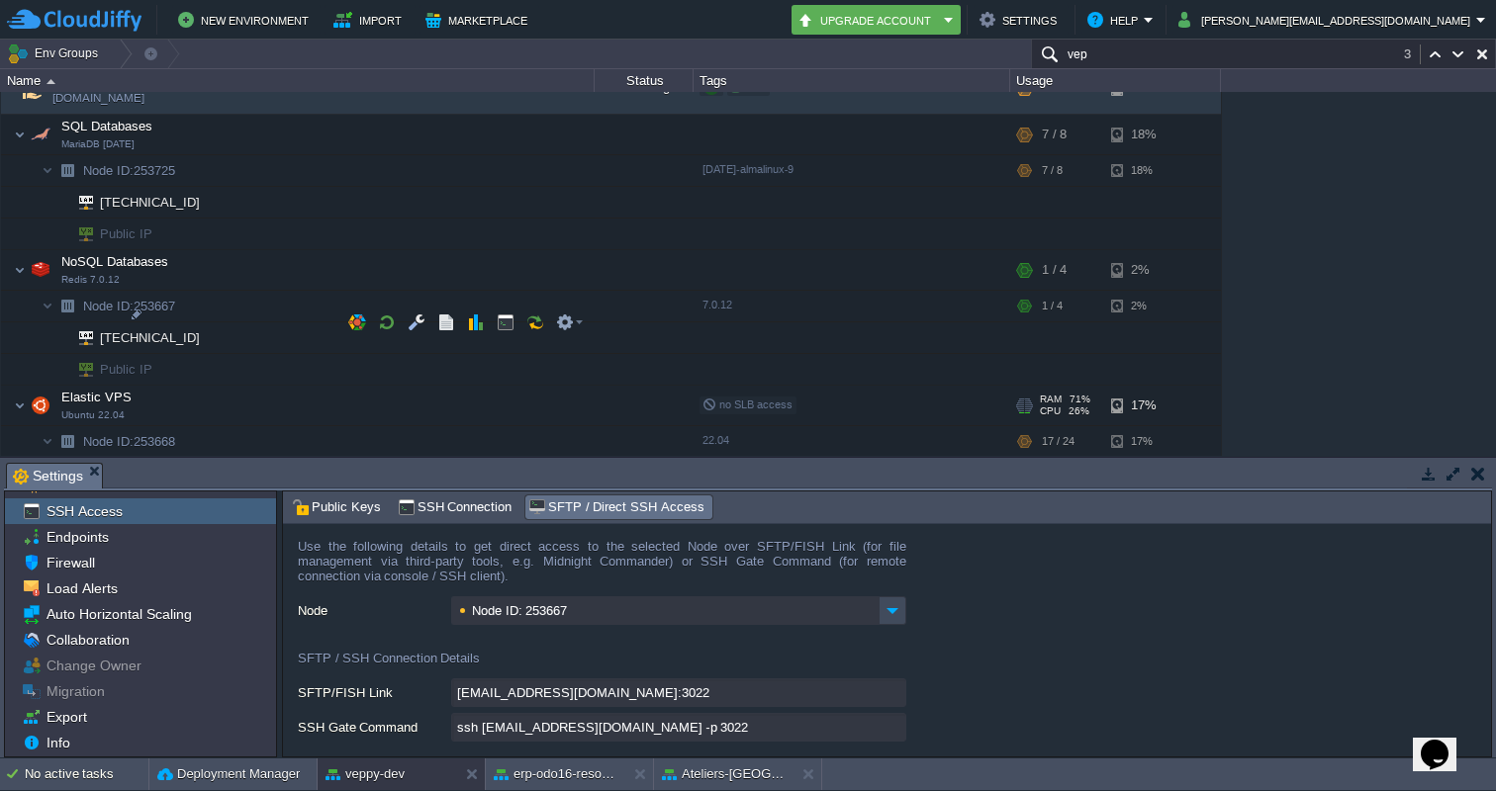
scroll to position [6220, 0]
click at [581, 318] on em at bounding box center [569, 321] width 27 height 18
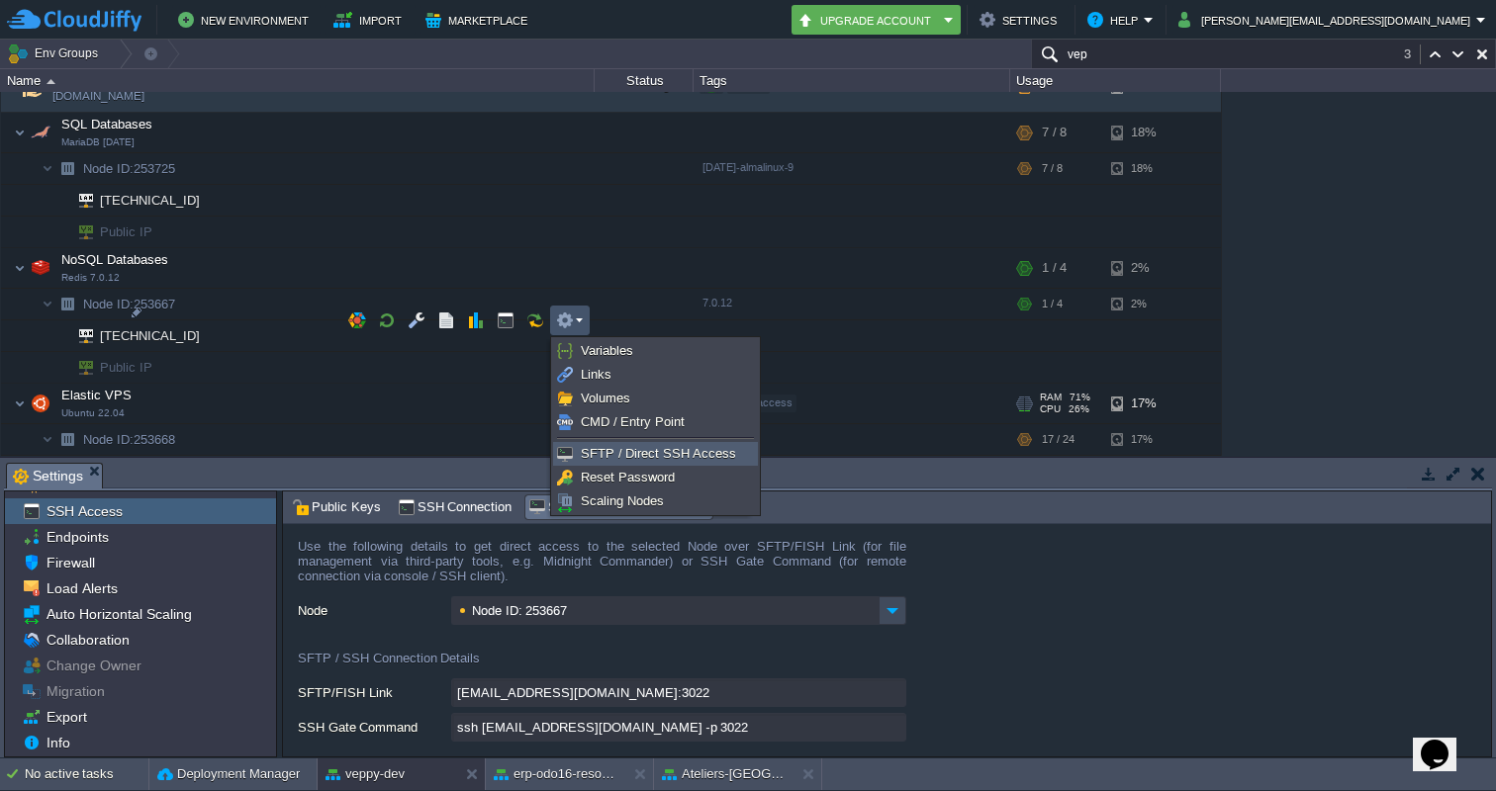
click at [613, 454] on span "SFTP / Direct SSH Access" at bounding box center [658, 453] width 155 height 15
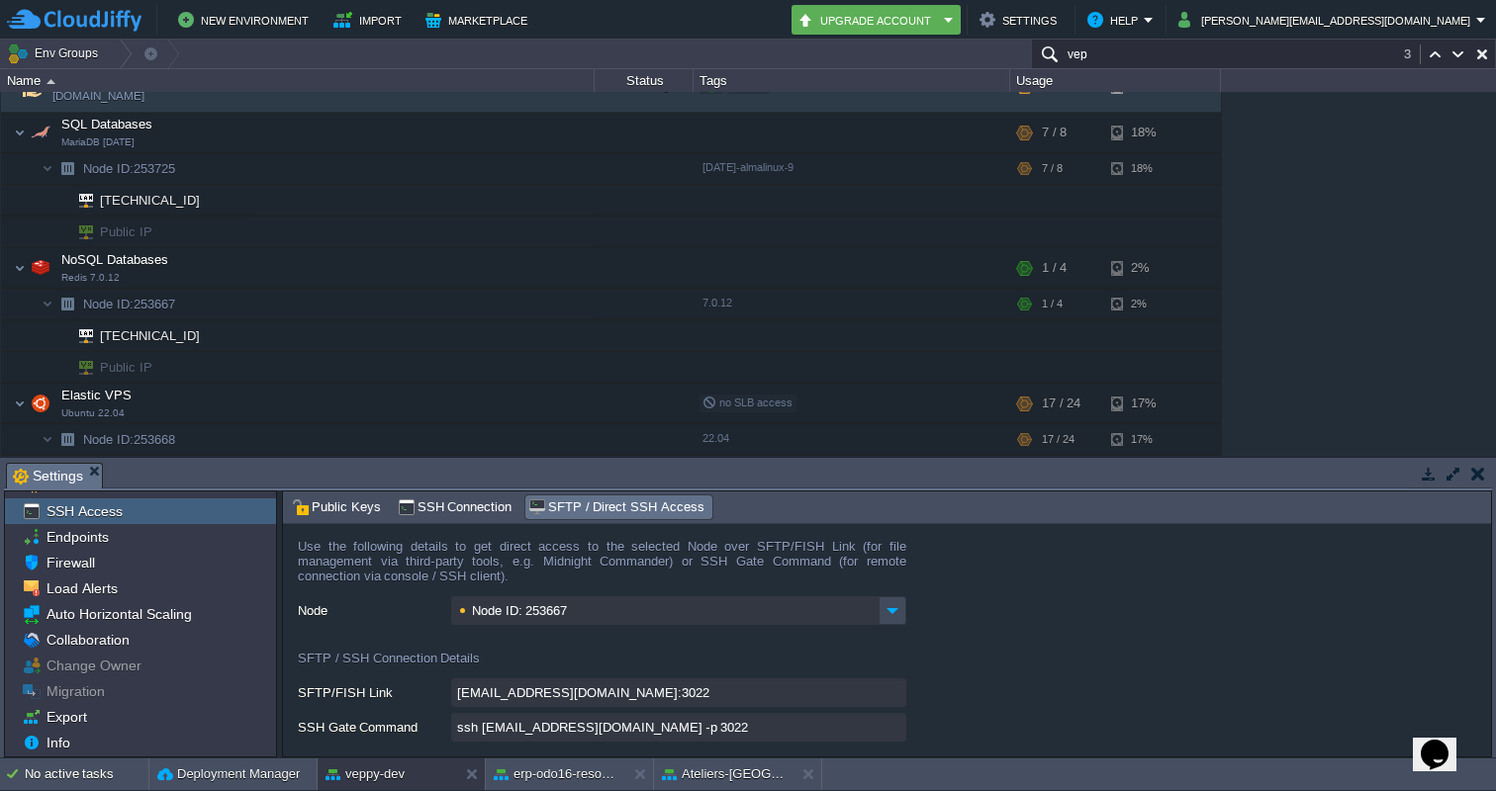
click at [889, 730] on input "ssh [EMAIL_ADDRESS][DOMAIN_NAME] -p 3022" at bounding box center [678, 727] width 455 height 29
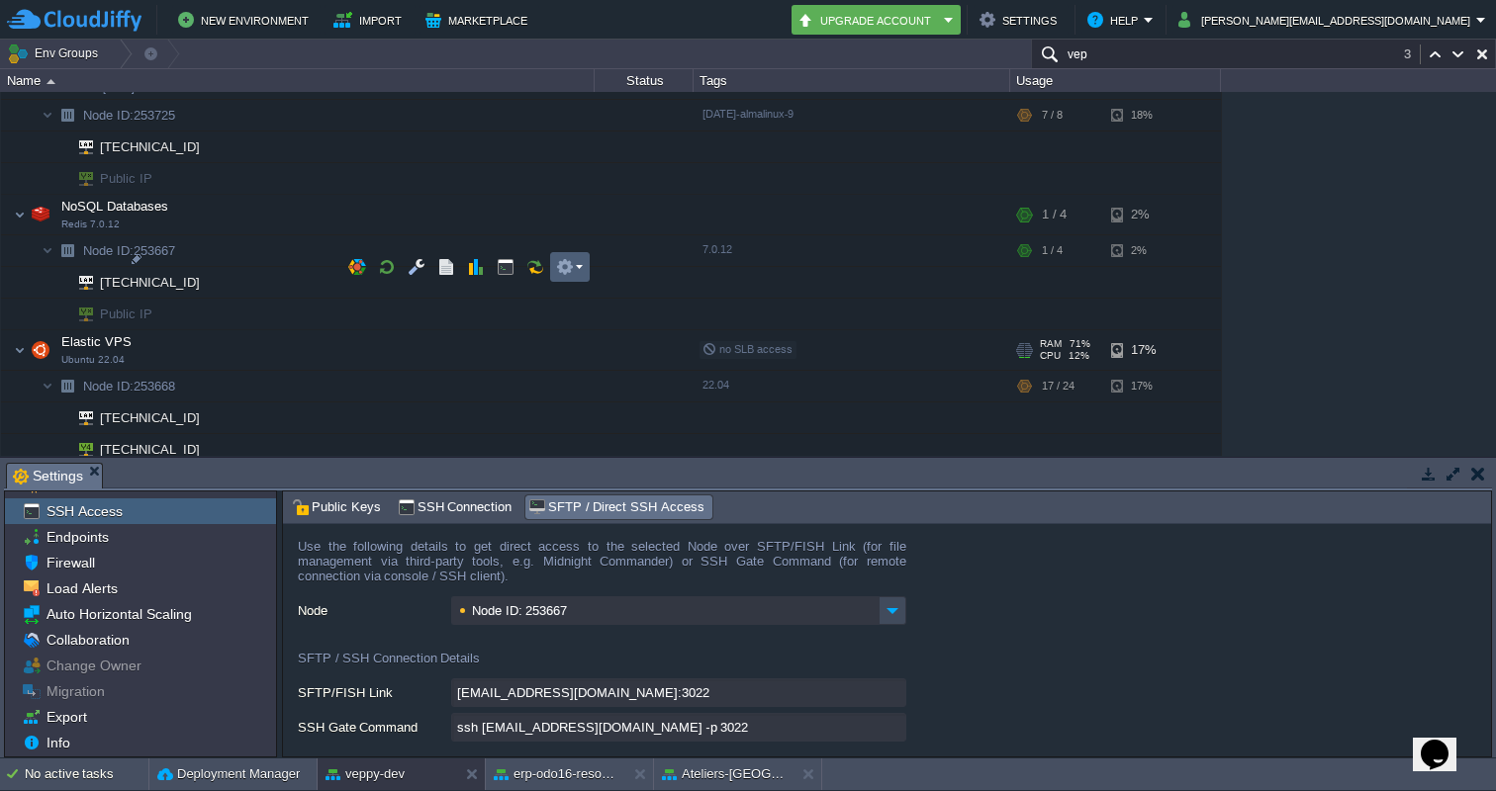
click at [570, 260] on button "button" at bounding box center [565, 267] width 18 height 18
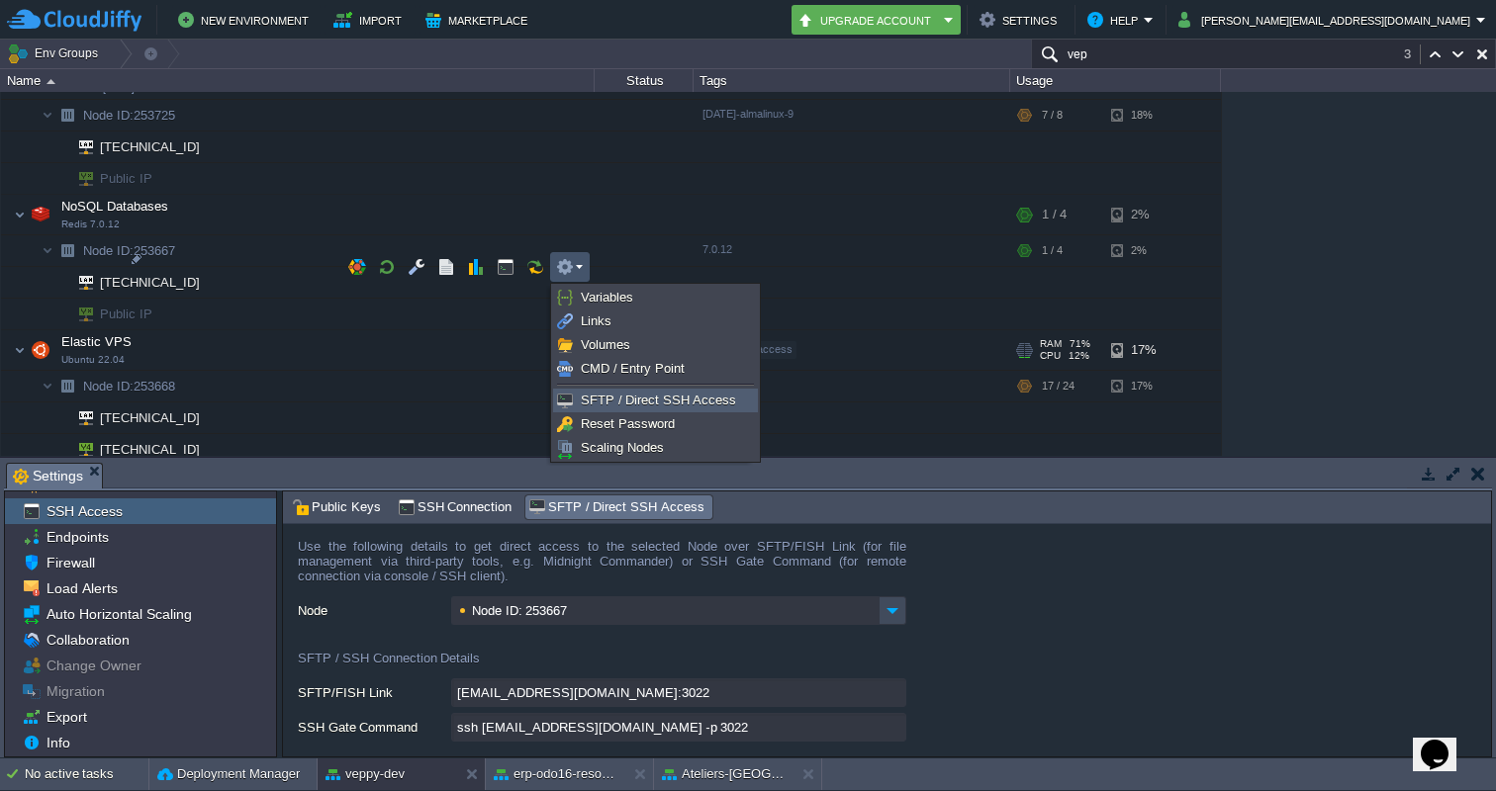
click at [596, 401] on span "SFTP / Direct SSH Access" at bounding box center [658, 400] width 155 height 15
type input "Node ID: 253668"
type input "[EMAIL_ADDRESS][DOMAIN_NAME]:3022"
type input "ssh [EMAIL_ADDRESS][DOMAIN_NAME] -p 3022"
type input "253668-14223"
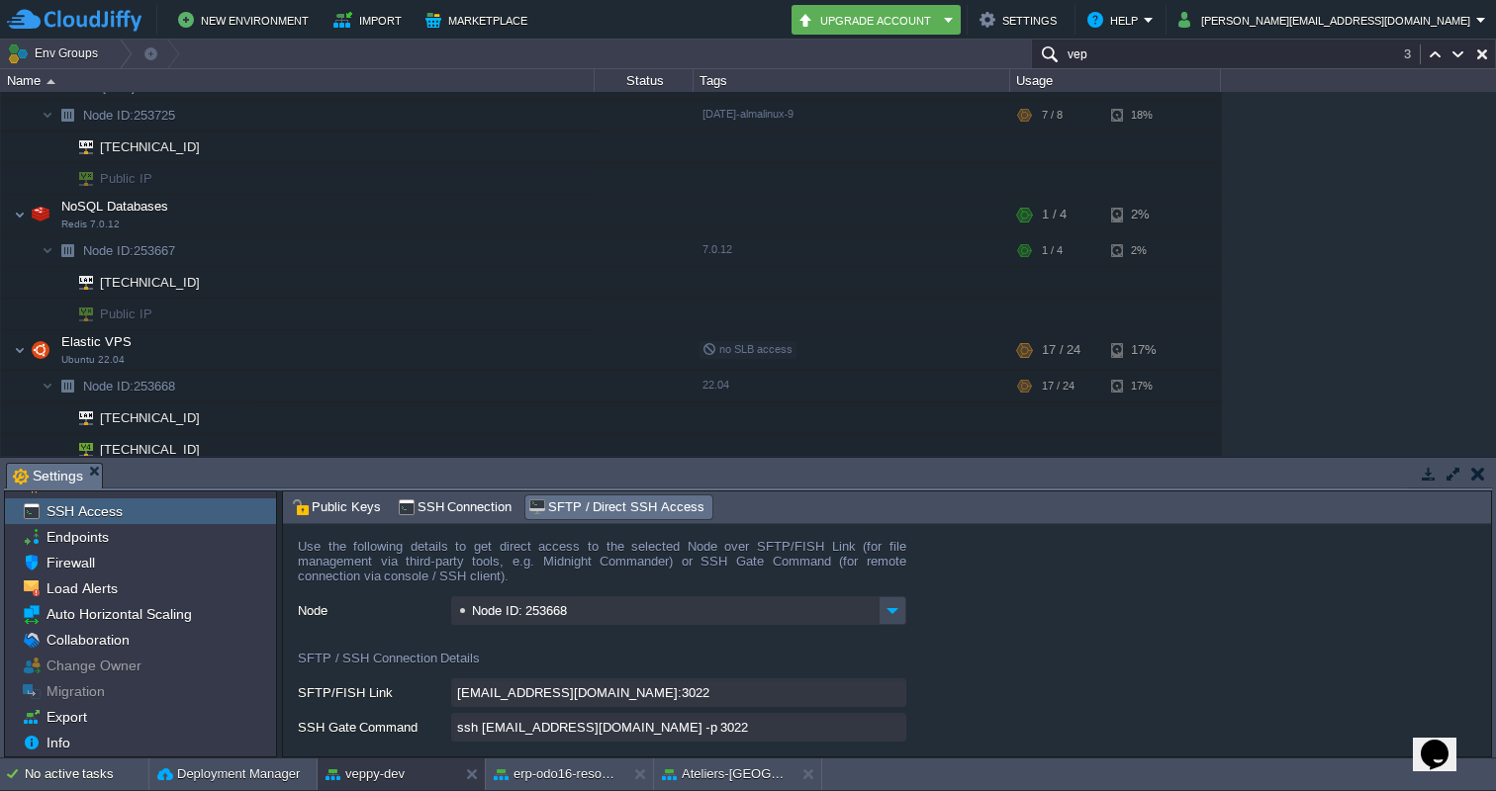
click at [893, 728] on input "ssh [EMAIL_ADDRESS][DOMAIN_NAME] -p 3022" at bounding box center [678, 727] width 455 height 29
type textarea "ssh [EMAIL_ADDRESS][DOMAIN_NAME] -p 3022"
click at [198, 203] on div at bounding box center [196, 199] width 18 height 18
click at [1300, 226] on div "1stdirectpools [DOMAIN_NAME] Stopped tech + Add to Env Group RAM 0% CPU 0% 0 / …" at bounding box center [748, 274] width 1496 height 364
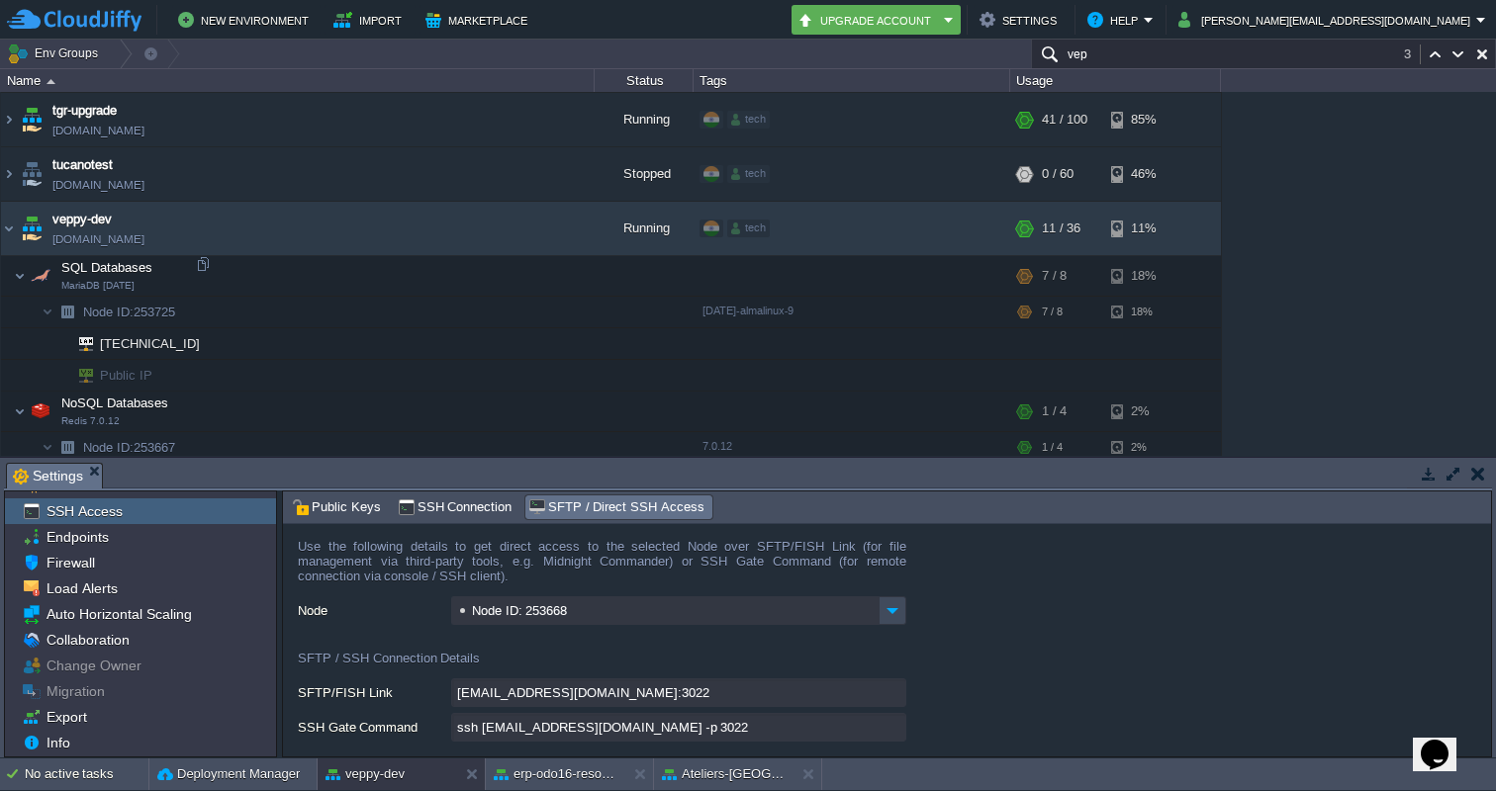
scroll to position [6126, 0]
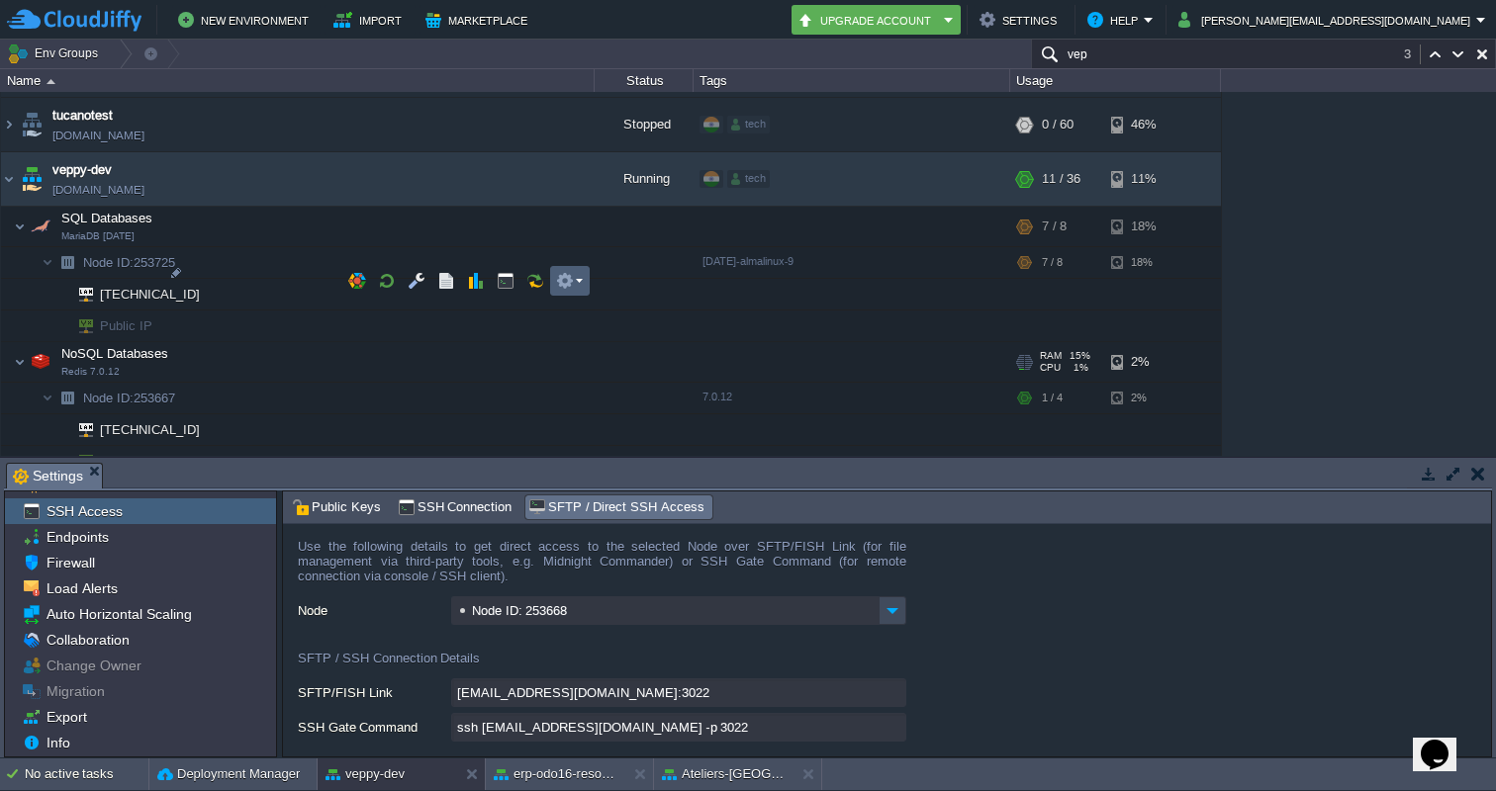
click at [574, 279] on em at bounding box center [569, 281] width 27 height 18
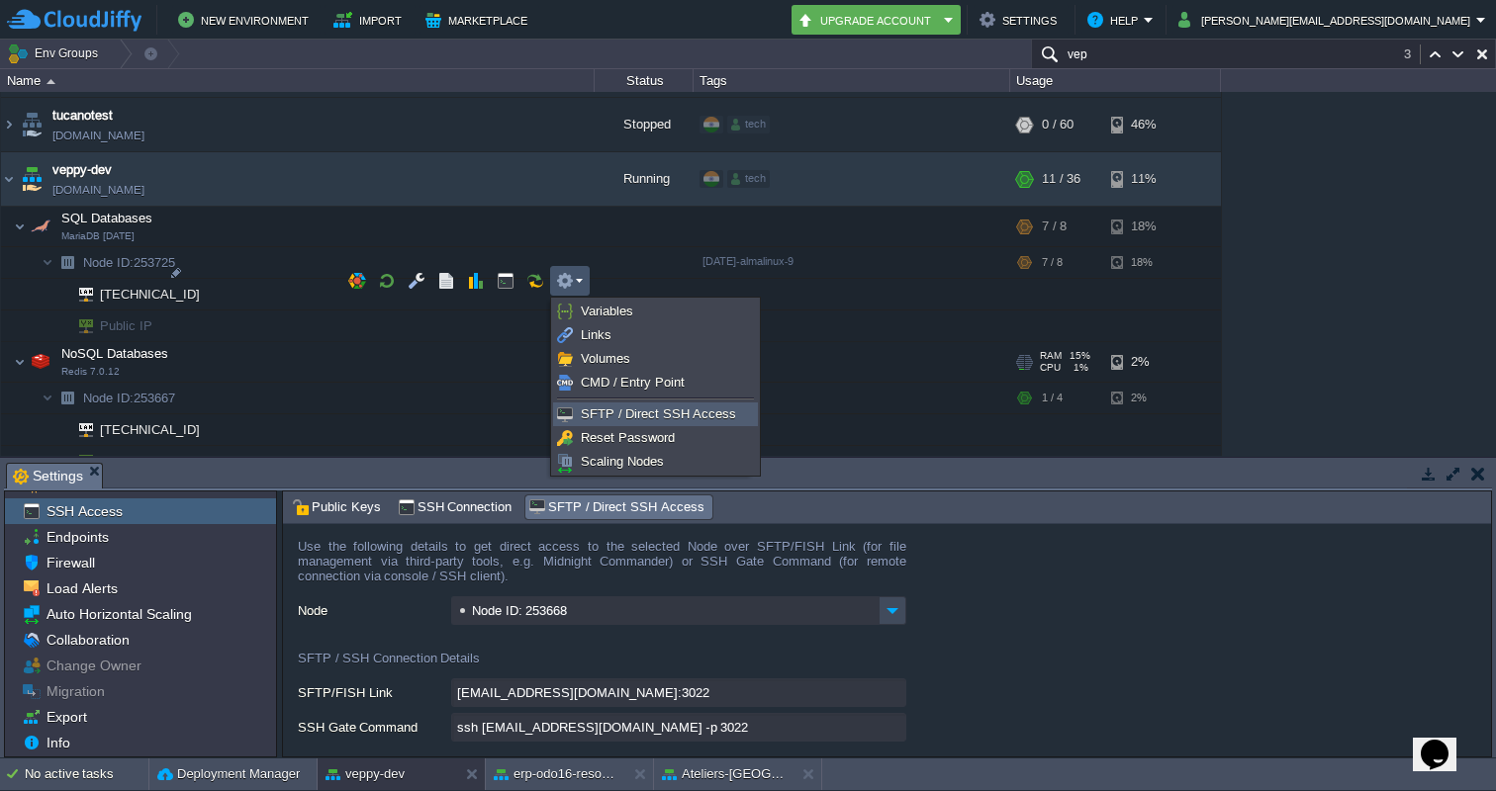
click at [617, 411] on span "SFTP / Direct SSH Access" at bounding box center [658, 414] width 155 height 15
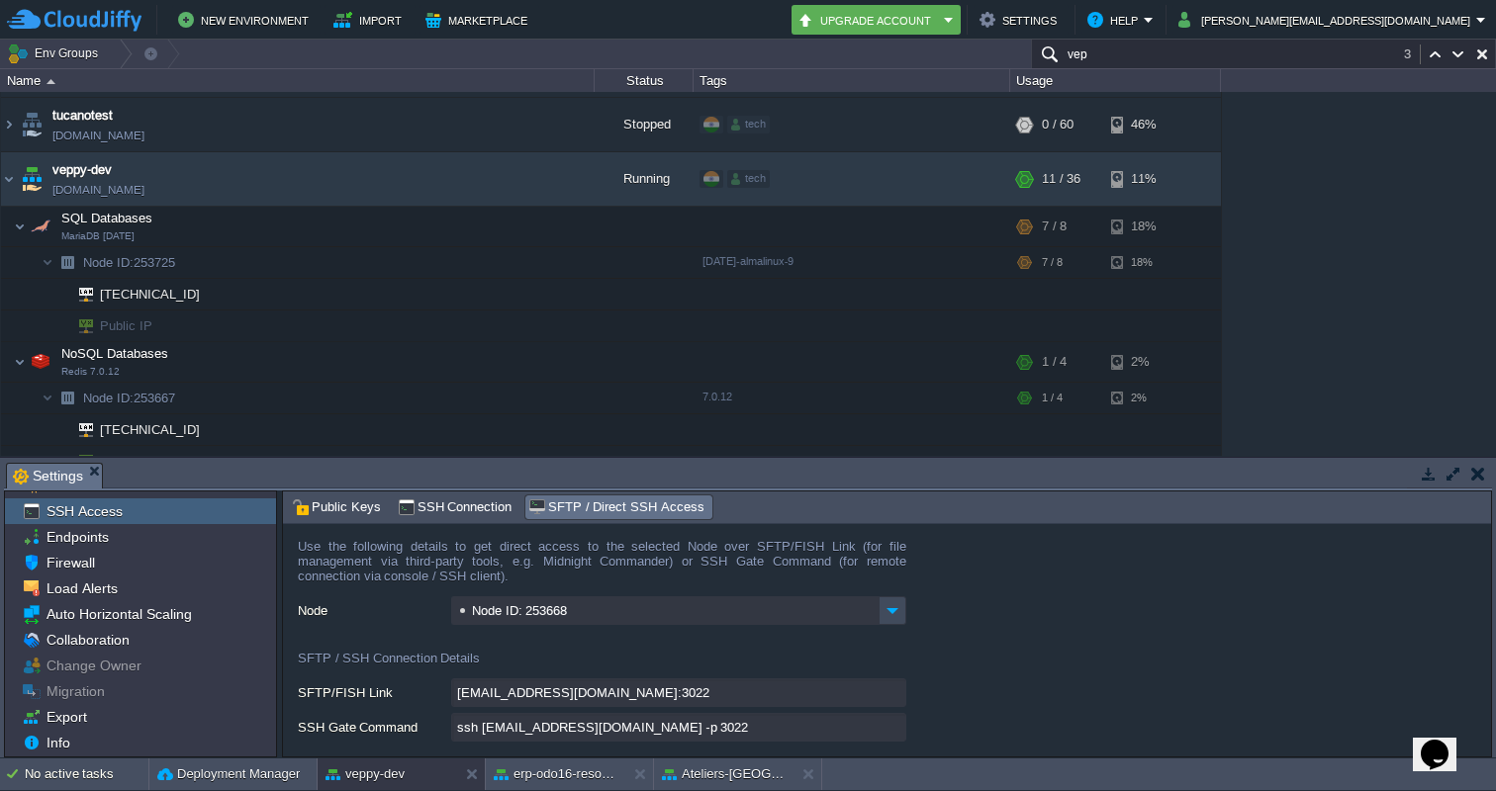
click at [894, 735] on input "ssh [EMAIL_ADDRESS][DOMAIN_NAME] -p 3022" at bounding box center [678, 727] width 455 height 29
click at [578, 276] on em at bounding box center [569, 281] width 27 height 18
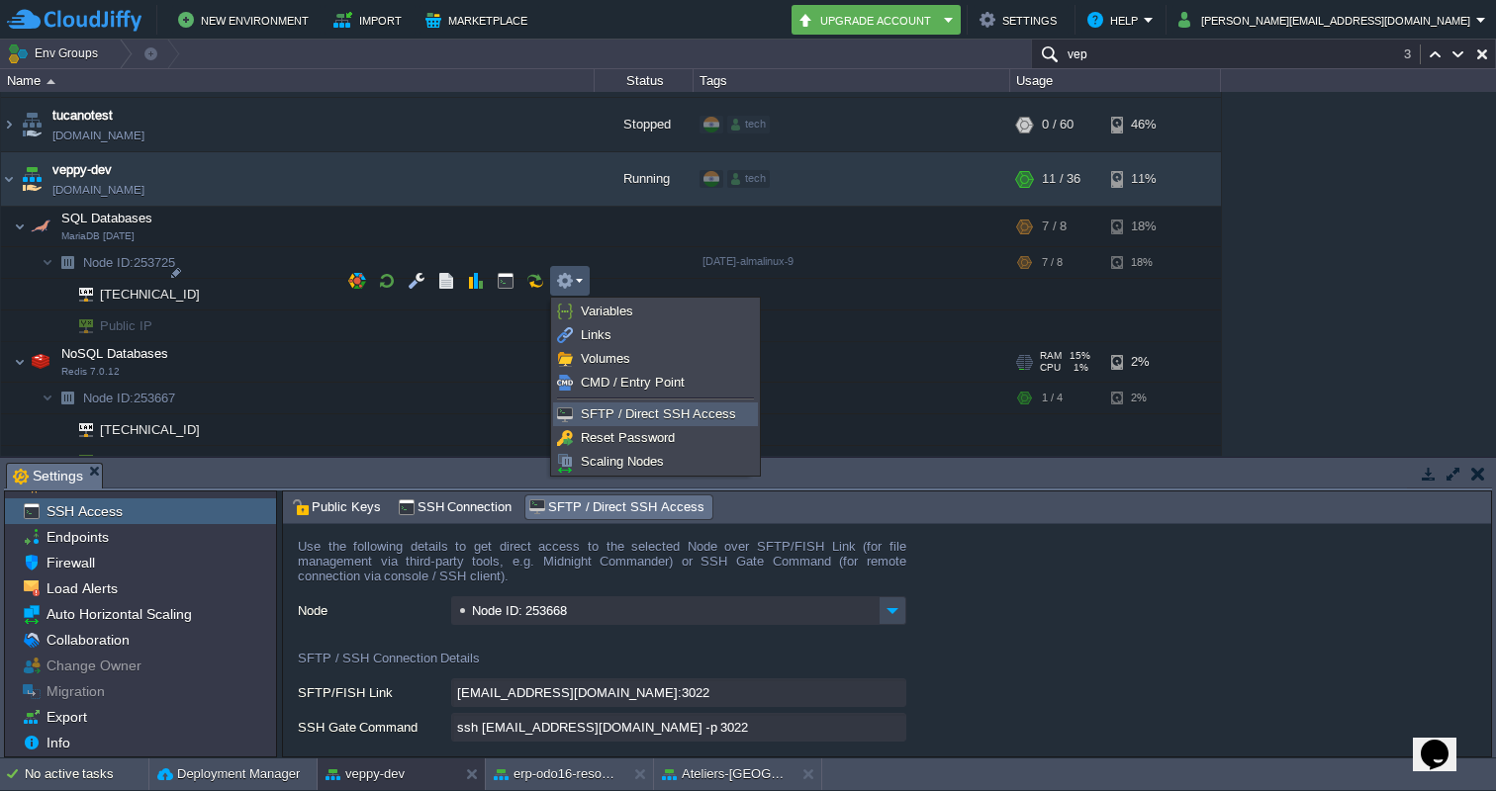
click at [601, 412] on span "SFTP / Direct SSH Access" at bounding box center [658, 414] width 155 height 15
type input "Node ID: 253667"
type input "[EMAIL_ADDRESS][DOMAIN_NAME]:3022"
type input "ssh [EMAIL_ADDRESS][DOMAIN_NAME] -p 3022"
type input "253667-14223"
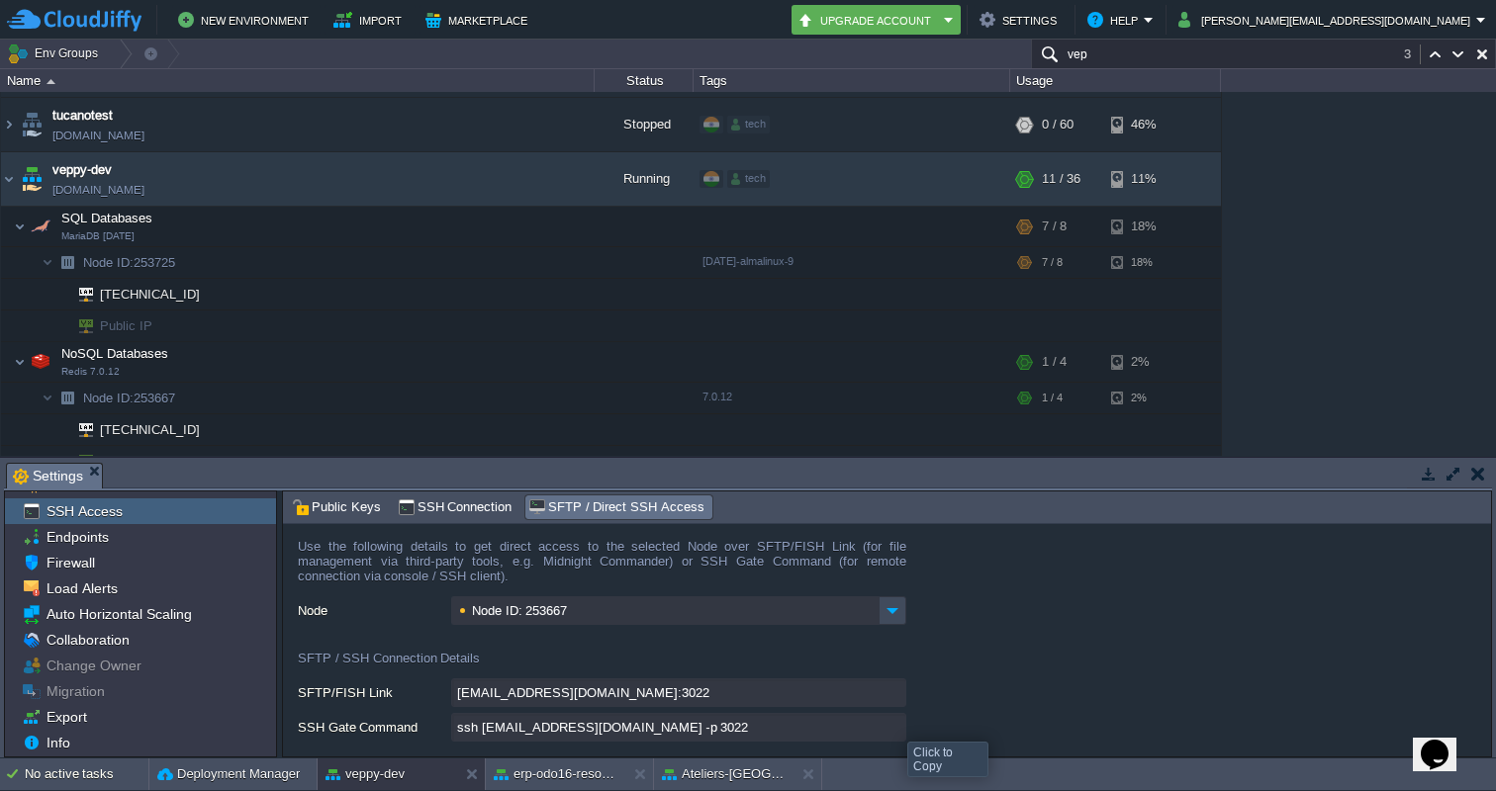
click at [892, 725] on input "ssh [EMAIL_ADDRESS][DOMAIN_NAME] -p 3022" at bounding box center [678, 727] width 455 height 29
type textarea "ssh [EMAIL_ADDRESS][DOMAIN_NAME] -p 3022"
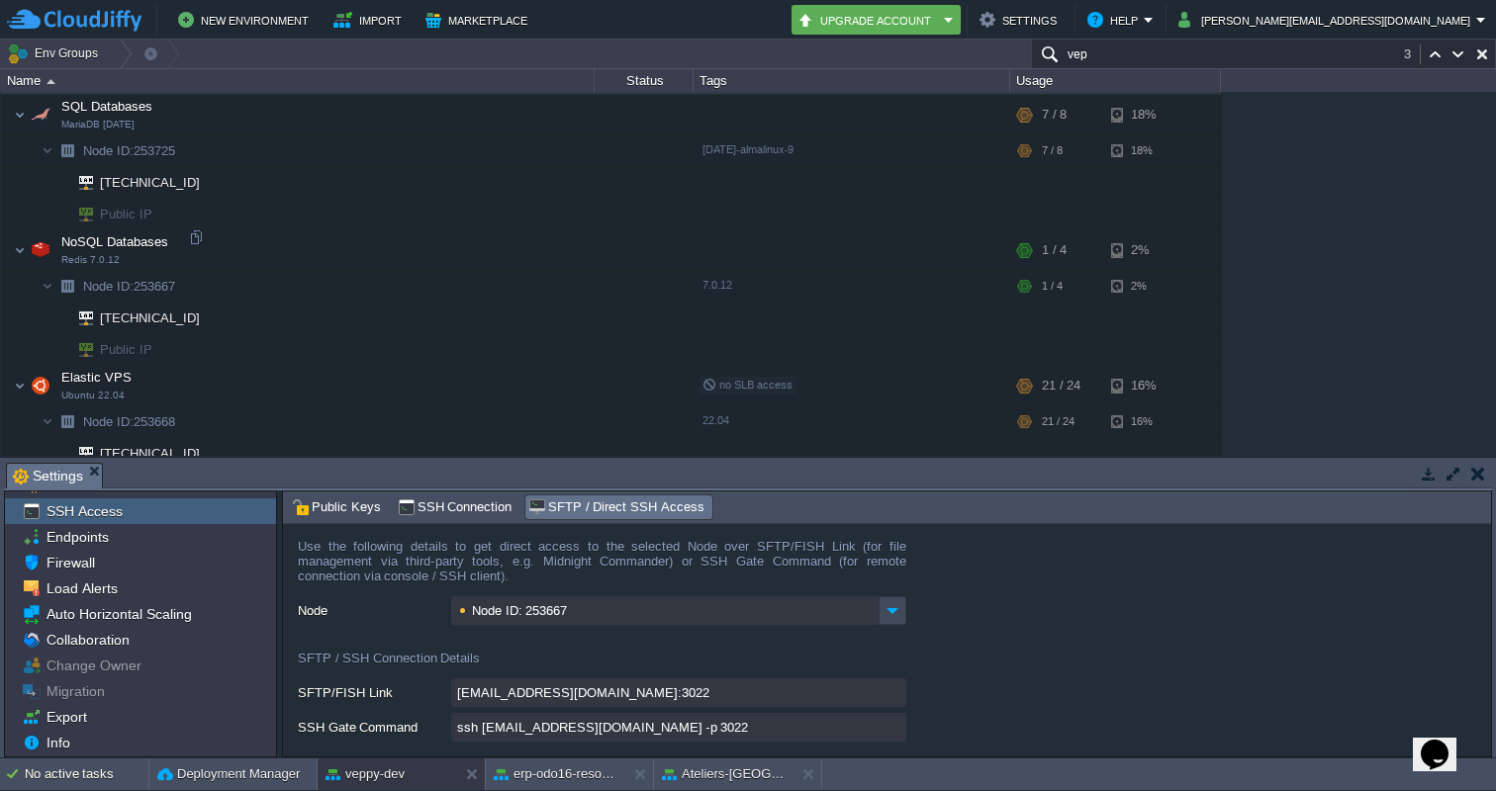
scroll to position [6236, 0]
click at [1358, 301] on div "1stdirectpools [DOMAIN_NAME] Stopped tech + Add to Env Group RAM 0% CPU 0% 0 / …" at bounding box center [748, 274] width 1496 height 364
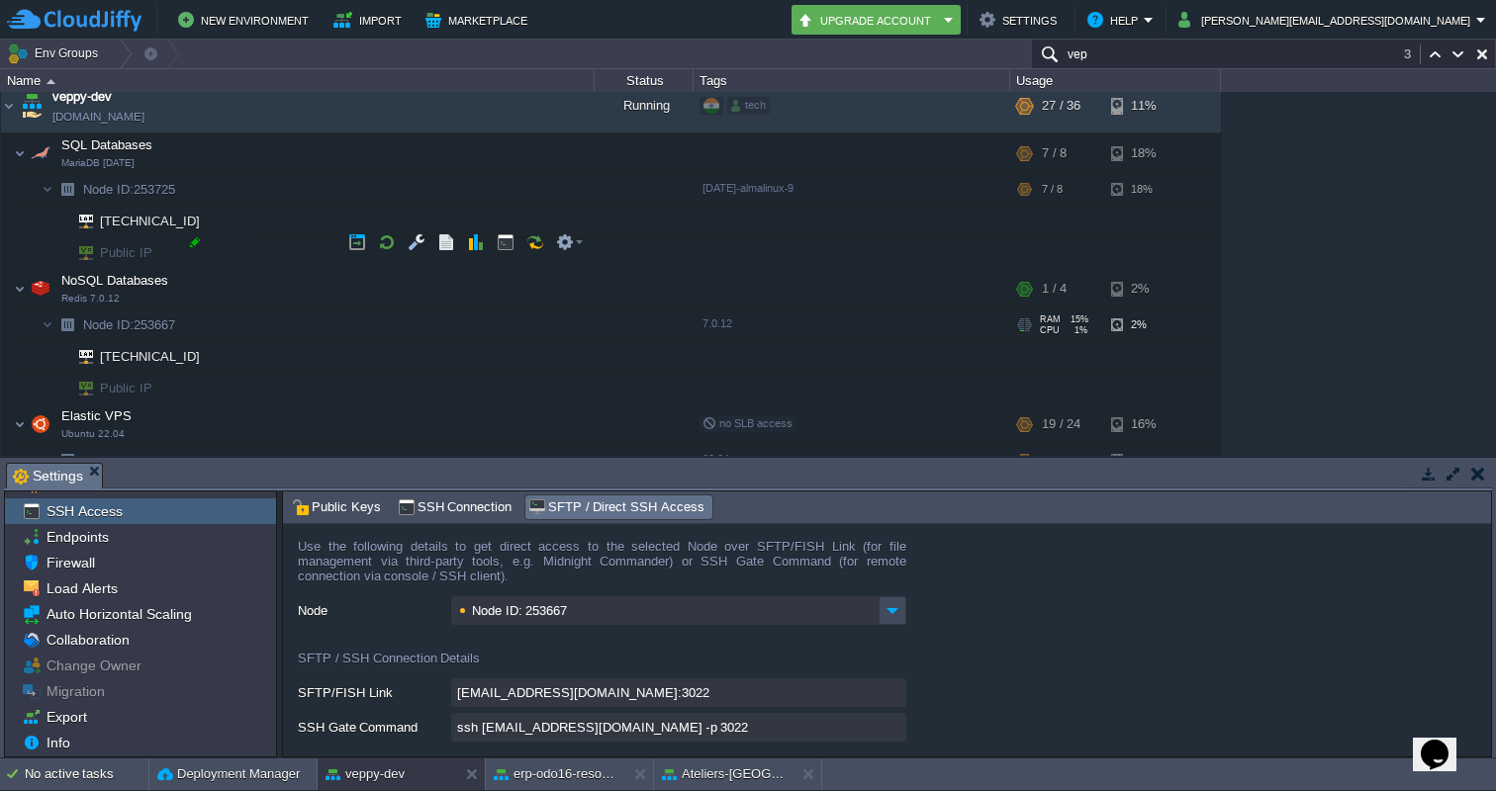
scroll to position [6200, 0]
click at [585, 338] on td at bounding box center [570, 341] width 40 height 30
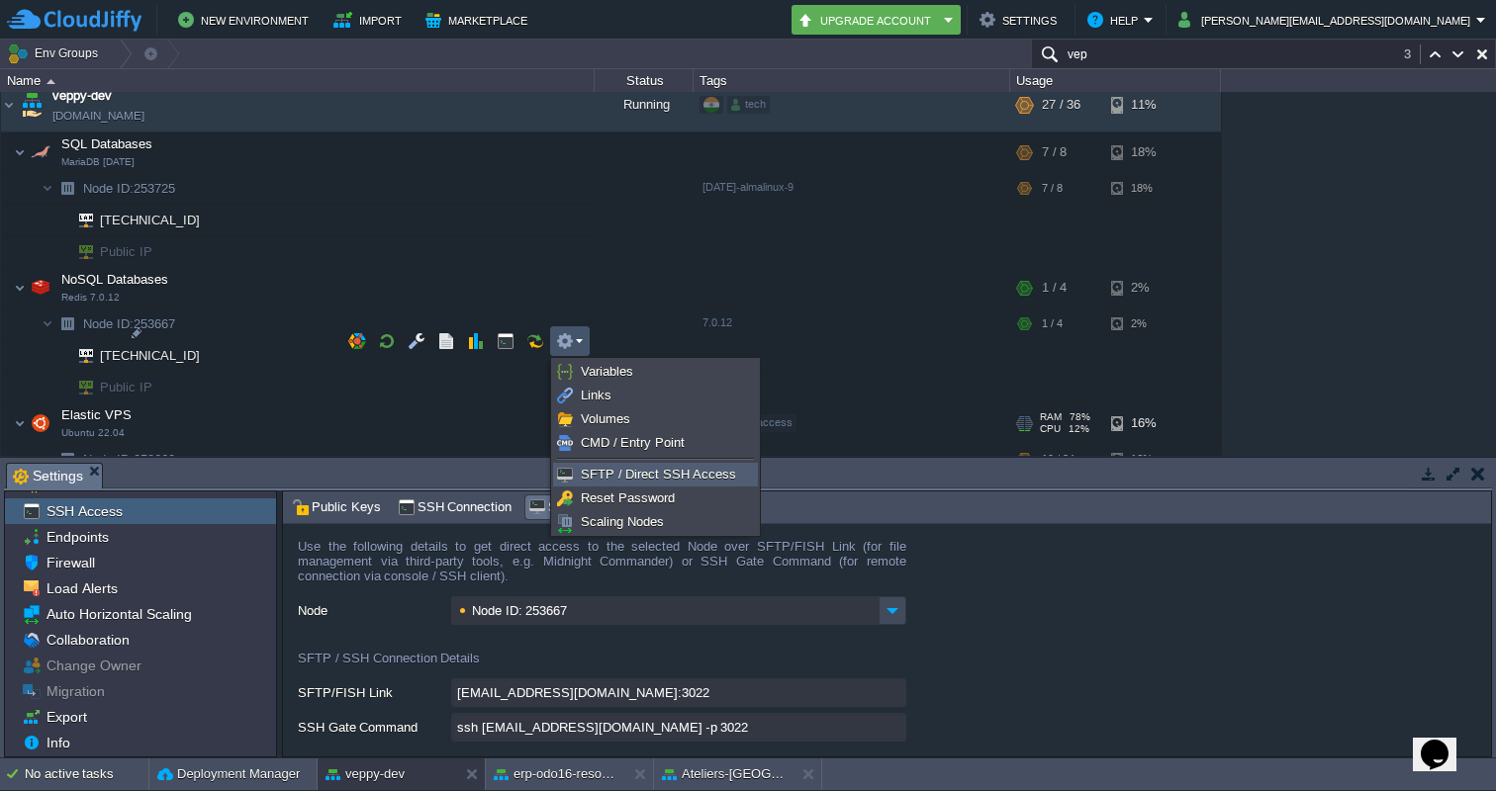
click at [611, 474] on span "SFTP / Direct SSH Access" at bounding box center [658, 474] width 155 height 15
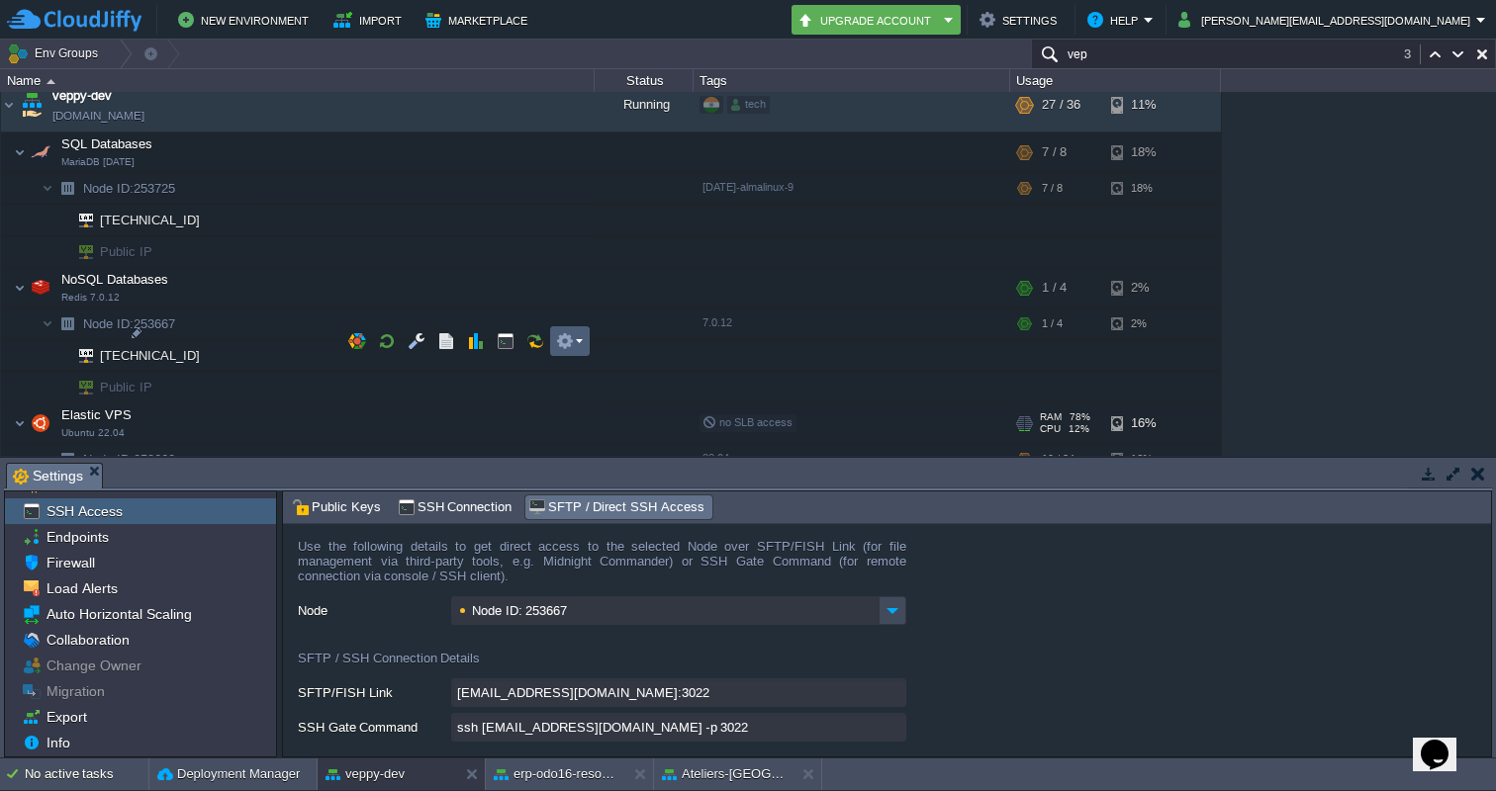
click at [574, 339] on em at bounding box center [569, 341] width 27 height 18
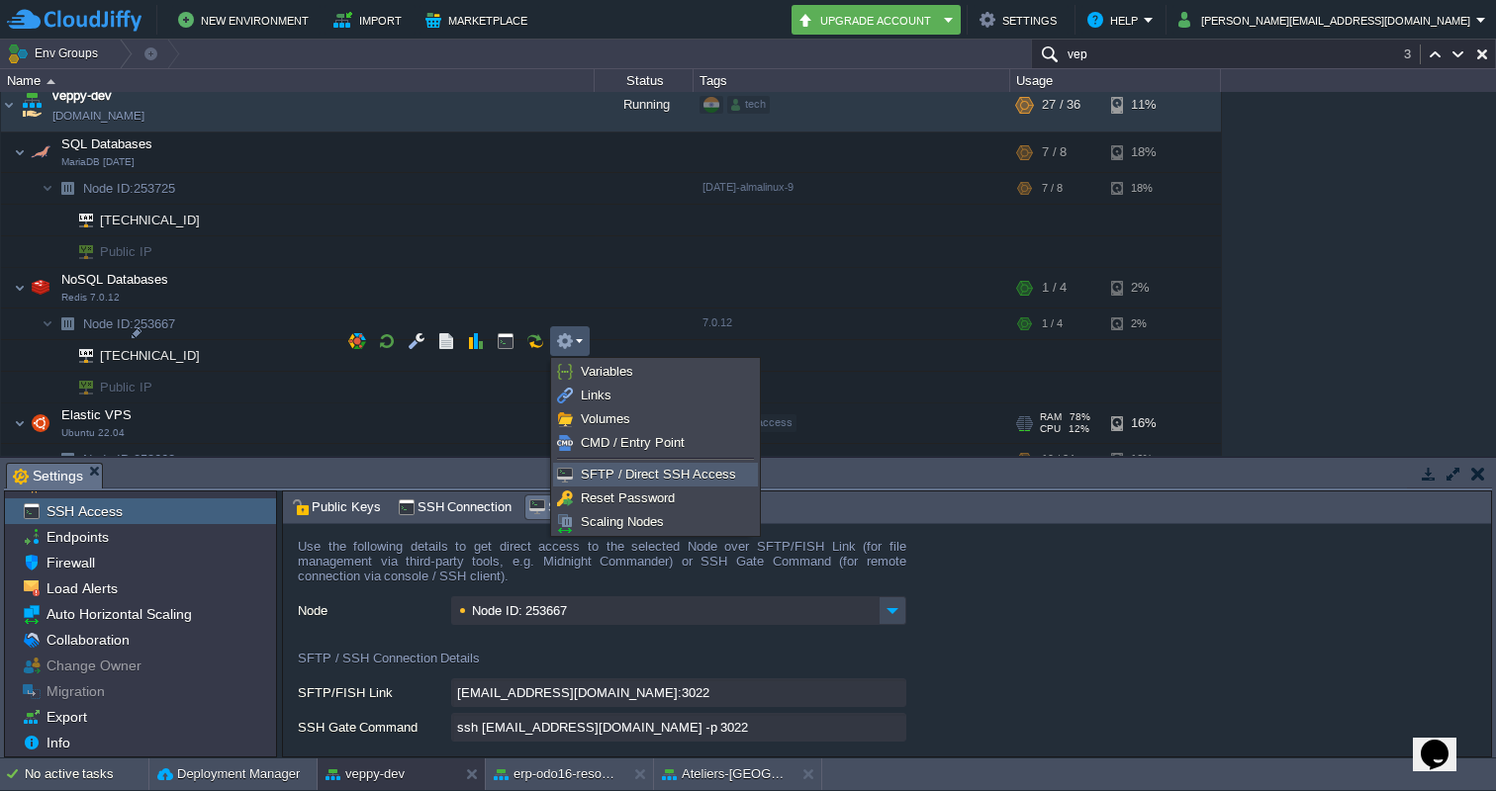
click at [610, 476] on span "SFTP / Direct SSH Access" at bounding box center [658, 474] width 155 height 15
type input "Node ID: 253668"
type input "[EMAIL_ADDRESS][DOMAIN_NAME]:3022"
type input "ssh [EMAIL_ADDRESS][DOMAIN_NAME] -p 3022"
type input "253668-14223"
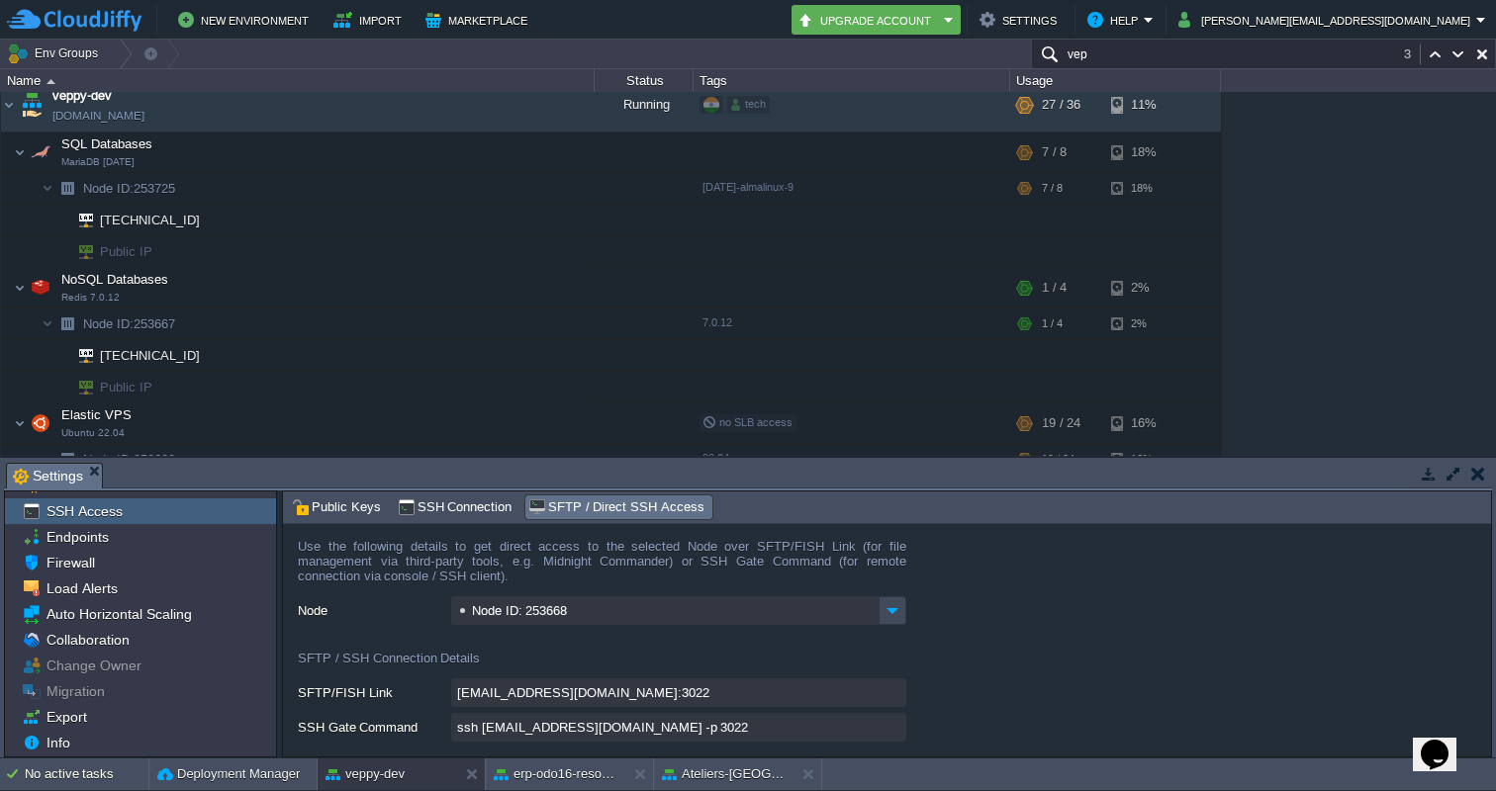
click at [898, 728] on input "ssh [EMAIL_ADDRESS][DOMAIN_NAME] -p 3022" at bounding box center [678, 727] width 455 height 29
type textarea "ssh [EMAIL_ADDRESS][DOMAIN_NAME] -p 3022"
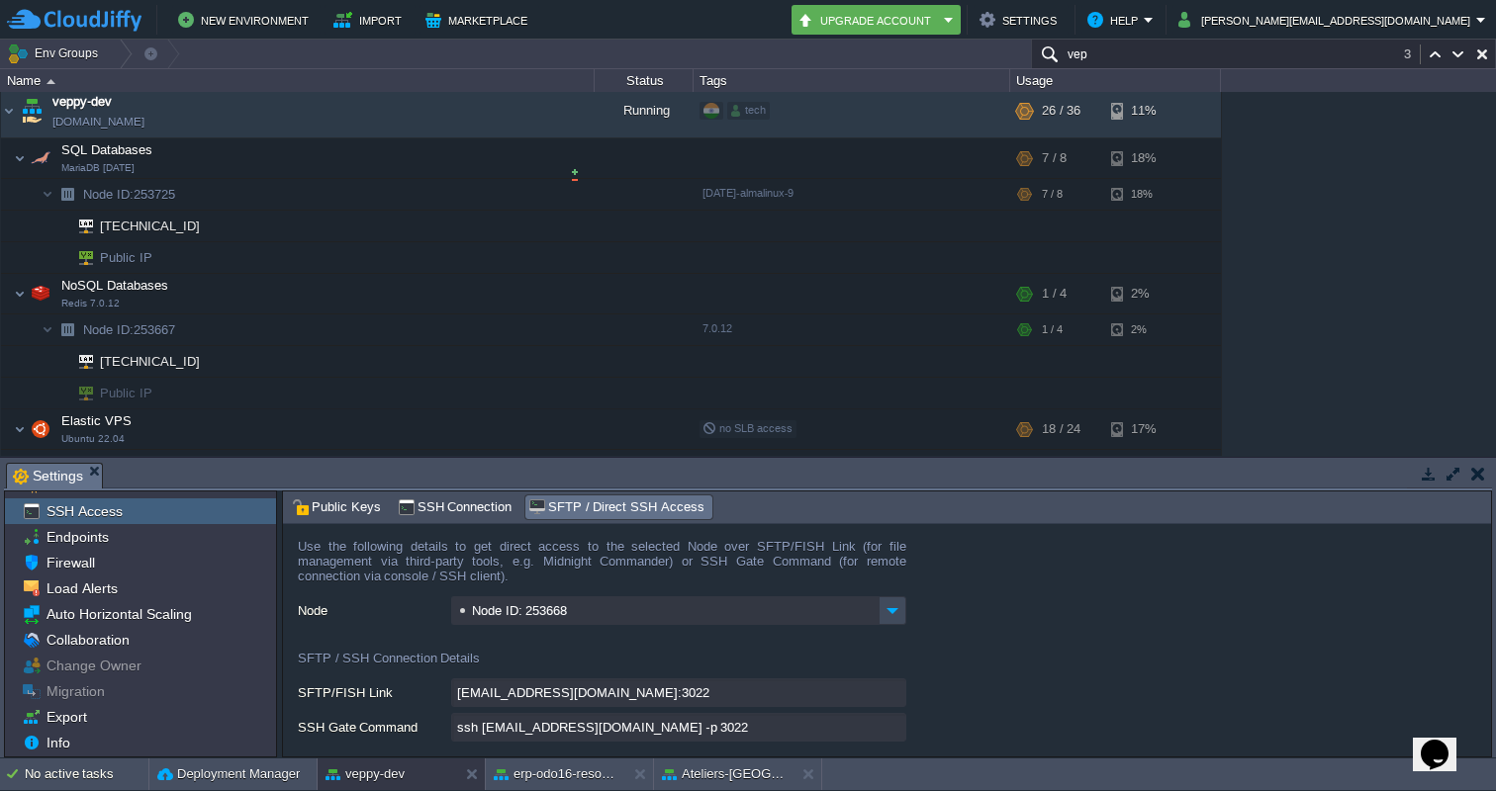
scroll to position [6161, 0]
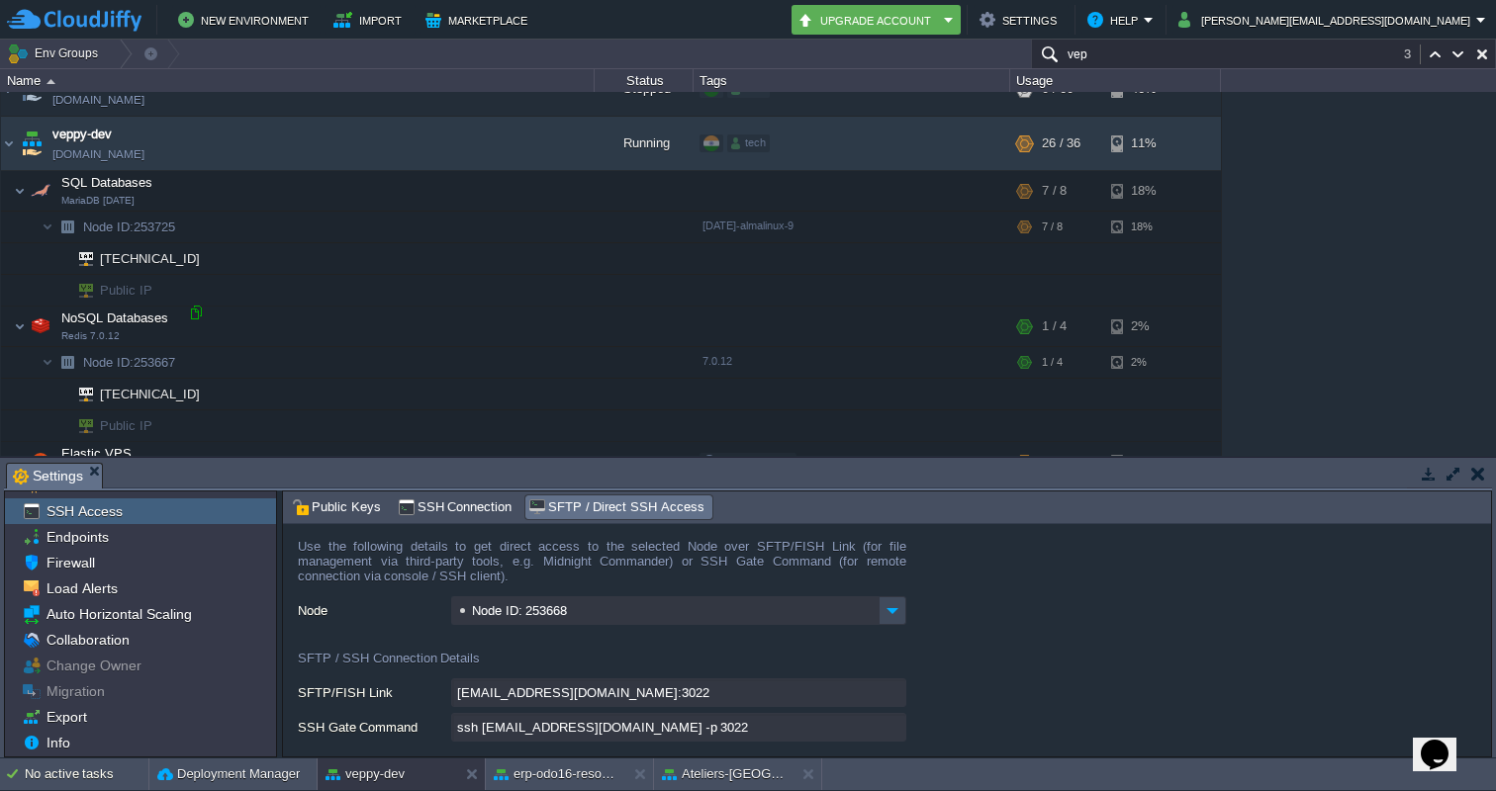
click at [199, 312] on div at bounding box center [196, 313] width 18 height 18
